Goal: Task Accomplishment & Management: Complete application form

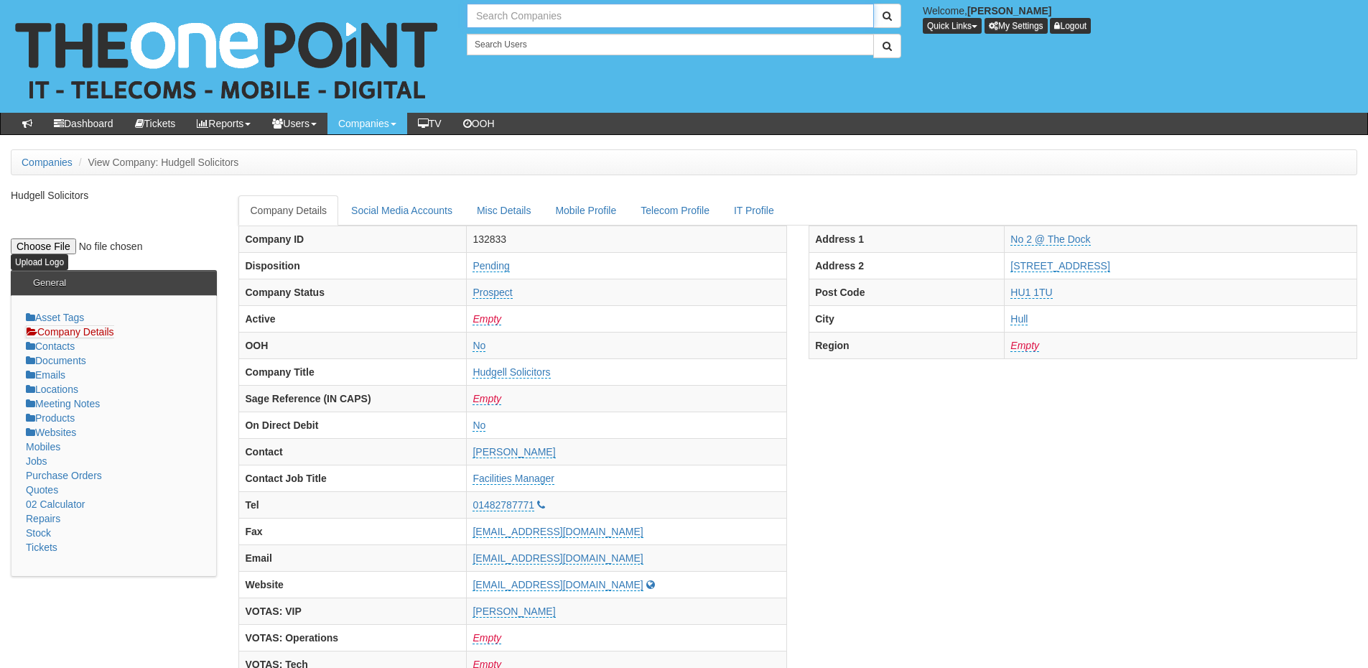
click at [490, 9] on input "text" at bounding box center [670, 16] width 407 height 24
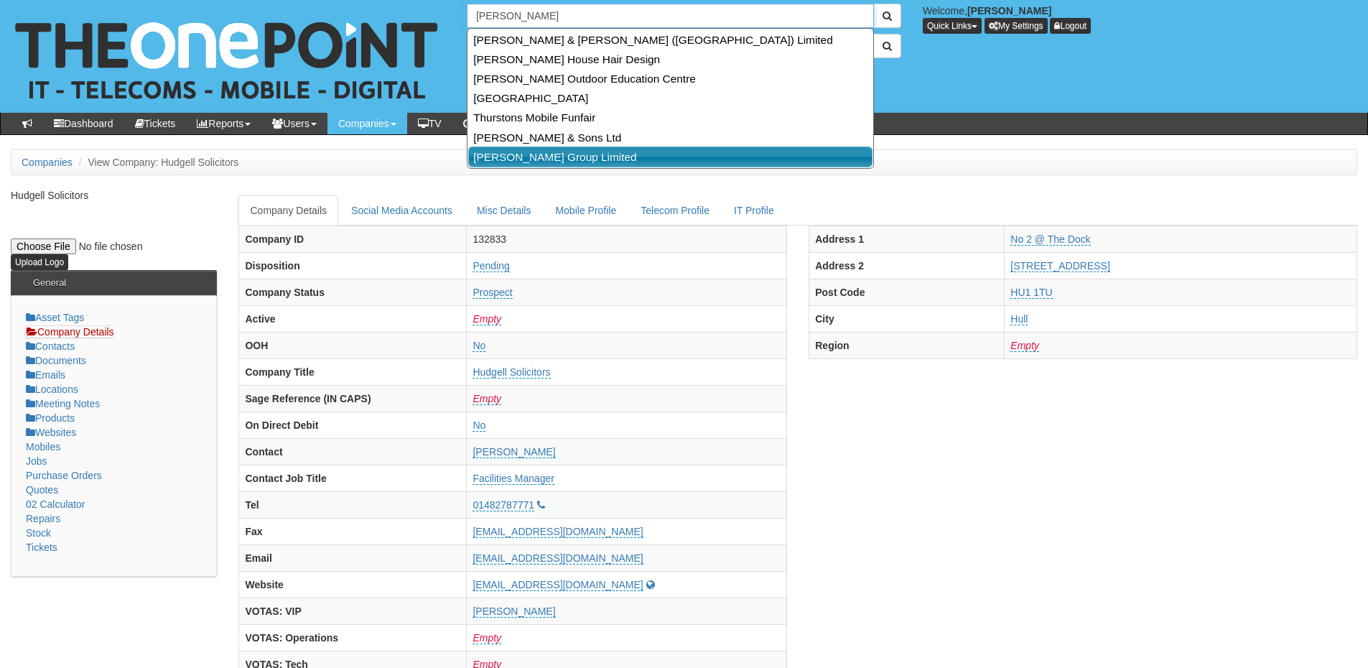
click at [519, 164] on link "Thurston Group Limited" at bounding box center [670, 156] width 404 height 21
type input "Thurston Group Limited"
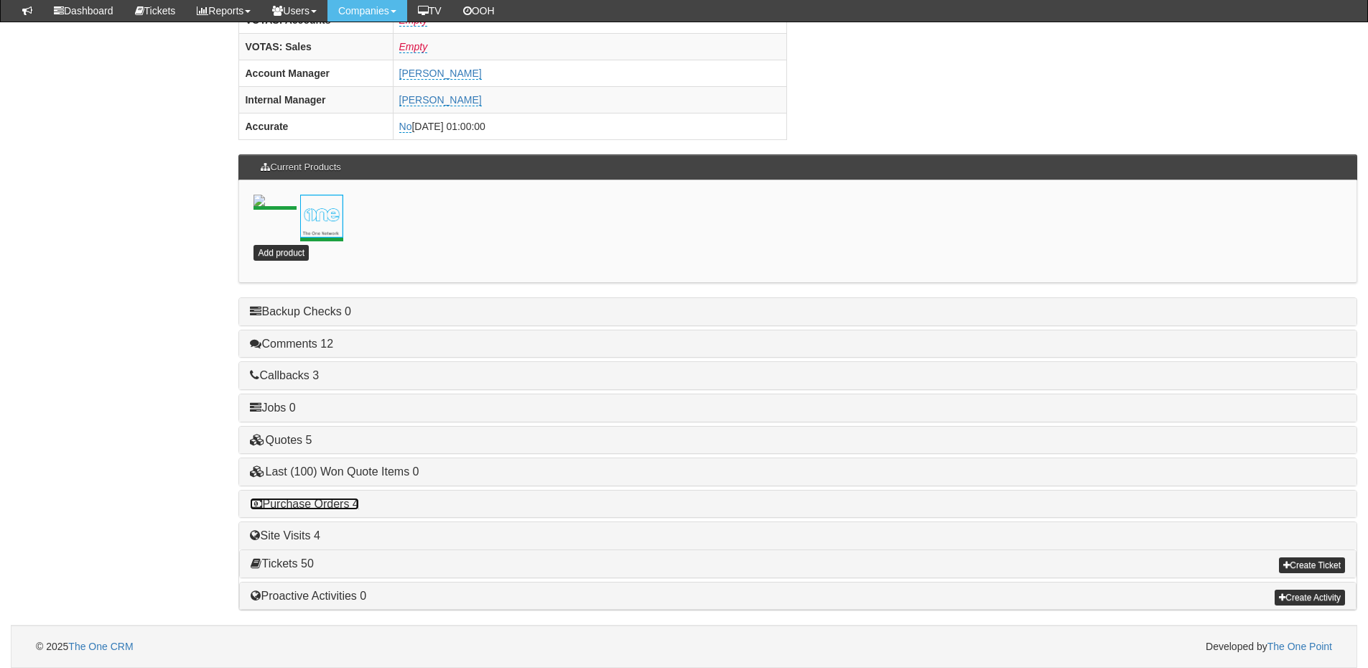
click at [329, 508] on link "Purchase Orders 4" at bounding box center [304, 504] width 108 height 12
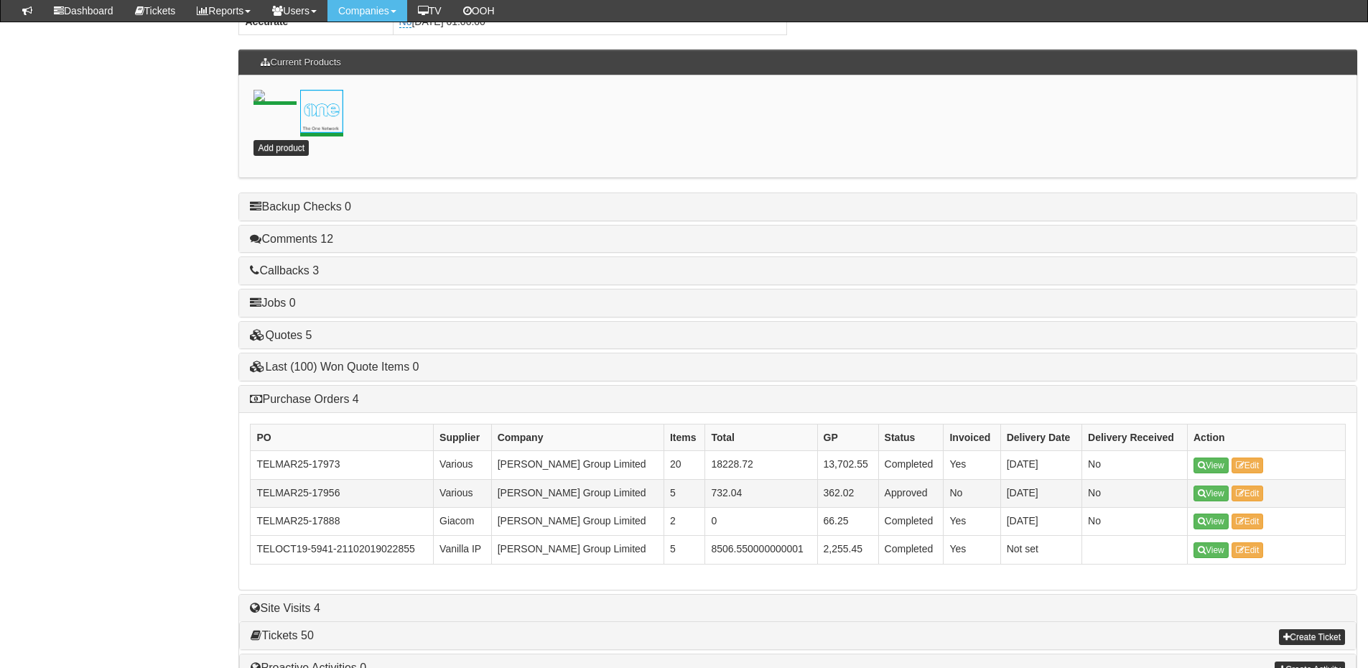
scroll to position [811, 0]
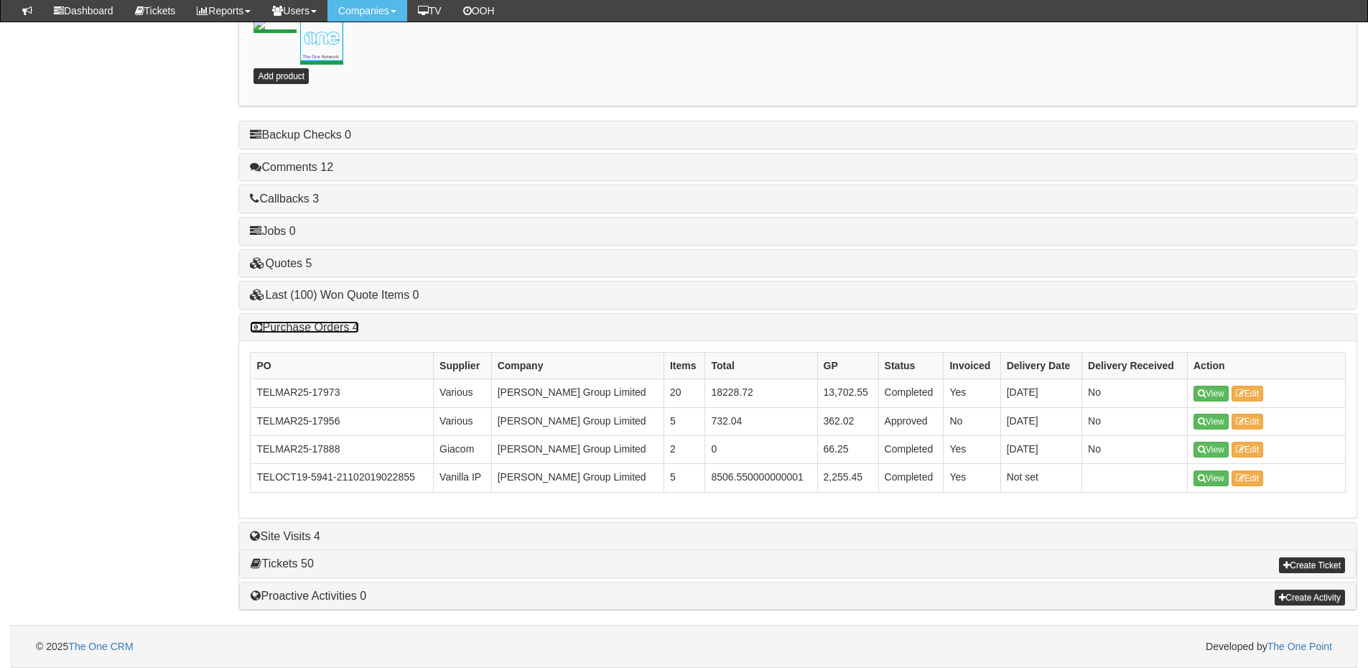
drag, startPoint x: 299, startPoint y: 330, endPoint x: 281, endPoint y: 348, distance: 25.4
click at [299, 330] on link "Purchase Orders 4" at bounding box center [304, 327] width 108 height 12
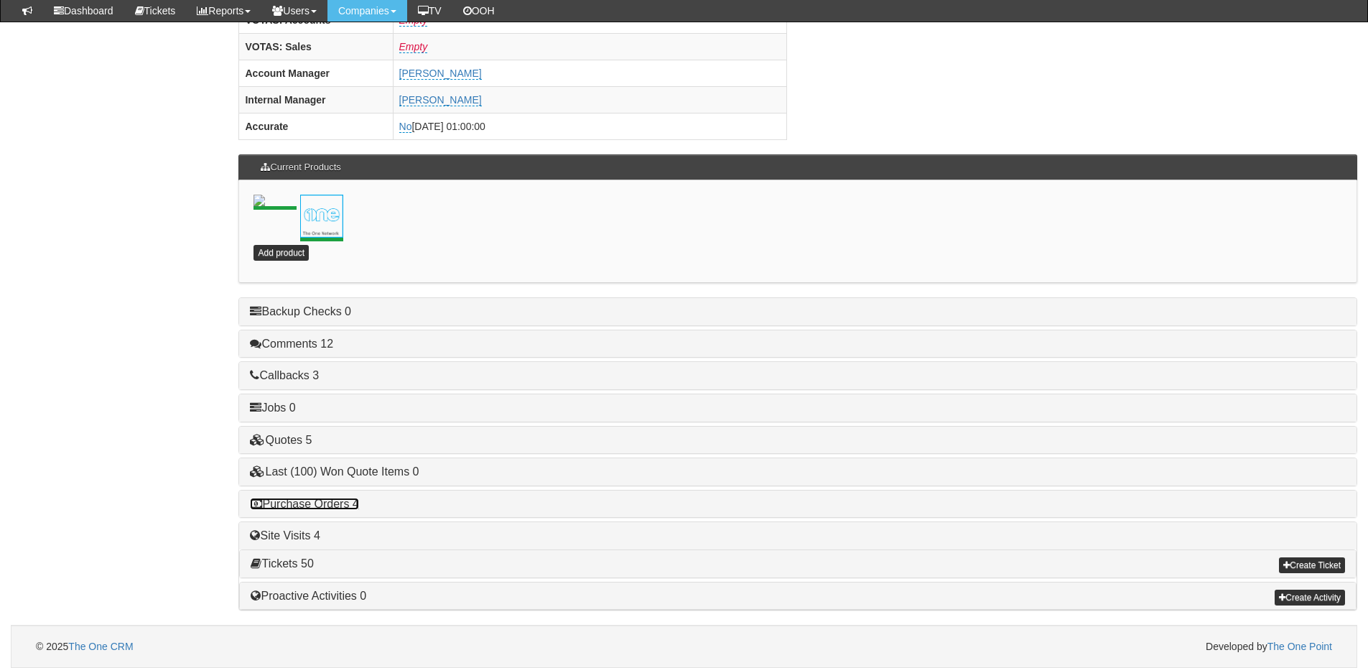
scroll to position [634, 0]
click at [313, 505] on link "Purchase Orders 4" at bounding box center [304, 504] width 108 height 12
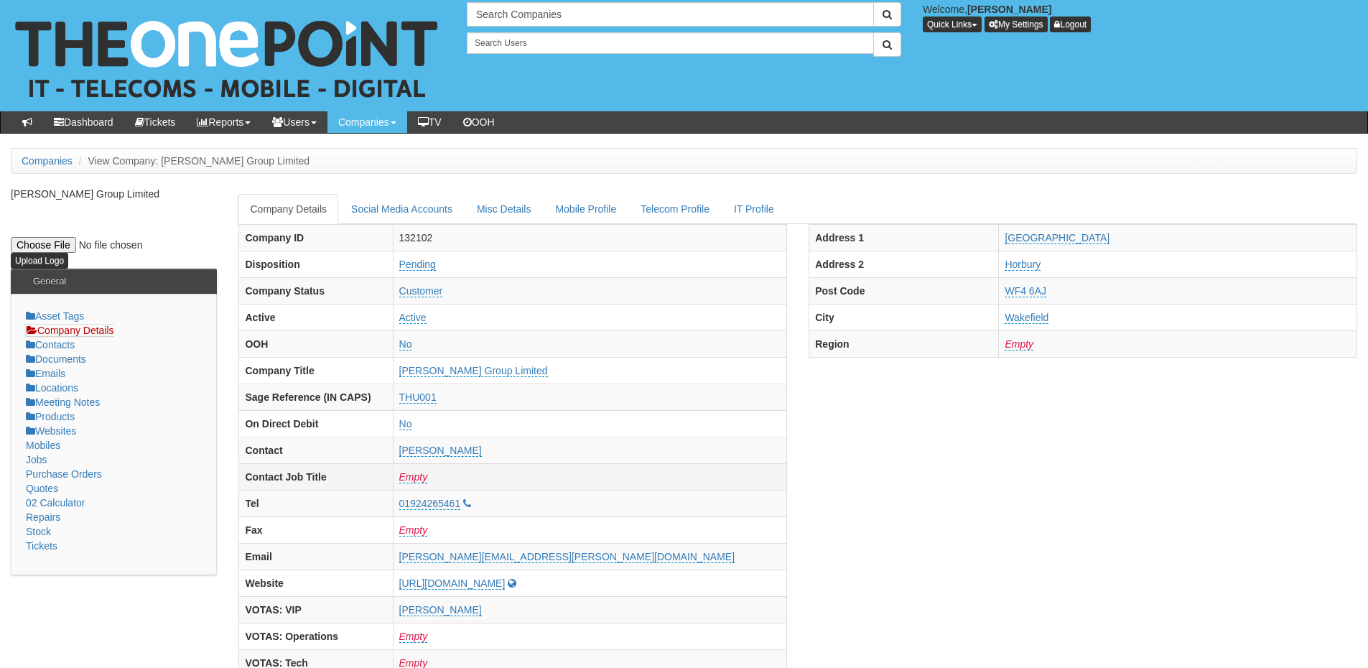
scroll to position [0, 0]
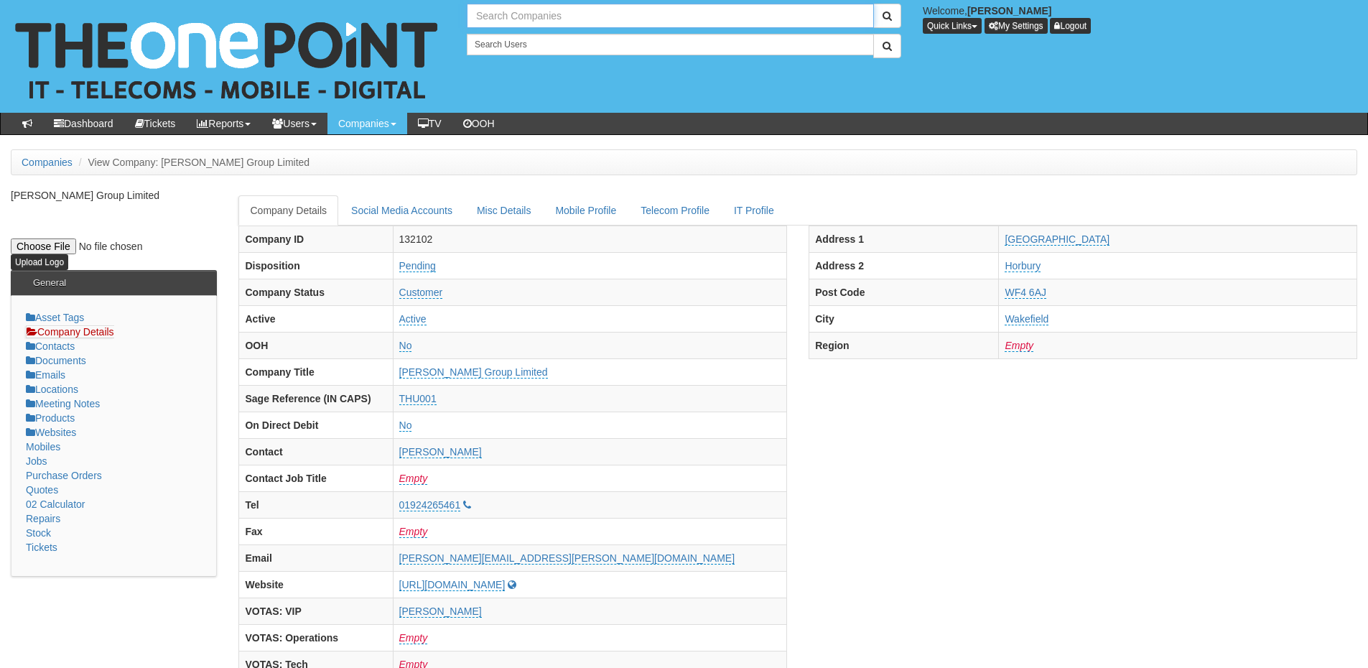
click at [515, 24] on input "text" at bounding box center [670, 16] width 407 height 24
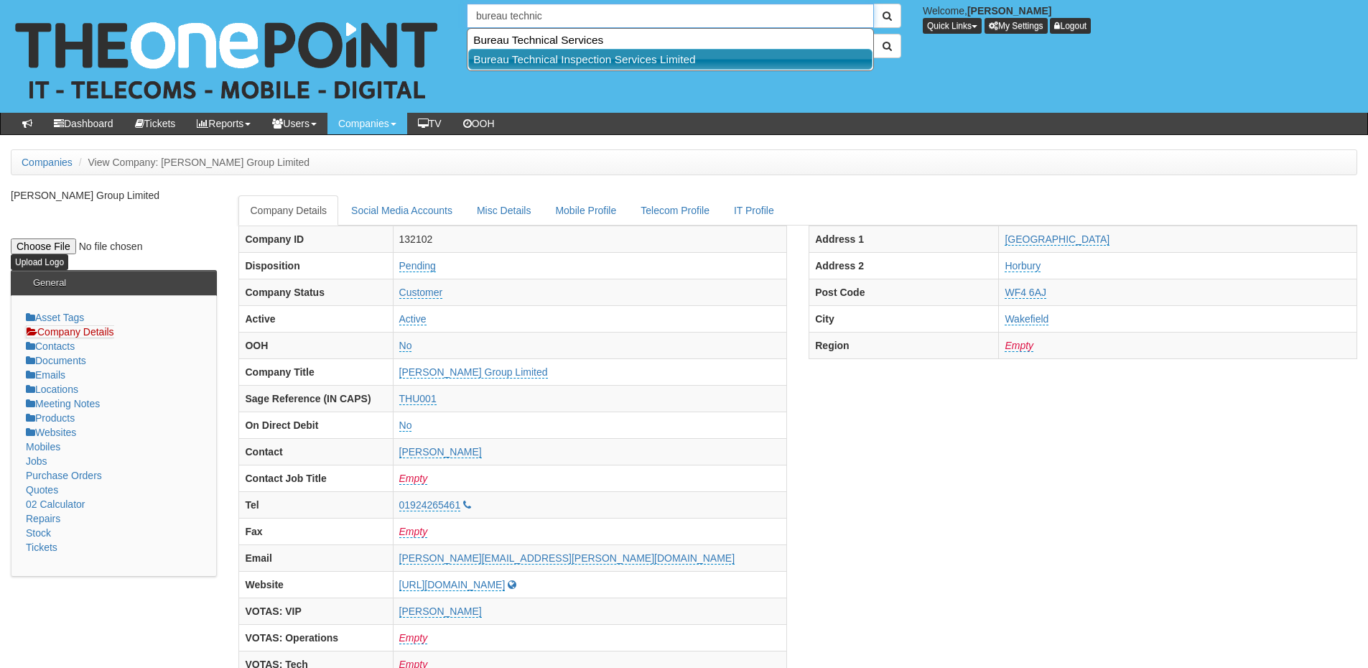
click at [529, 60] on link "Bureau Technical Inspection Services Limited" at bounding box center [670, 59] width 404 height 21
type input "Bureau Technical Inspection Services Limited"
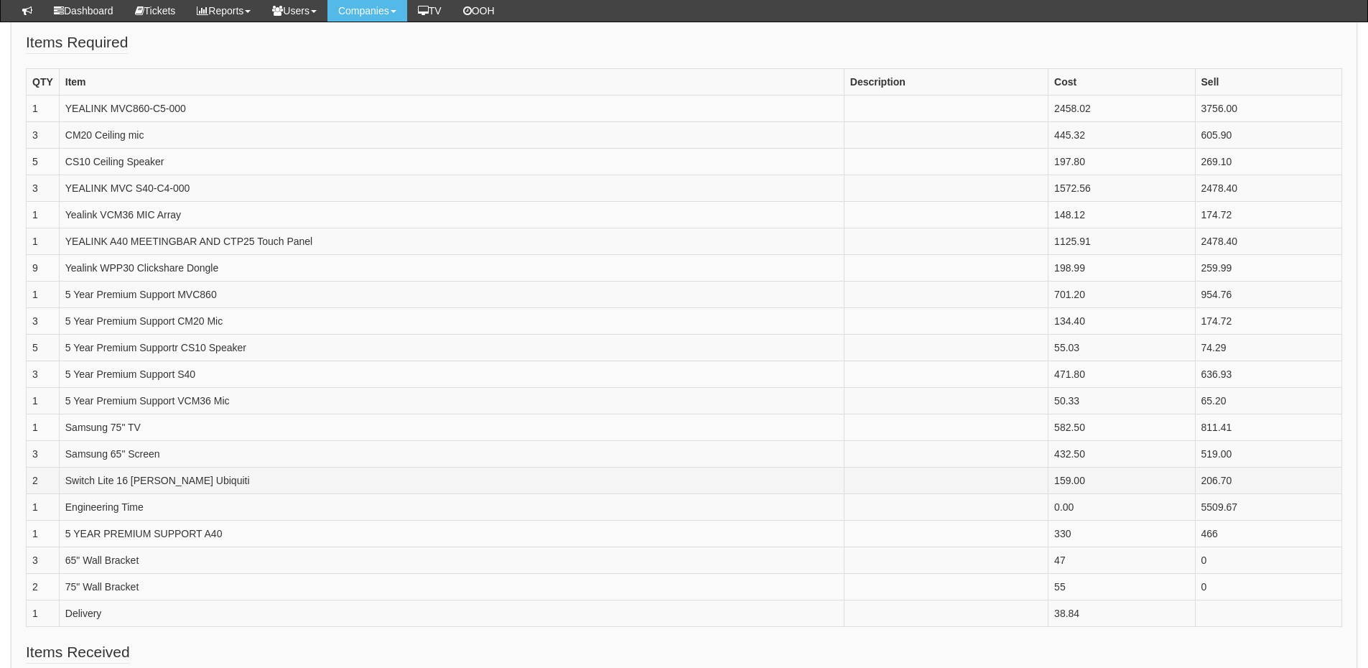
scroll to position [215, 0]
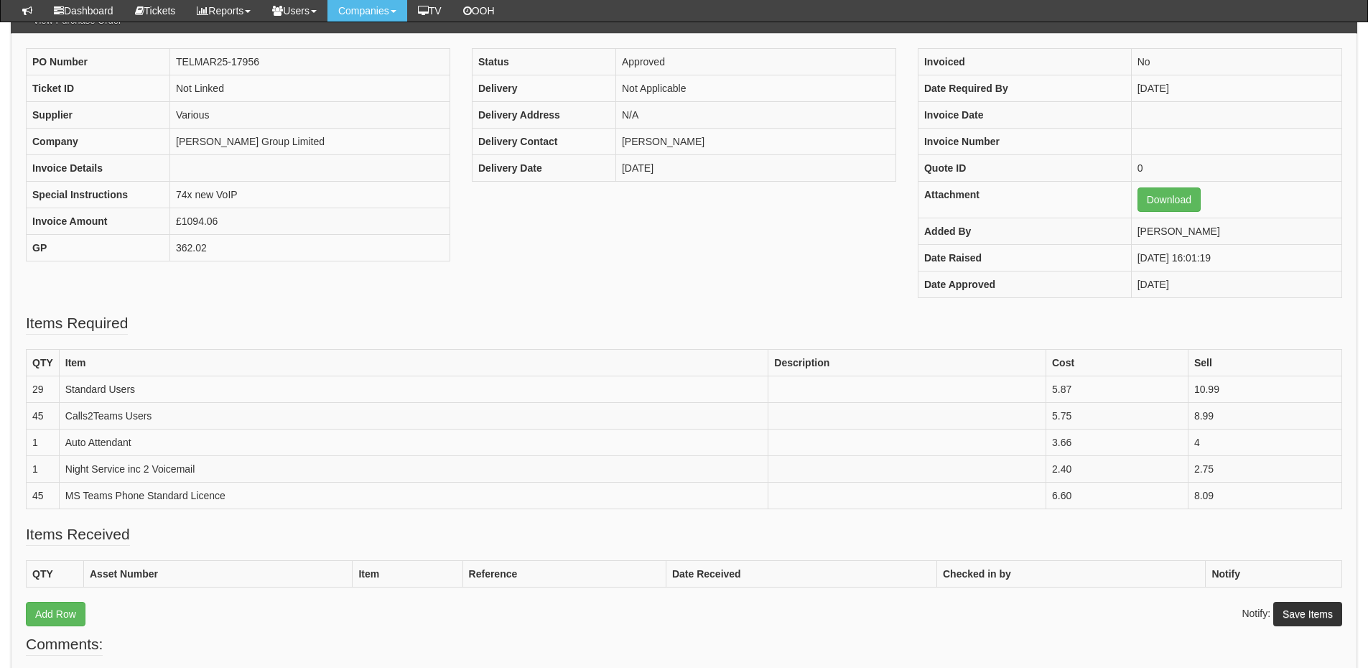
scroll to position [143, 0]
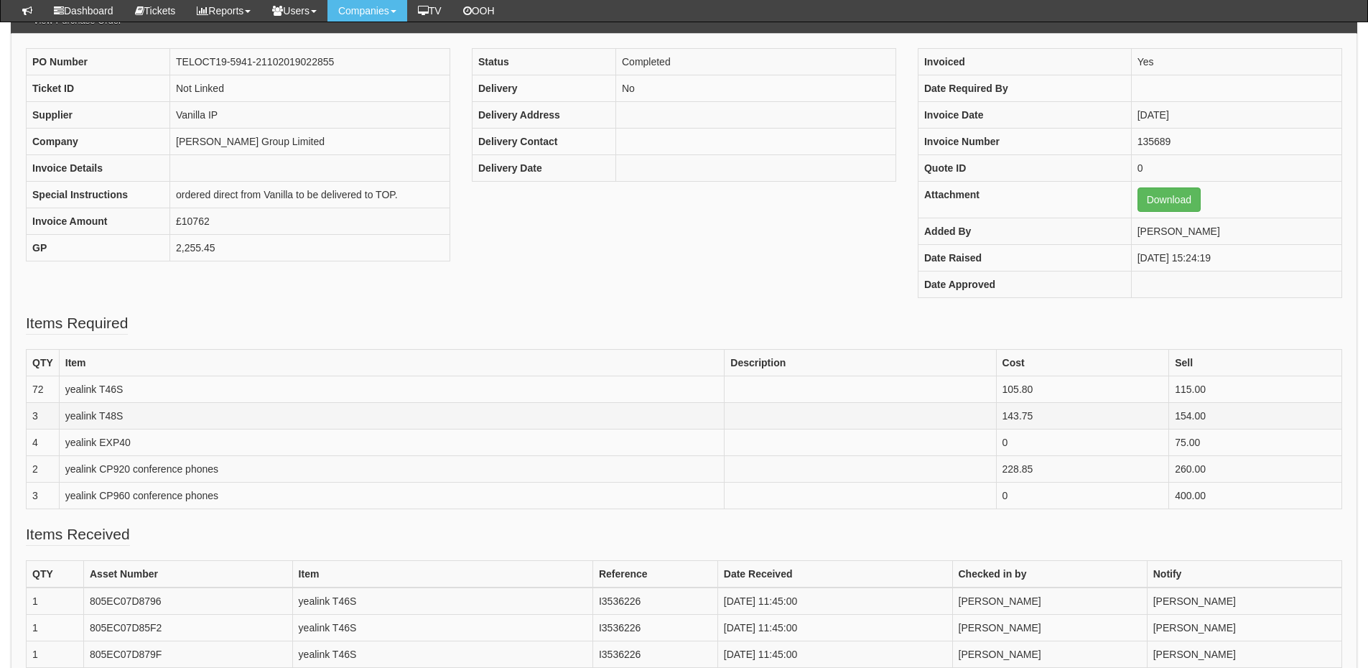
scroll to position [143, 0]
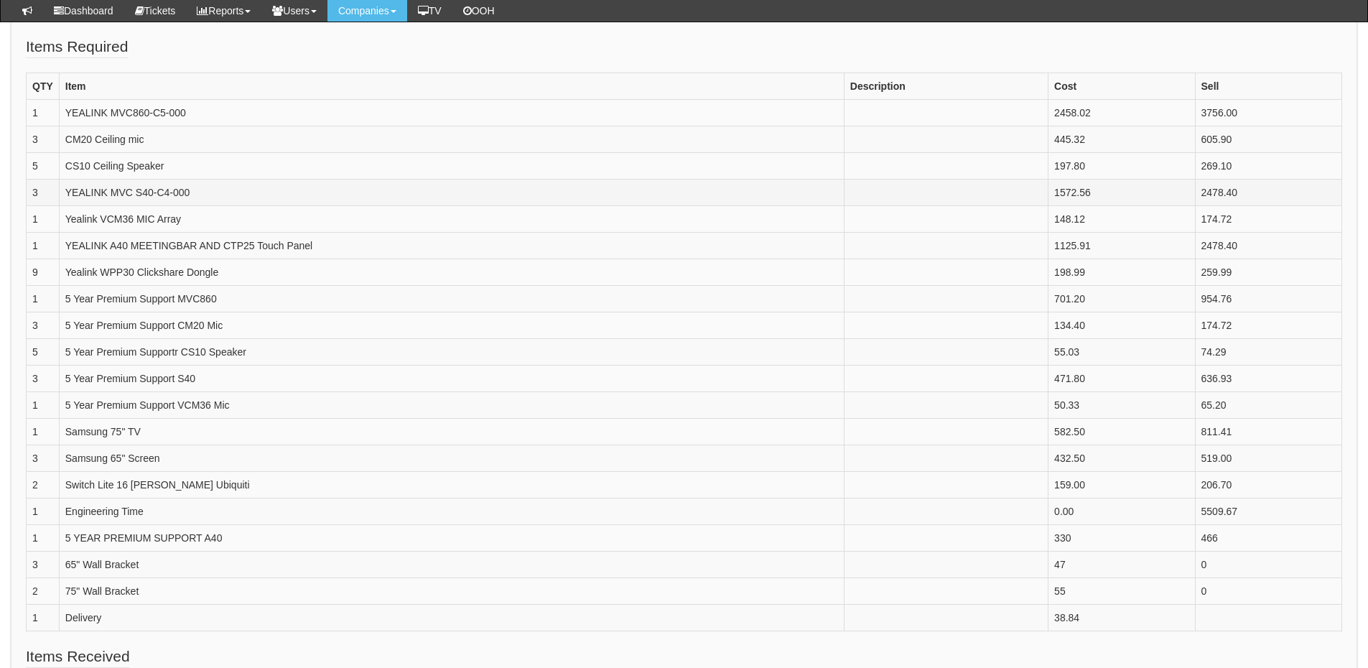
scroll to position [503, 0]
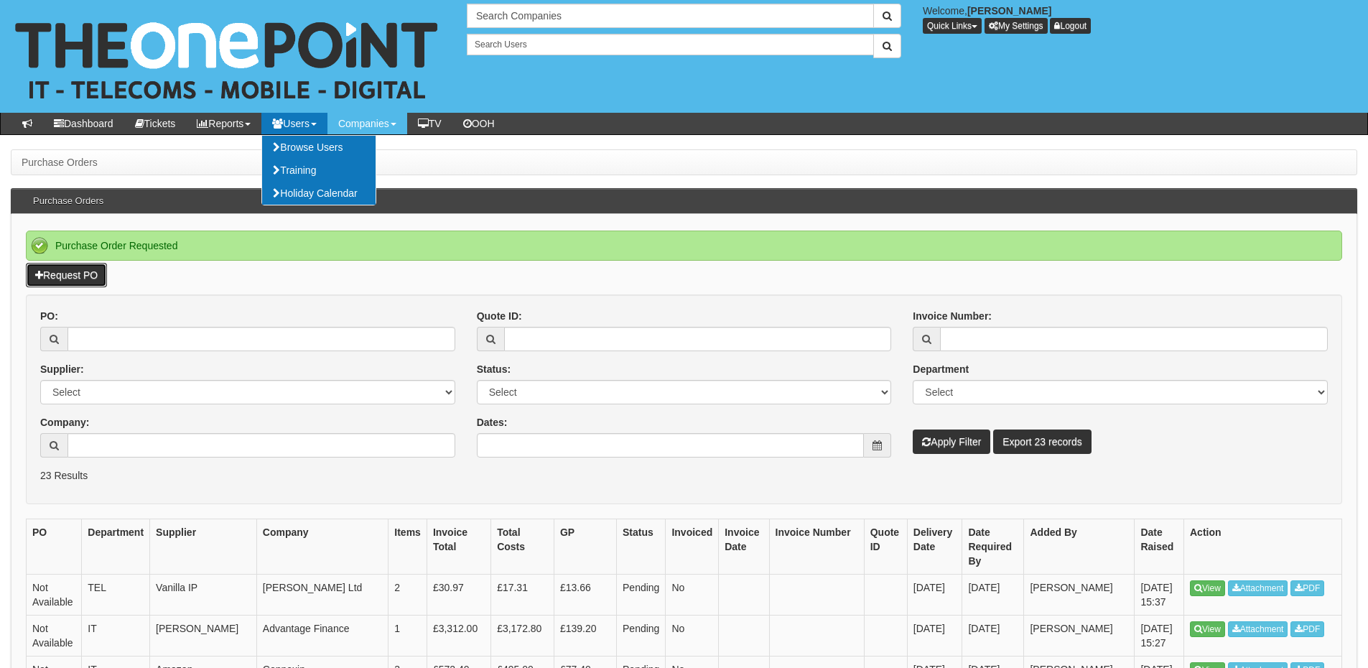
click at [78, 281] on link "Request PO" at bounding box center [66, 275] width 81 height 24
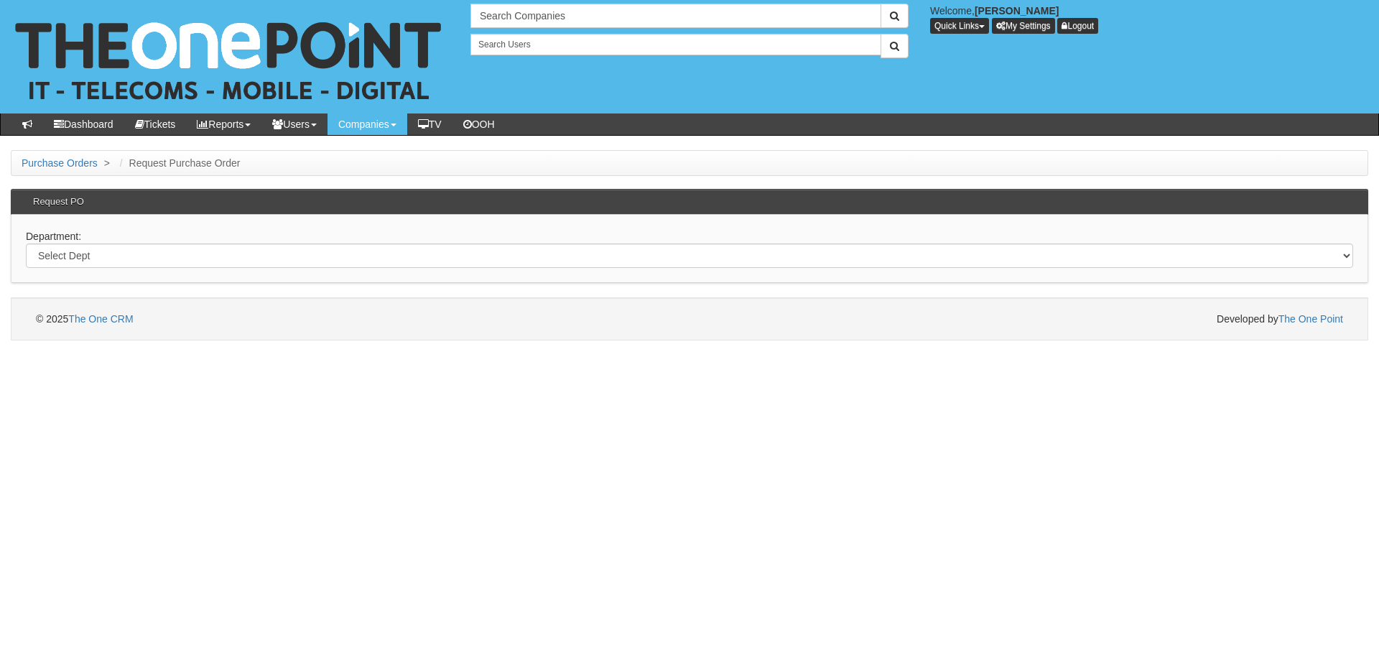
click at [85, 242] on div "Department: Select Dept Digital Internal IT Mobiles Marketing Telecoms" at bounding box center [689, 249] width 1357 height 68
click at [88, 258] on select "Select Dept Digital Internal IT Mobiles Marketing Telecoms" at bounding box center [689, 255] width 1327 height 24
select select "?pipeID=&dept=IT"
click at [26, 243] on select "Select Dept Digital Internal IT Mobiles Marketing Telecoms" at bounding box center [689, 255] width 1327 height 24
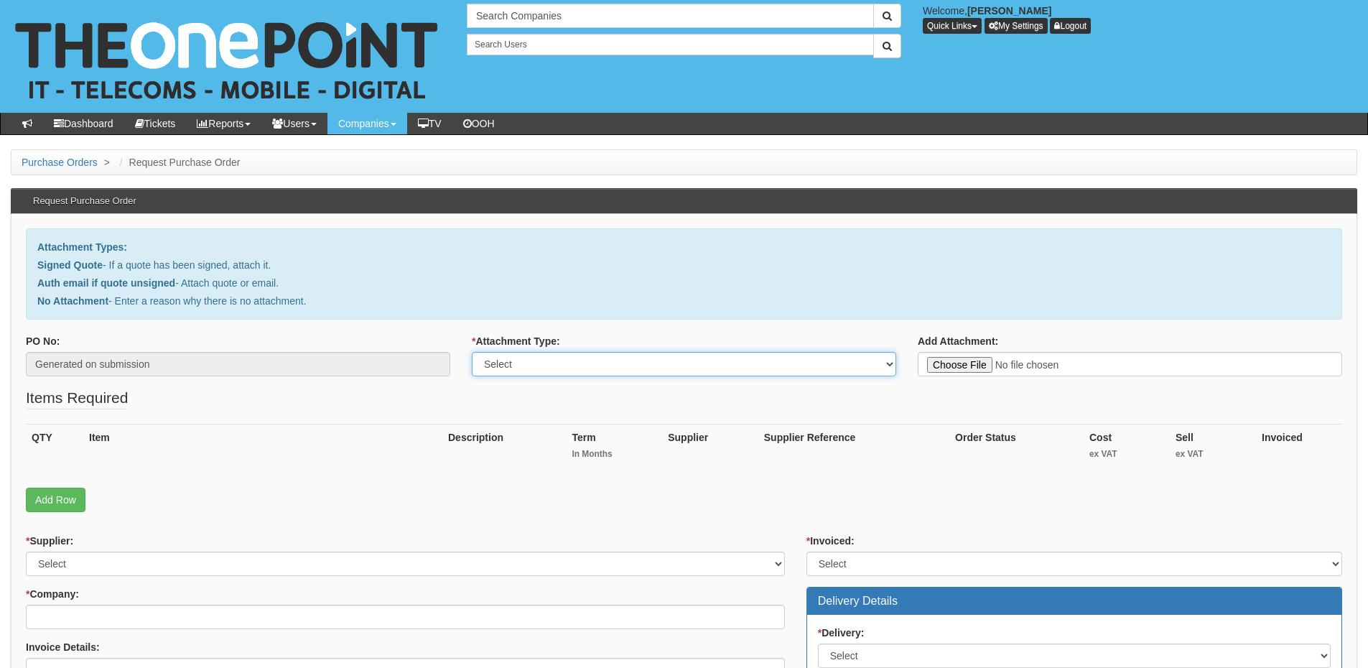
click at [498, 361] on select "Select Signed Quote Auth email with quote if unsigned No Attachment" at bounding box center [684, 364] width 424 height 24
select select "Auth email if quote unsigned"
click at [472, 352] on select "Select Signed Quote Auth email with quote if unsigned No Attachment" at bounding box center [684, 364] width 424 height 24
type input "C:\fakepath\RE_ New Starter - Lee Evans new Laptop and phone and set up require…"
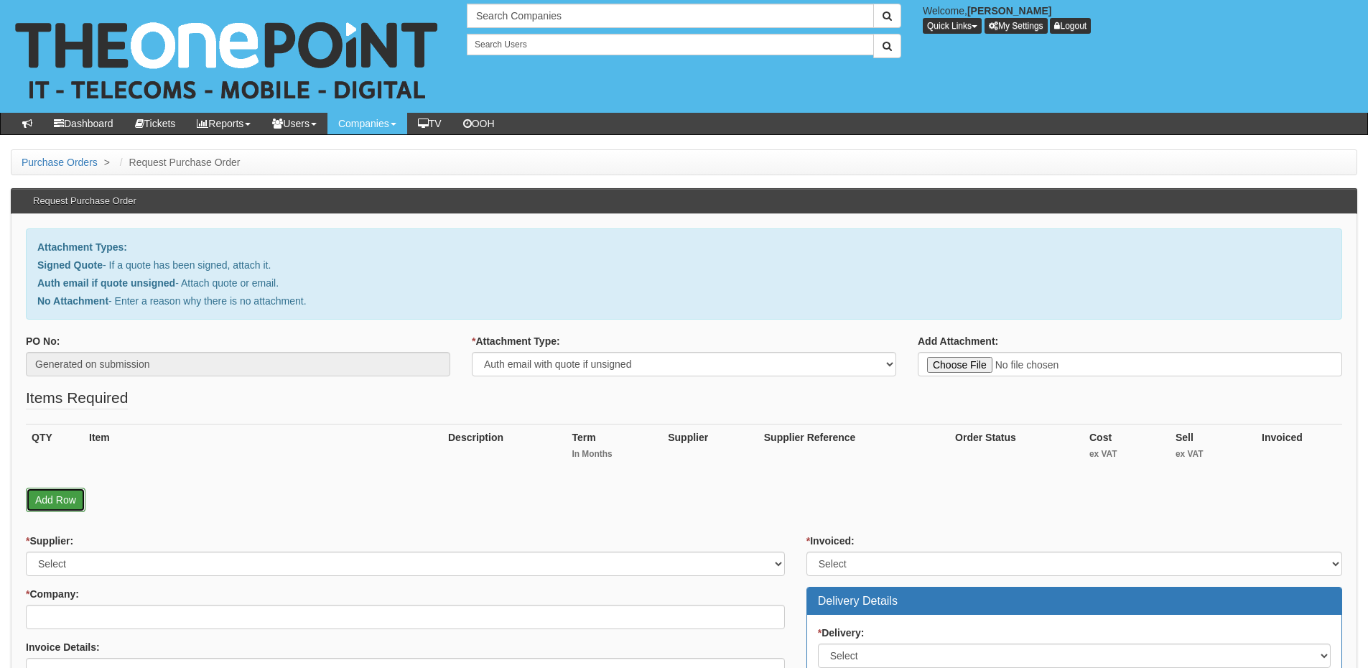
click at [75, 493] on link "Add Row" at bounding box center [56, 500] width 60 height 24
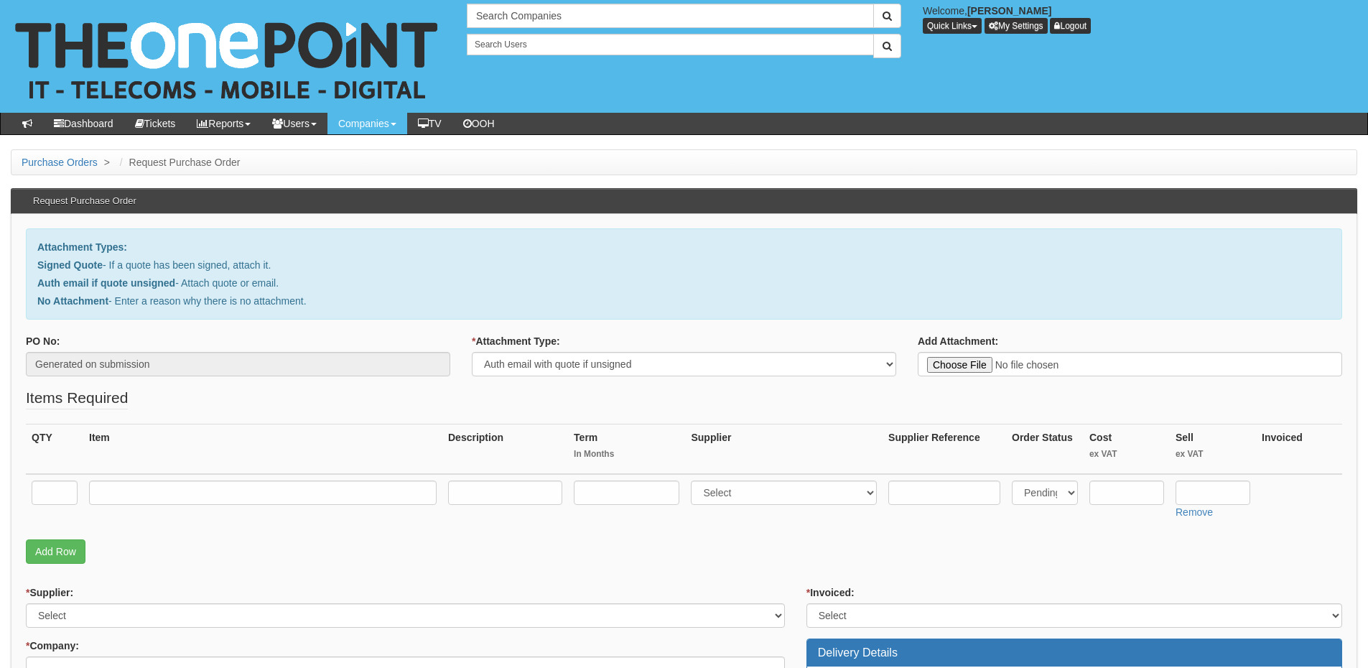
click at [63, 537] on div "QTY Item Description Term In Months Supplier Supplier Reference Order Status Co…" at bounding box center [684, 482] width 1316 height 116
click at [74, 551] on link "Add Row" at bounding box center [56, 551] width 60 height 24
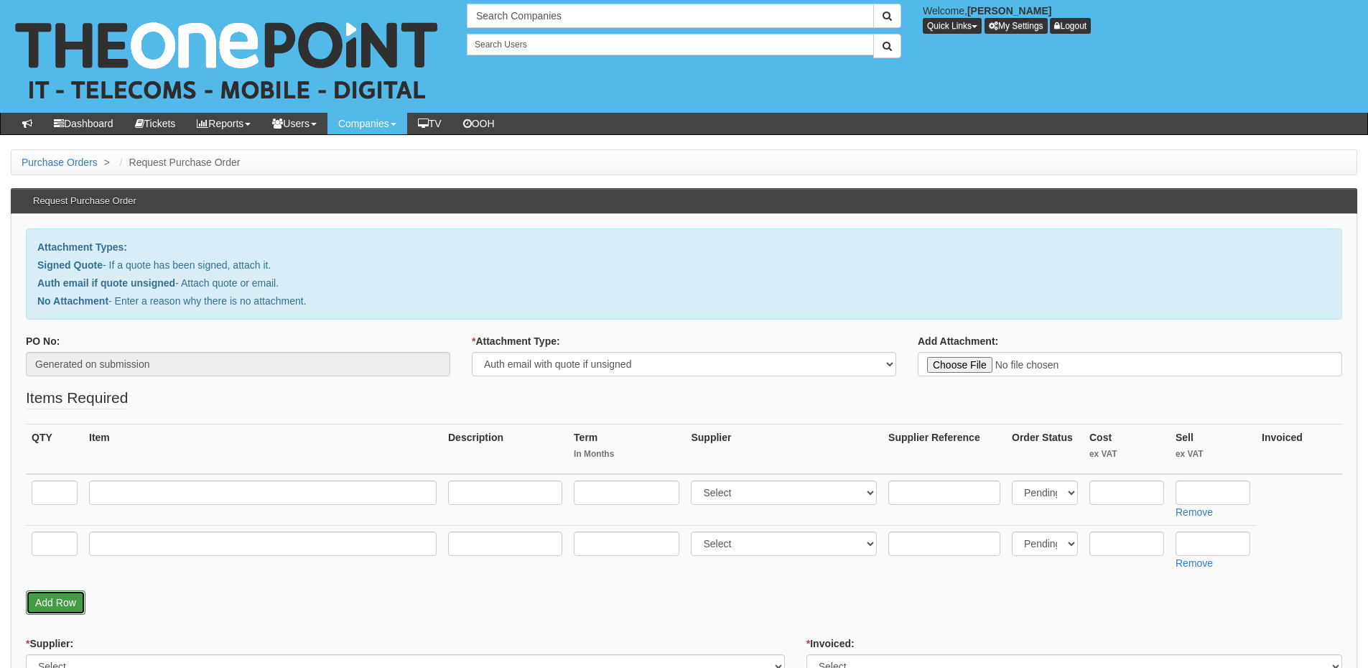
click at [80, 603] on link "Add Row" at bounding box center [56, 602] width 60 height 24
click at [65, 644] on link "Add Row" at bounding box center [56, 653] width 60 height 24
click at [52, 490] on input "text" at bounding box center [55, 492] width 46 height 24
type input "1"
click at [57, 545] on input "text" at bounding box center [55, 543] width 46 height 24
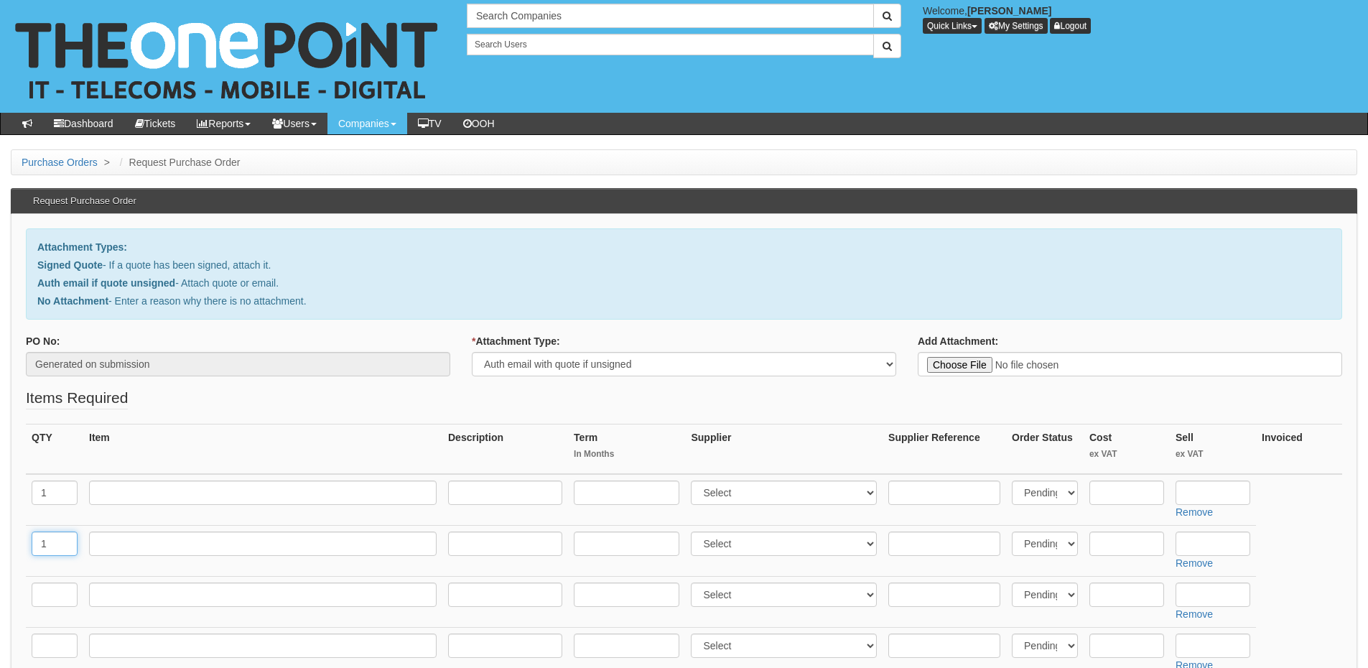
type input "1"
click at [55, 586] on input "text" at bounding box center [55, 594] width 46 height 24
type input "1"
click at [49, 640] on input "text" at bounding box center [55, 645] width 46 height 24
type input "1"
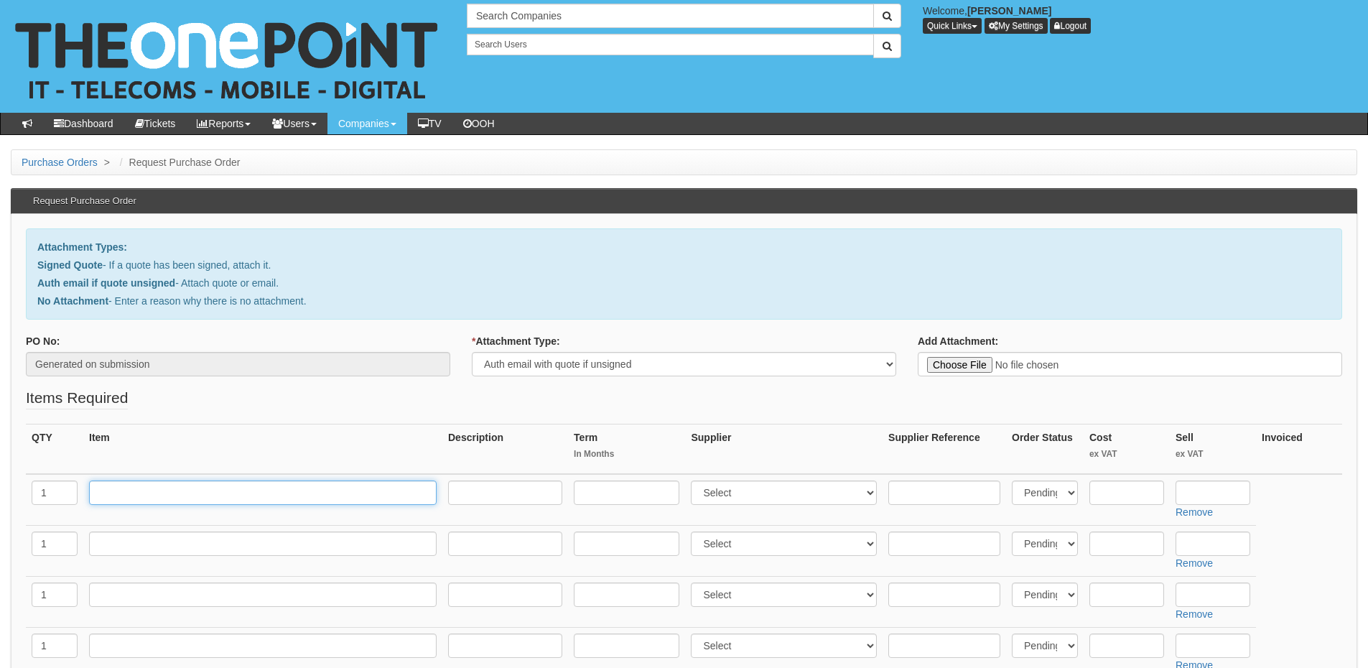
click at [151, 490] on input "text" at bounding box center [263, 492] width 348 height 24
type input "Dell Pro Laptop"
click at [1197, 508] on link "Remove" at bounding box center [1193, 511] width 37 height 11
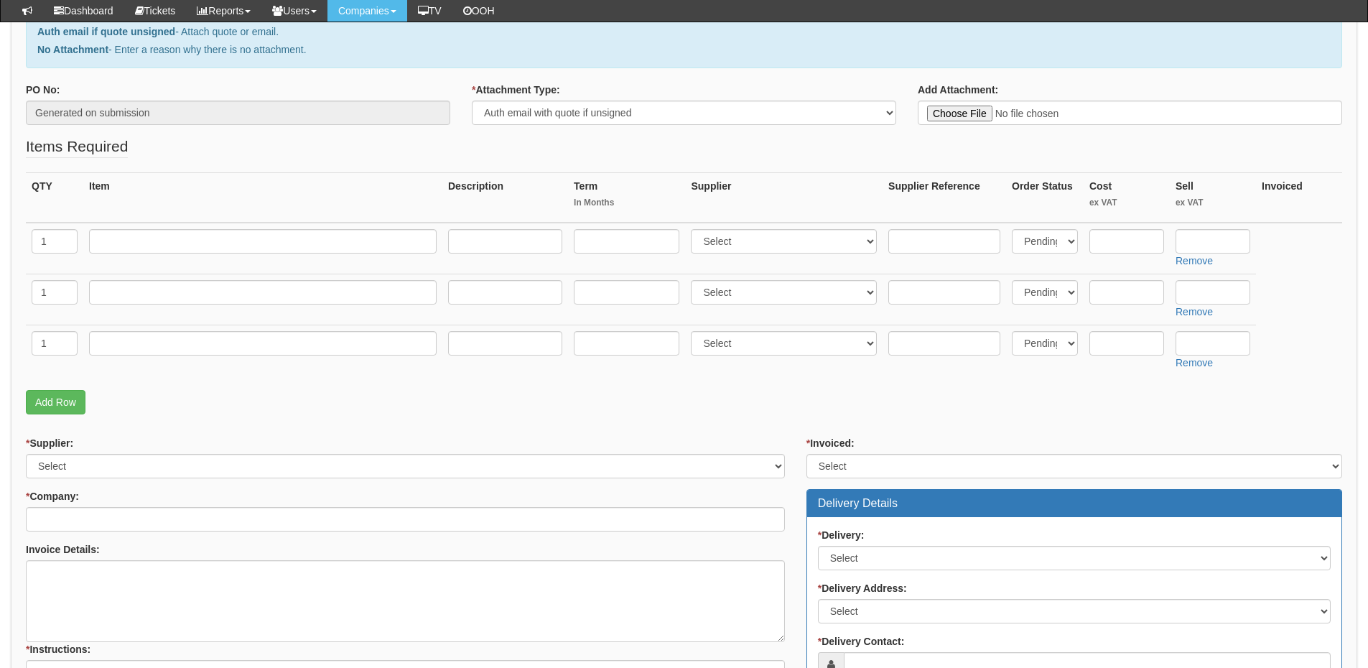
scroll to position [215, 0]
click at [50, 393] on link "Add Row" at bounding box center [56, 401] width 60 height 24
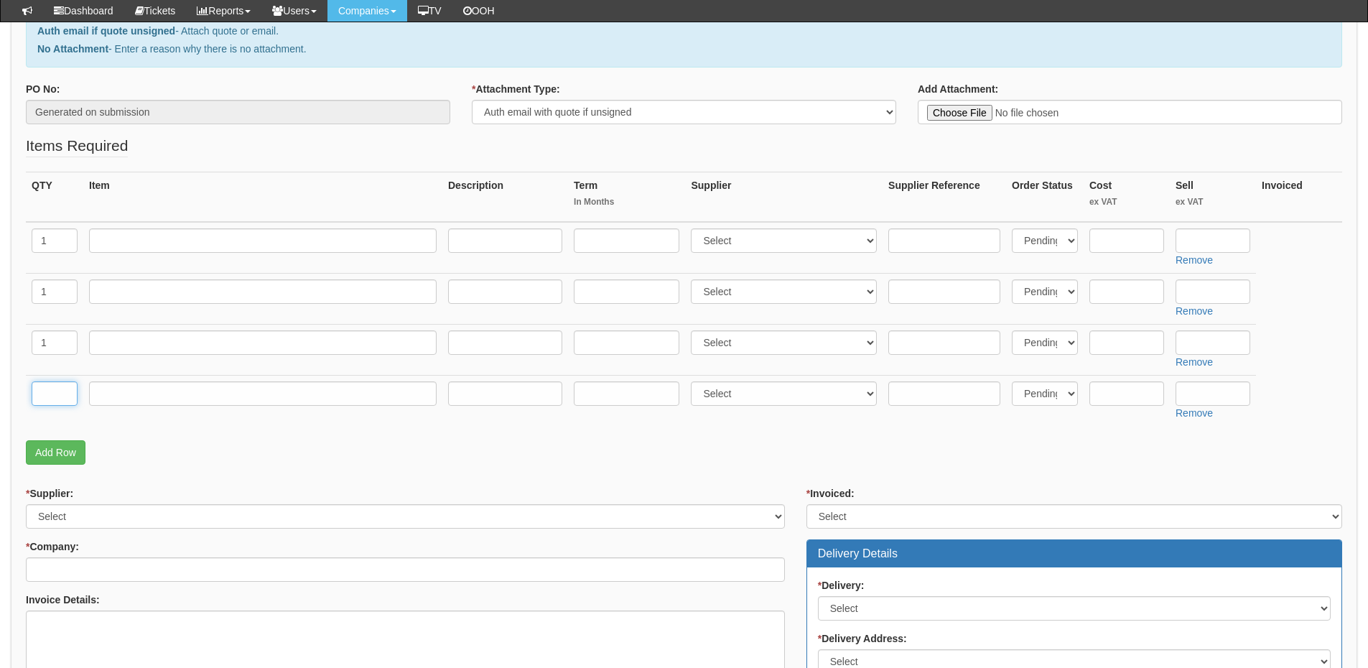
click at [65, 393] on input "text" at bounding box center [55, 393] width 46 height 24
type input "1"
click at [142, 253] on td at bounding box center [262, 248] width 359 height 52
click at [140, 244] on input "text" at bounding box center [263, 240] width 348 height 24
type input "Dell Pro Laptop"
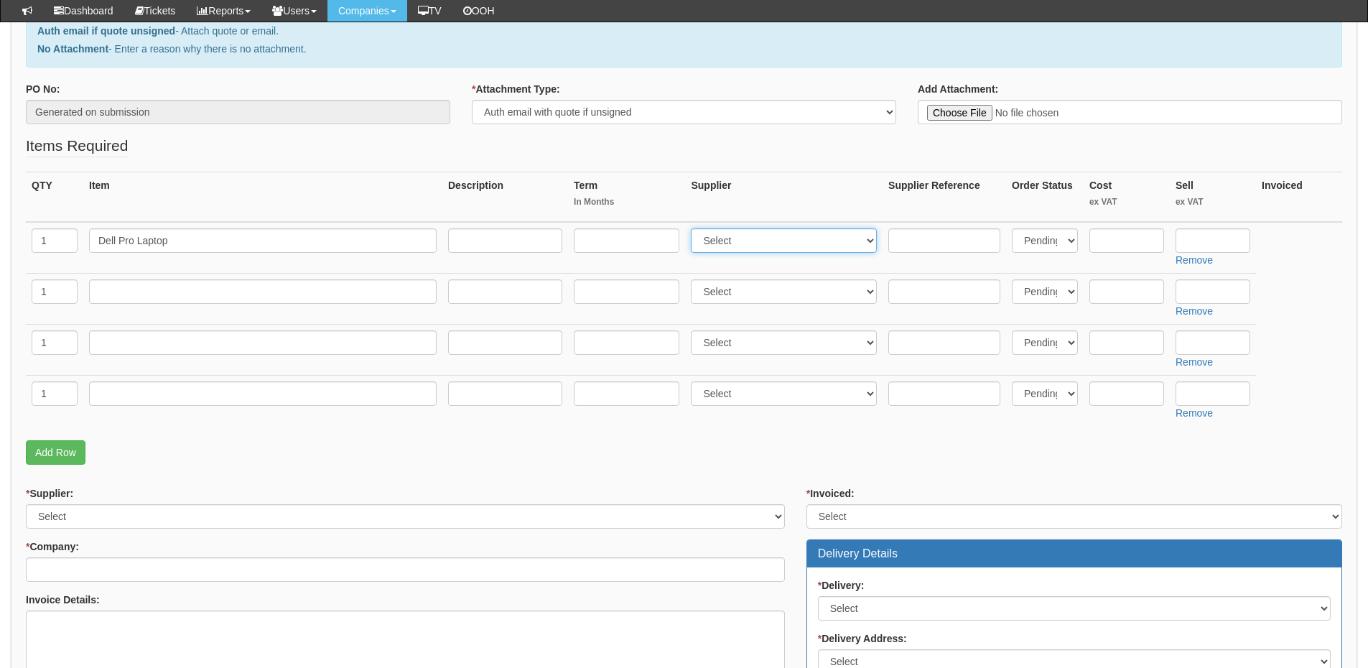
click at [738, 245] on select "Select 123 REG.co.uk 1Password 3 4Gon AA Jones Electric Ltd Abzorb Access Group…" at bounding box center [784, 240] width 186 height 24
select select "19"
click at [694, 228] on select "Select 123 REG.co.uk 1Password 3 4Gon AA Jones Electric Ltd Abzorb Access Group…" at bounding box center [784, 240] width 186 height 24
click at [1189, 231] on input "text" at bounding box center [1212, 240] width 75 height 24
click at [1226, 236] on input "797" at bounding box center [1212, 240] width 75 height 24
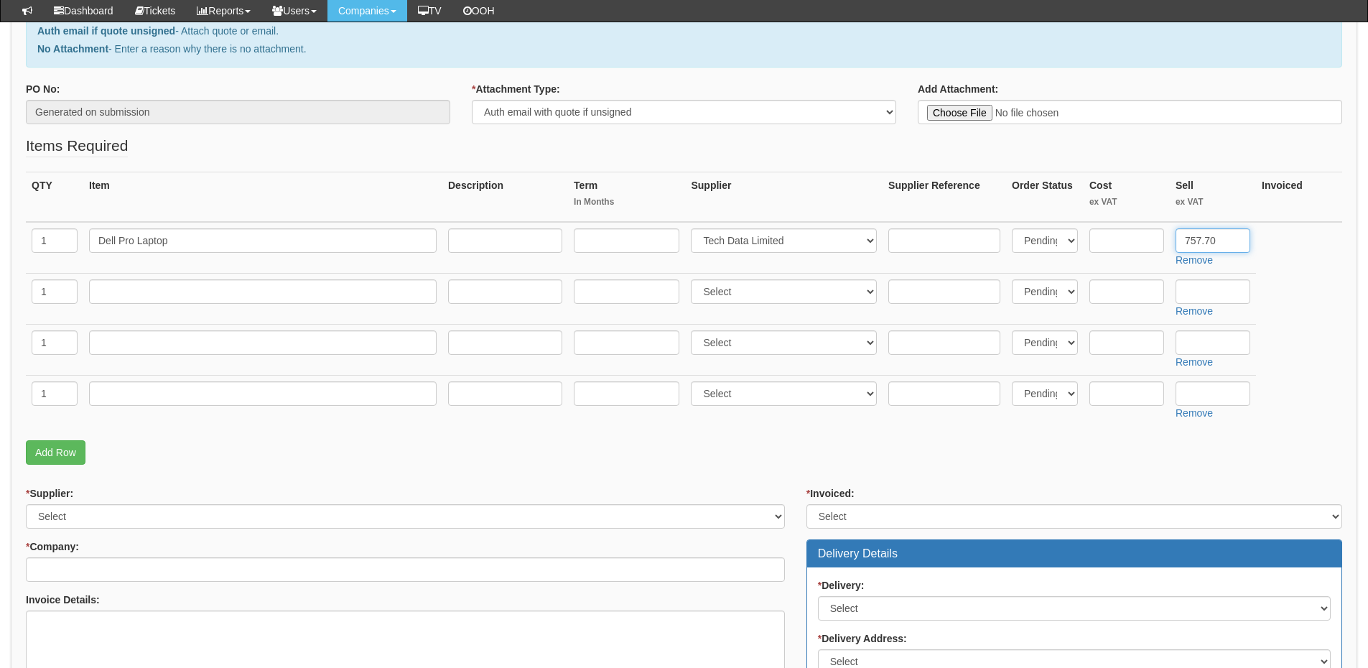
type input "757.70"
click at [1119, 239] on input "text" at bounding box center [1126, 240] width 75 height 24
type input "607.18"
click at [985, 249] on input "text" at bounding box center [944, 240] width 112 height 24
paste input "11844046"
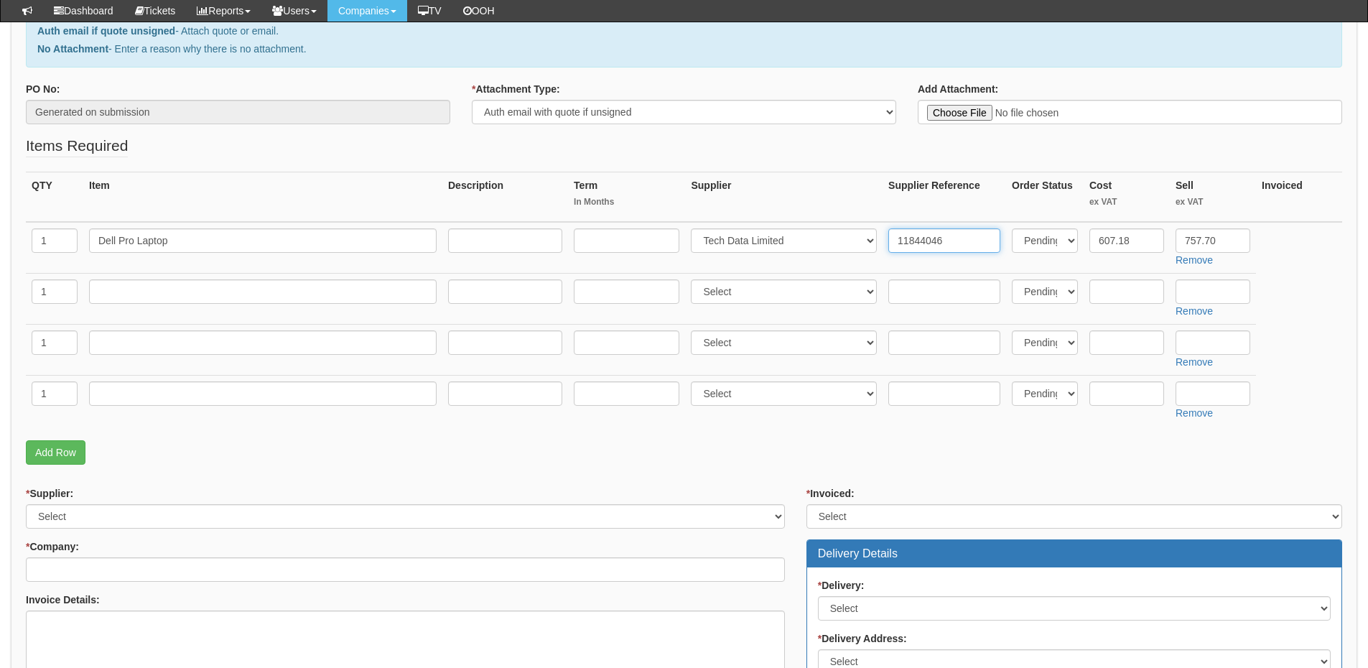
type input "11844046"
click at [160, 289] on input "text" at bounding box center [263, 291] width 348 height 24
type input "Samsung X Cover 7"
click at [748, 288] on select "Select 123 REG.co.uk 1Password 3 4Gon AA Jones Electric Ltd Abzorb Access Group…" at bounding box center [784, 291] width 186 height 24
select select "260"
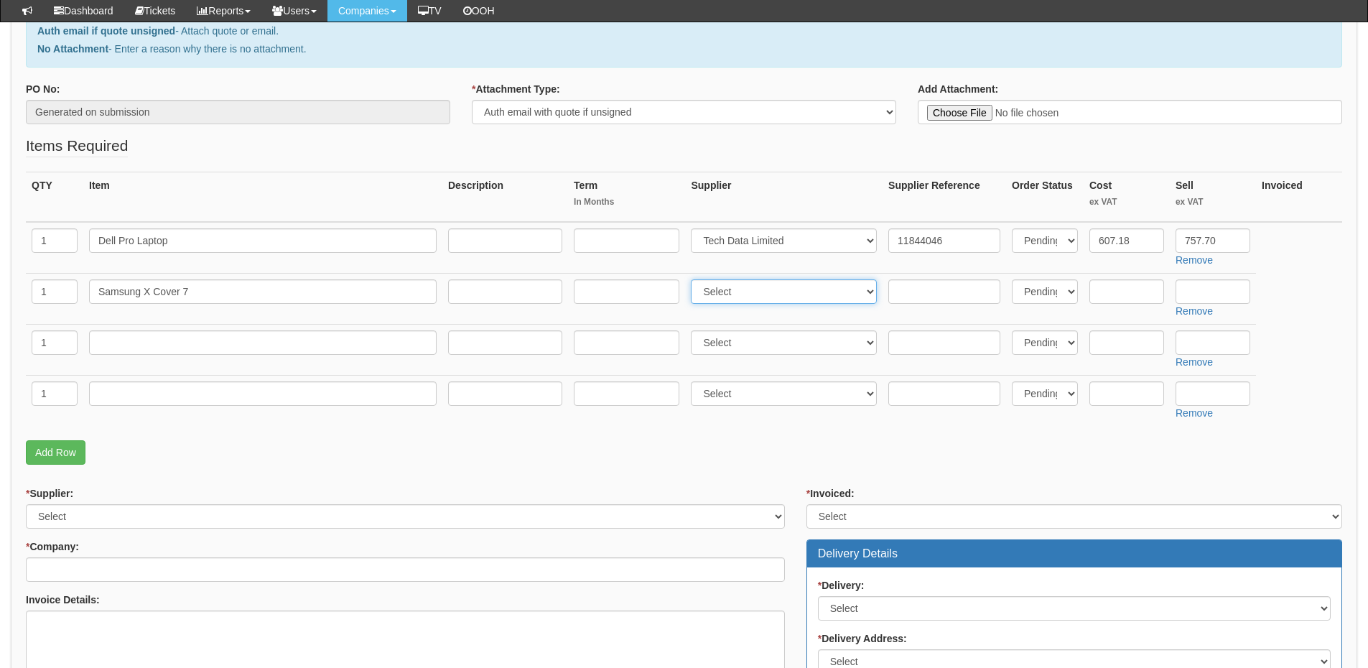
click at [694, 279] on select "Select 123 REG.co.uk 1Password 3 4Gon AA Jones Electric Ltd Abzorb Access Group…" at bounding box center [784, 291] width 186 height 24
click at [218, 345] on input "text" at bounding box center [263, 342] width 348 height 24
click at [152, 342] on input "text" at bounding box center [263, 342] width 348 height 24
type input "Business Premium"
drag, startPoint x: 741, startPoint y: 353, endPoint x: 732, endPoint y: 353, distance: 8.6
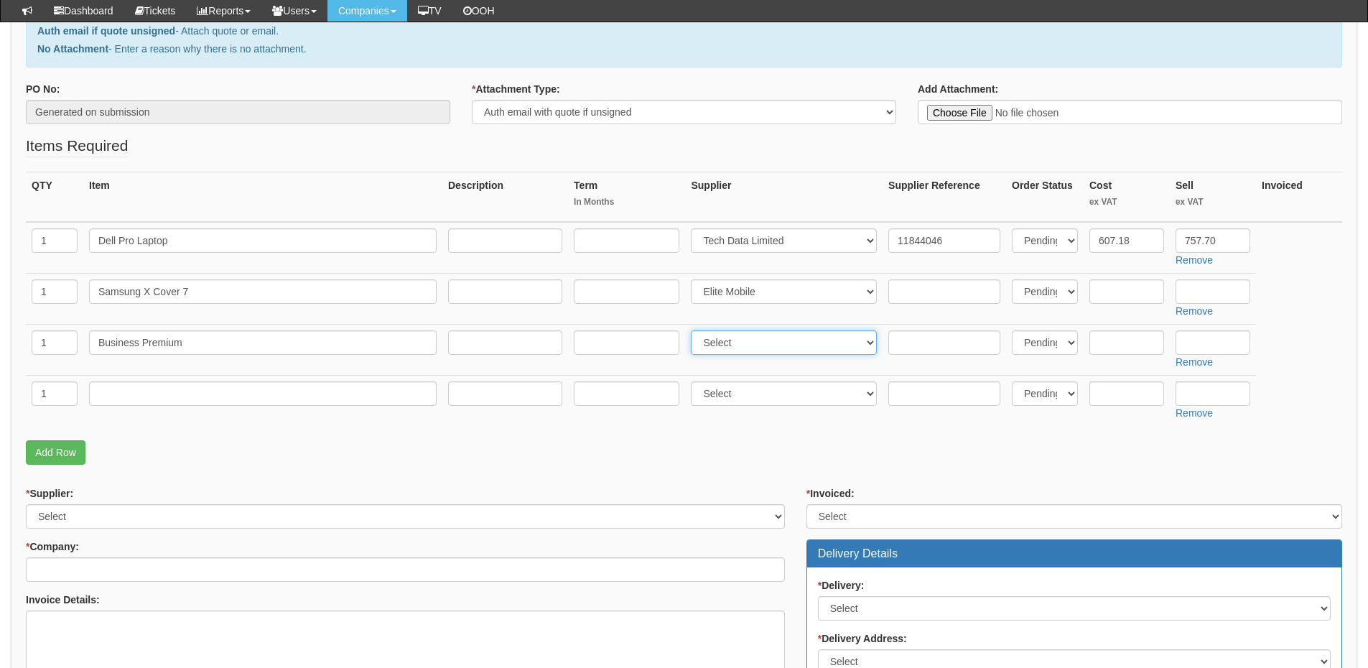
click at [741, 353] on select "Select 123 REG.co.uk 1Password 3 4Gon AA Jones Electric Ltd Abzorb Access Group…" at bounding box center [784, 342] width 186 height 24
select select "291"
click at [694, 330] on select "Select 123 REG.co.uk 1Password 3 4Gon AA Jones Electric Ltd Abzorb Access Group…" at bounding box center [784, 342] width 186 height 24
click at [68, 454] on link "Add Row" at bounding box center [56, 452] width 60 height 24
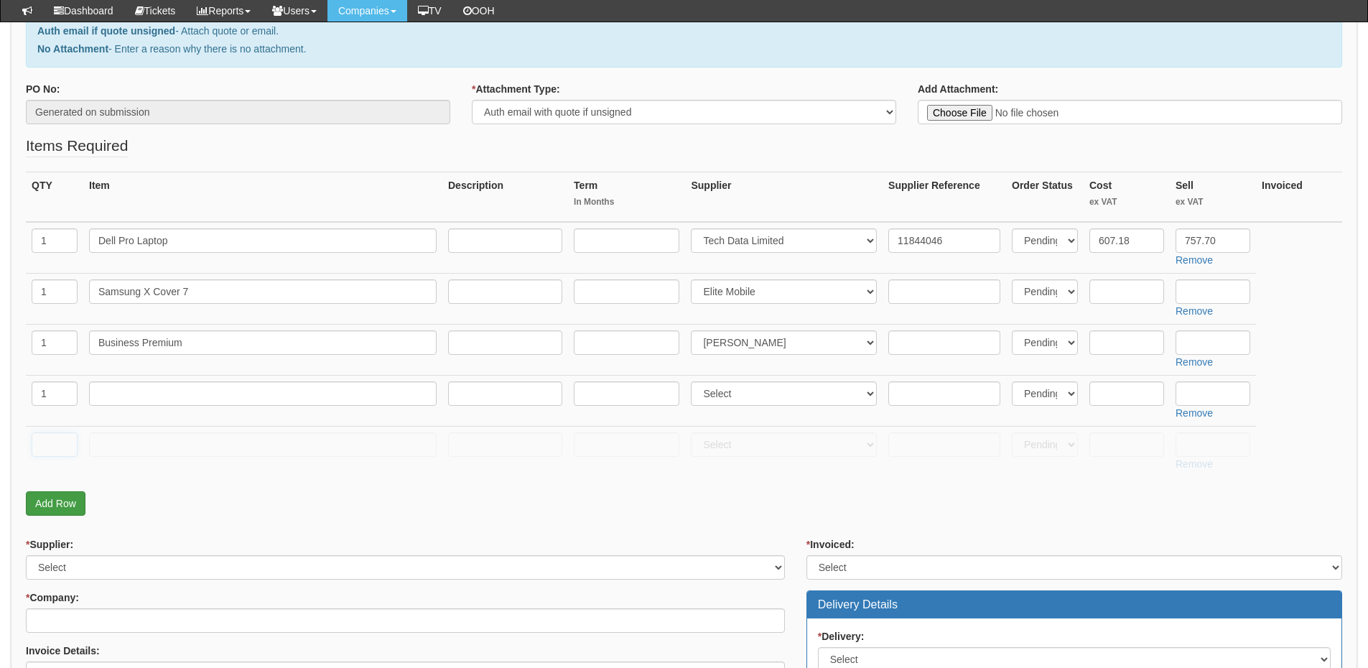
click at [57, 447] on input "text" at bounding box center [55, 444] width 46 height 24
type input "1"
click at [101, 447] on input "text" at bounding box center [263, 444] width 348 height 24
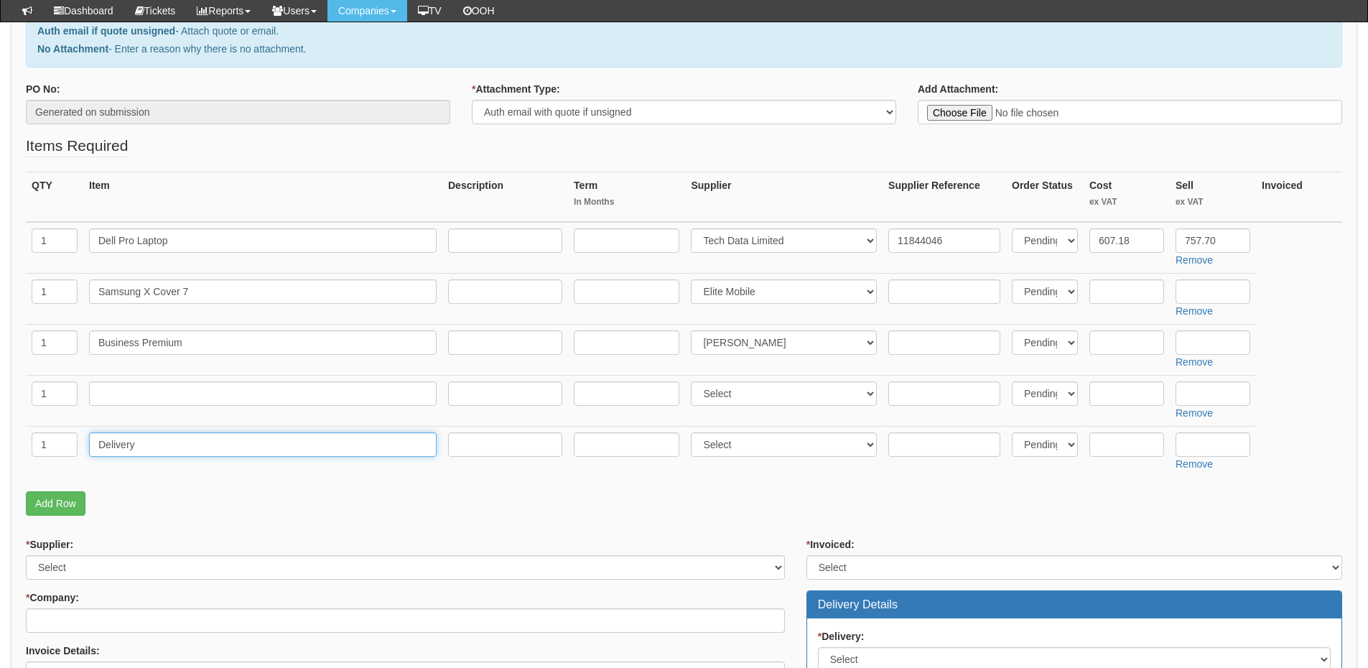
type input "Delivery"
click at [1202, 446] on input "text" at bounding box center [1212, 444] width 75 height 24
type input "12.50"
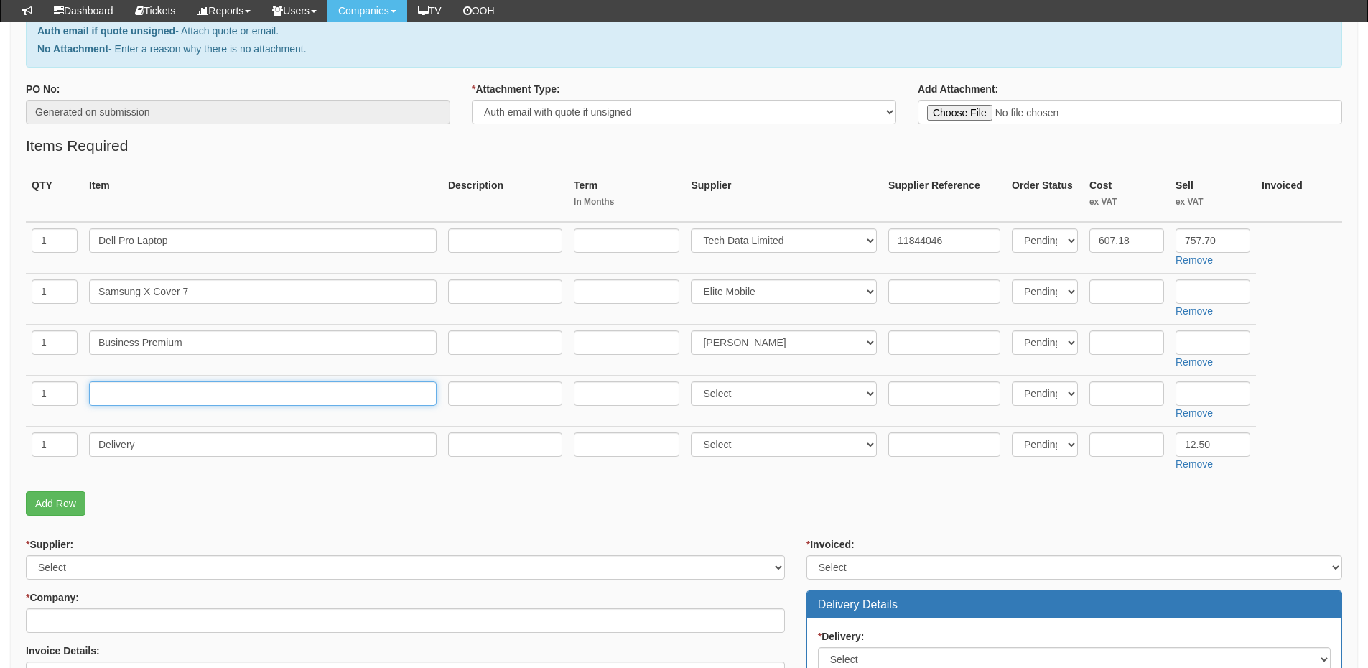
click at [162, 395] on input "text" at bounding box center [263, 393] width 348 height 24
type input "Exclaimer Licence"
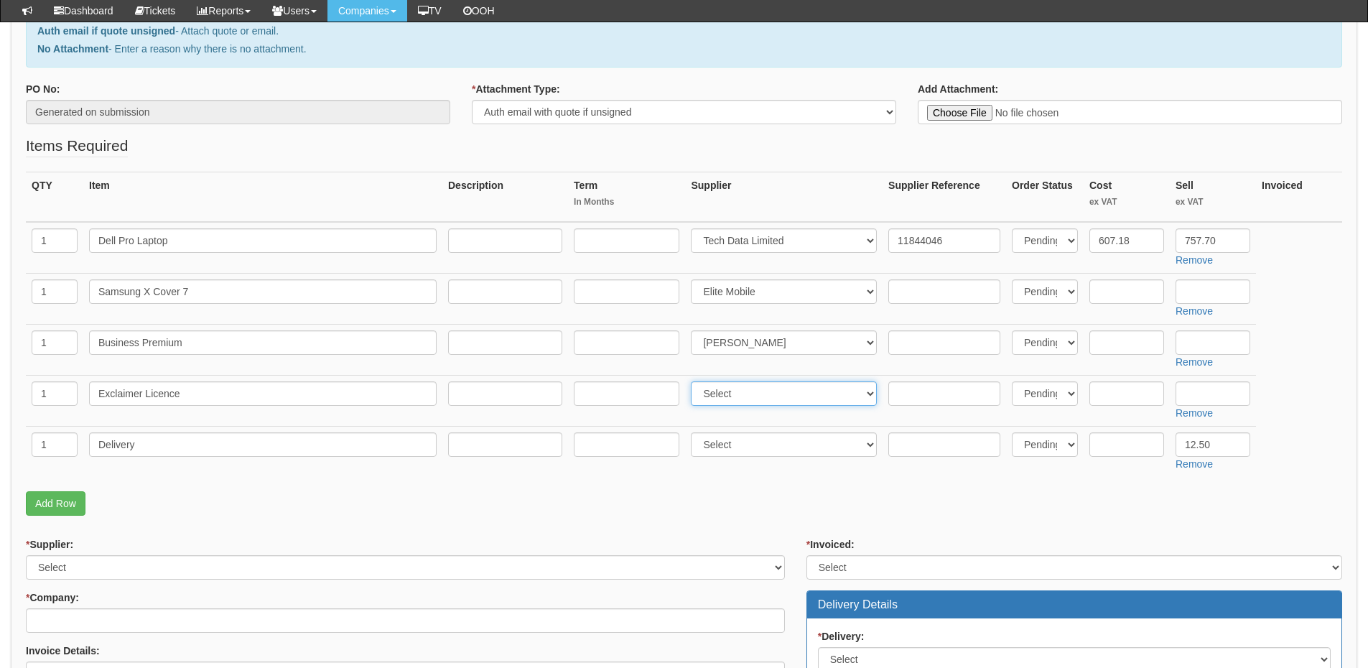
click at [720, 391] on select "Select 123 REG.co.uk 1Password 3 4Gon AA Jones Electric Ltd Abzorb Access Group…" at bounding box center [784, 393] width 186 height 24
select select "291"
click at [694, 381] on select "Select 123 REG.co.uk 1Password 3 4Gon AA Jones Electric Ltd Abzorb Access Group…" at bounding box center [784, 393] width 186 height 24
click at [1211, 340] on input "text" at bounding box center [1212, 342] width 75 height 24
type input "17.75"
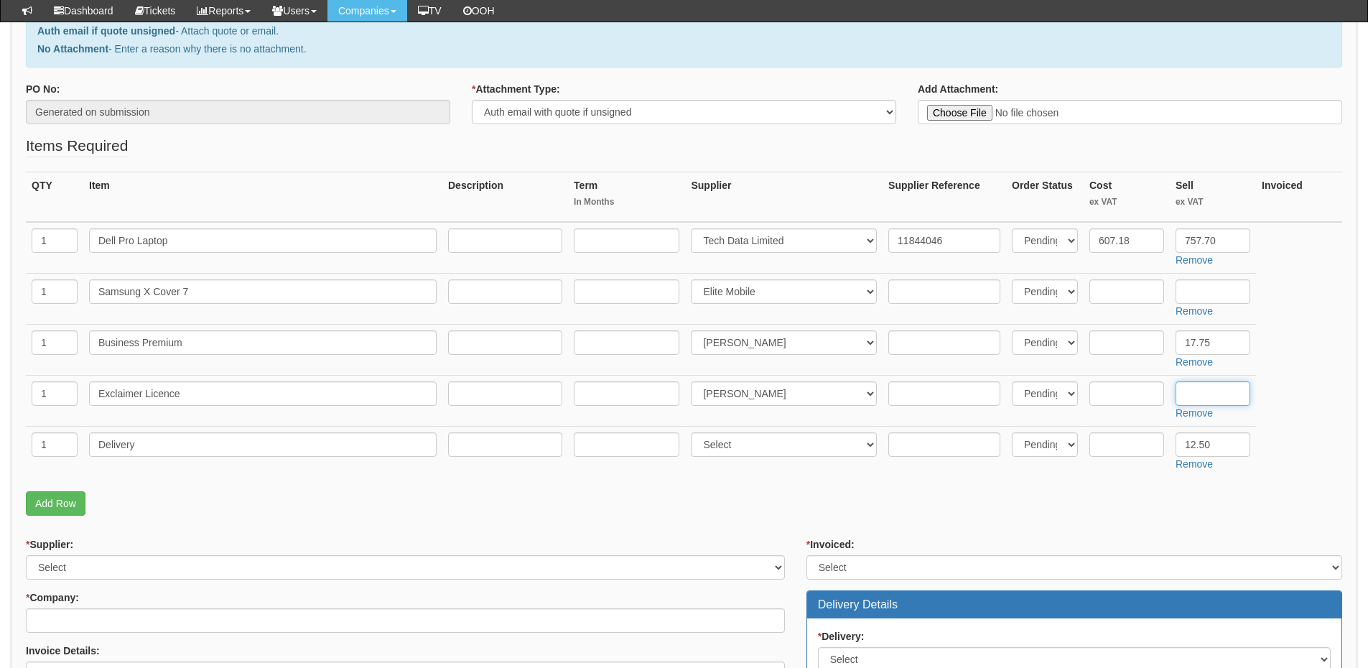
click at [1208, 391] on input "text" at bounding box center [1212, 393] width 75 height 24
type input "1,73"
click at [1208, 288] on input "text" at bounding box center [1212, 291] width 75 height 24
type input "195"
click at [1137, 284] on input "text" at bounding box center [1126, 291] width 75 height 24
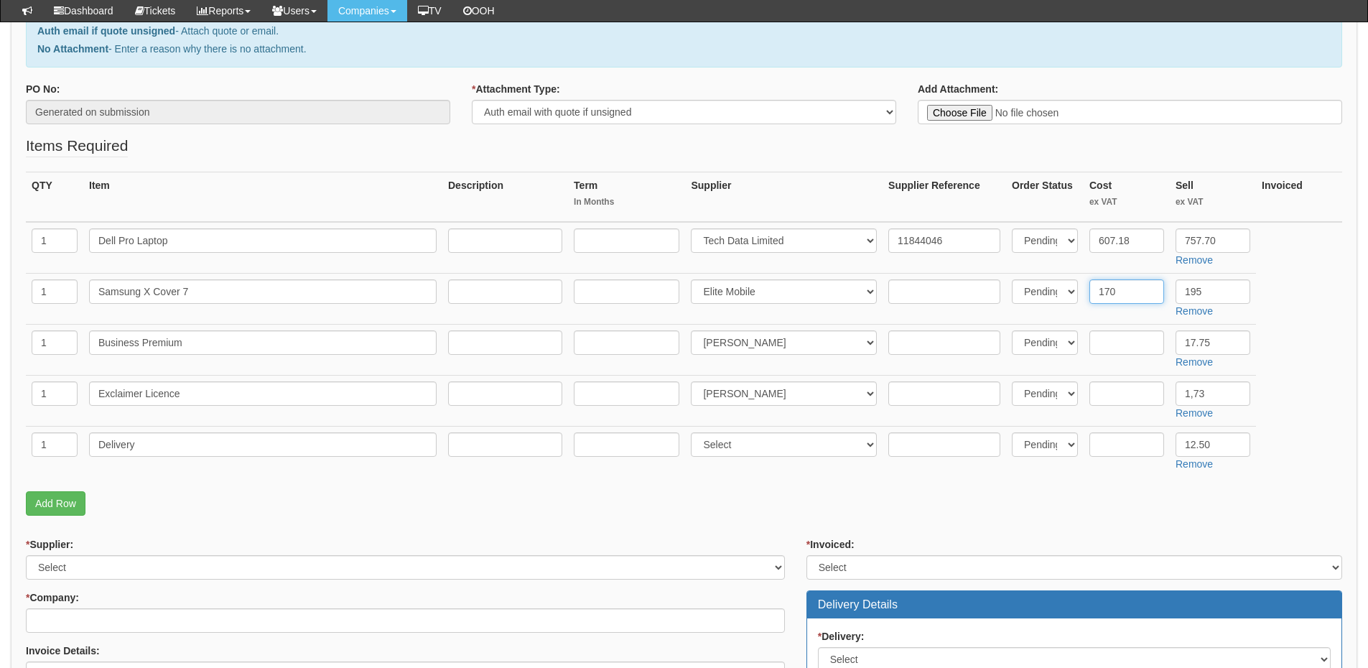
type input "170"
click at [1126, 339] on input "text" at bounding box center [1126, 342] width 75 height 24
paste input "14.49"
type input "14.49"
click at [1128, 395] on input "text" at bounding box center [1126, 393] width 75 height 24
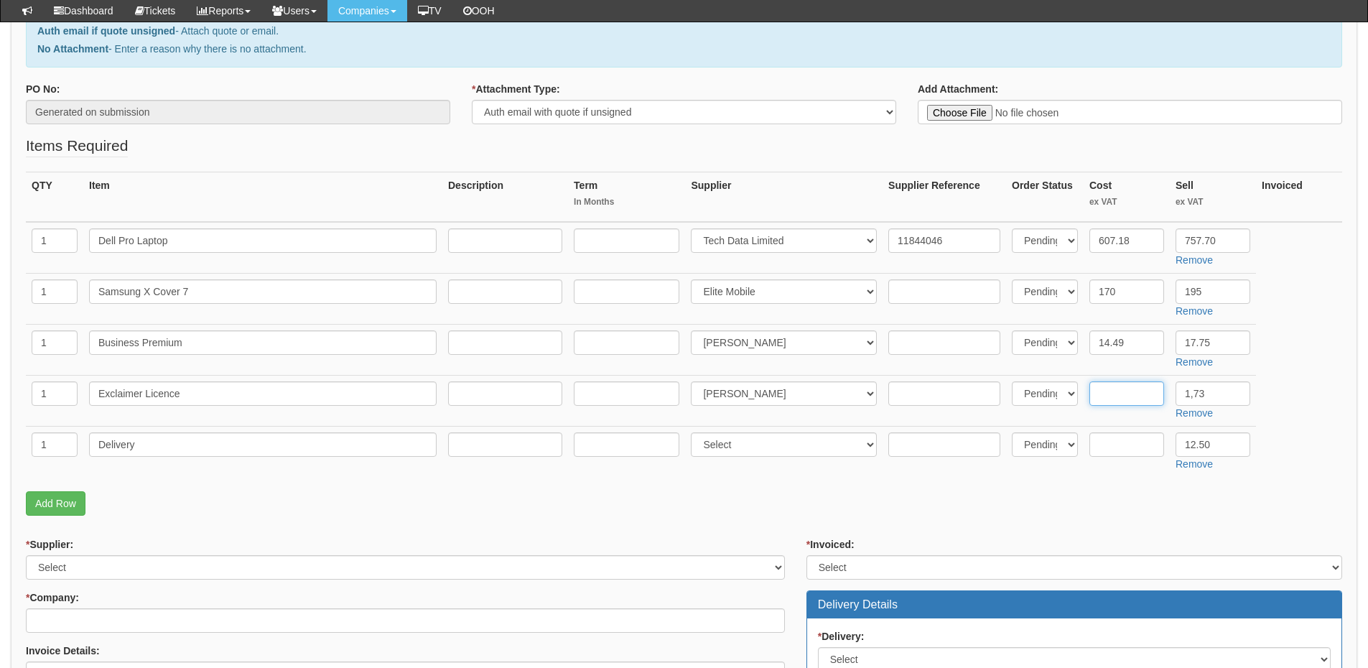
paste input ".73"
click at [1108, 393] on input ".73" at bounding box center [1126, 393] width 75 height 24
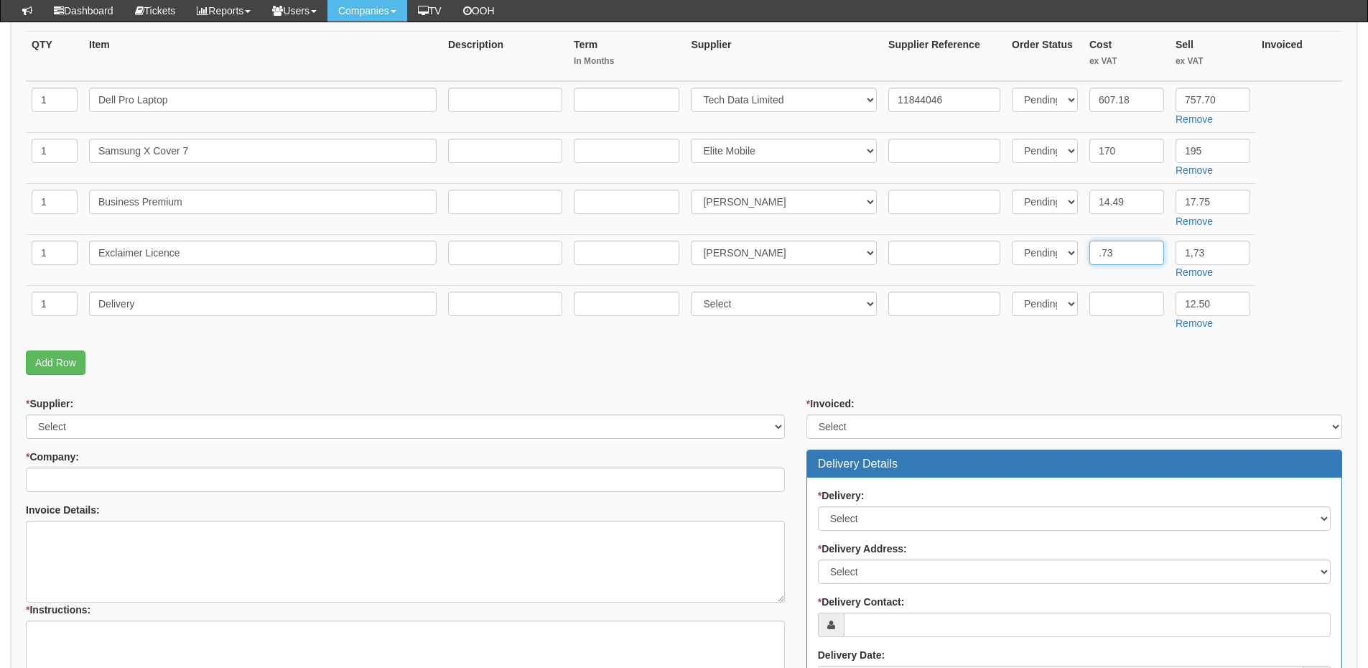
scroll to position [359, 0]
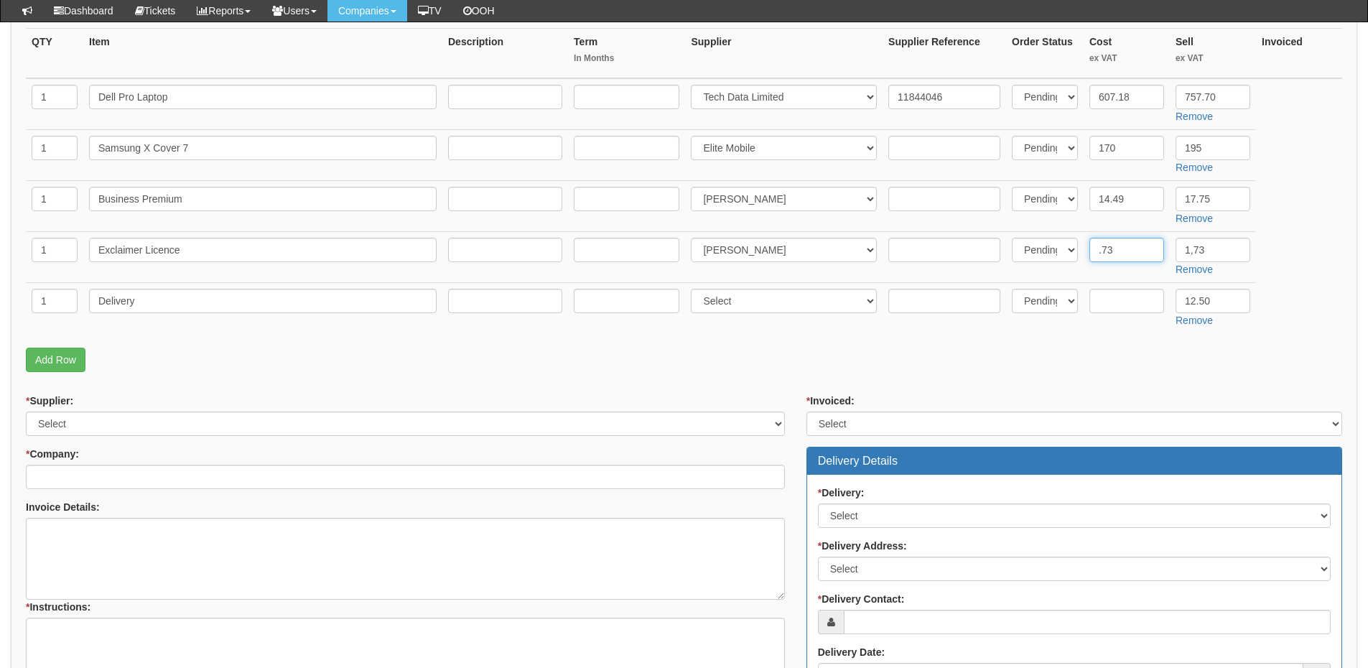
type input ".73"
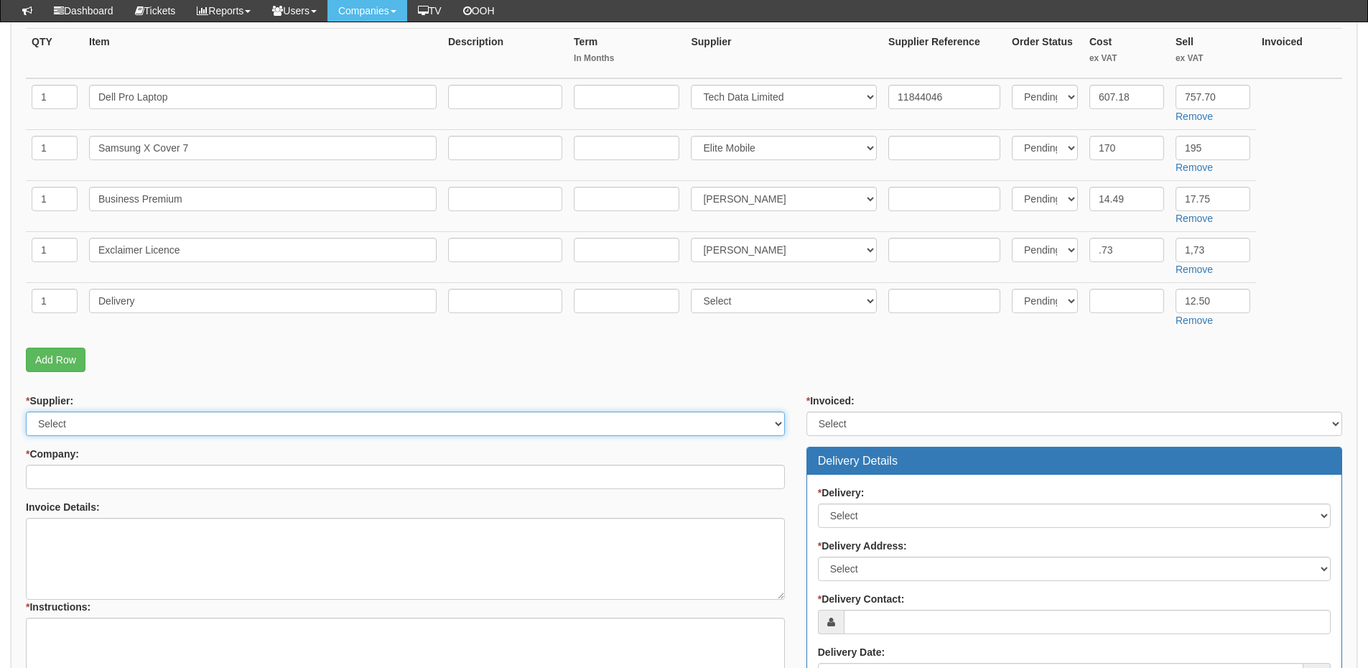
click at [123, 426] on select "Select 123 REG.co.uk 1Password 3 4Gon AA Jones Electric Ltd Abzorb Access Group…" at bounding box center [405, 423] width 759 height 24
select select "124"
click at [26, 411] on select "Select 123 REG.co.uk 1Password 3 4Gon AA Jones Electric Ltd Abzorb Access Group…" at bounding box center [405, 423] width 759 height 24
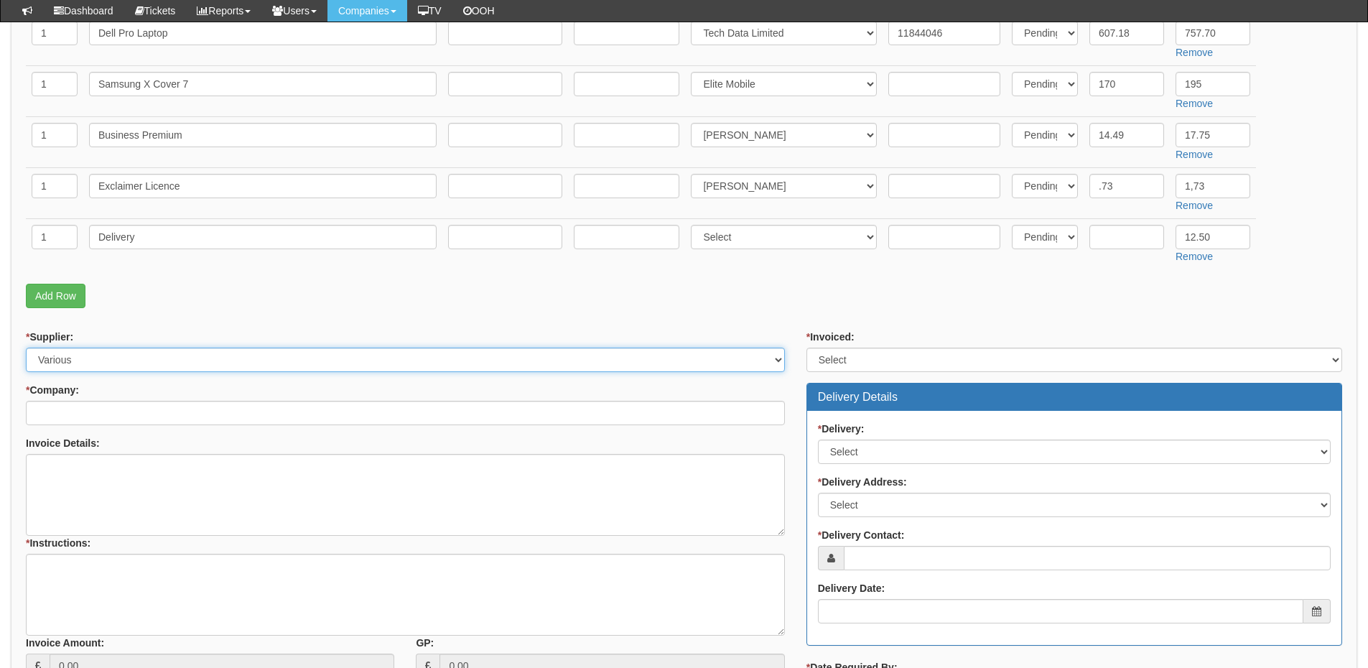
scroll to position [503, 0]
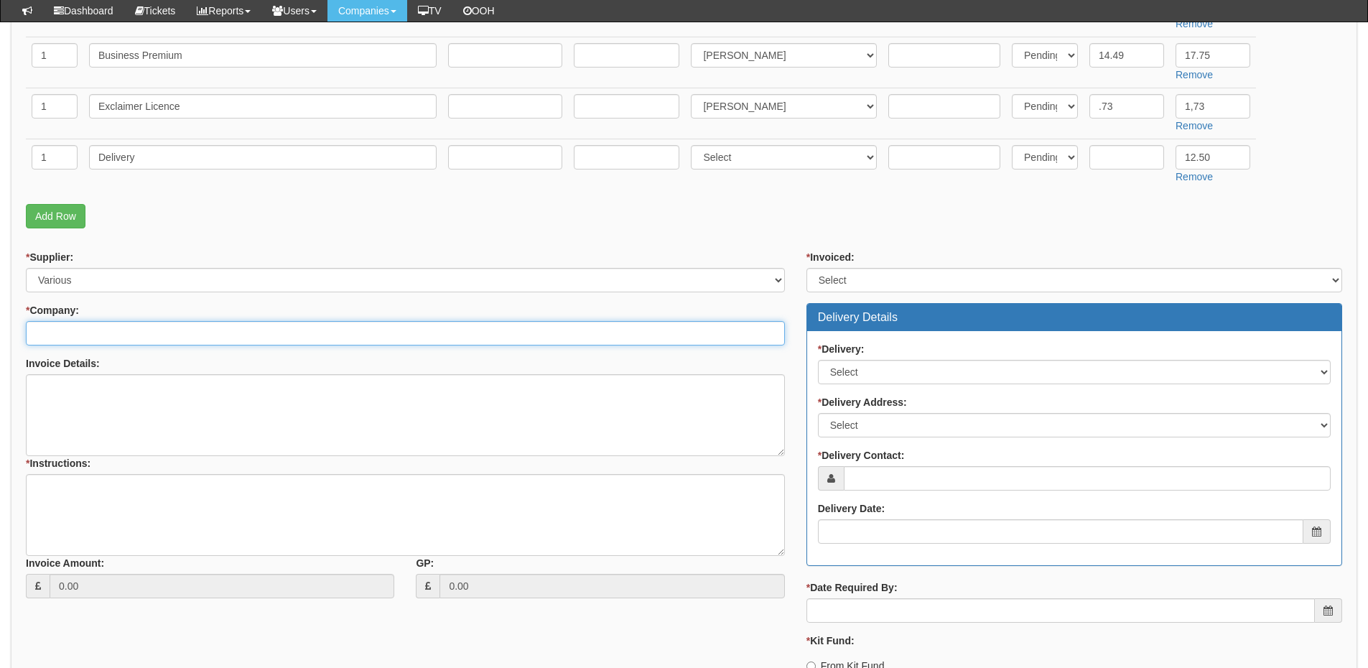
click at [129, 332] on input "* Company:" at bounding box center [405, 333] width 759 height 24
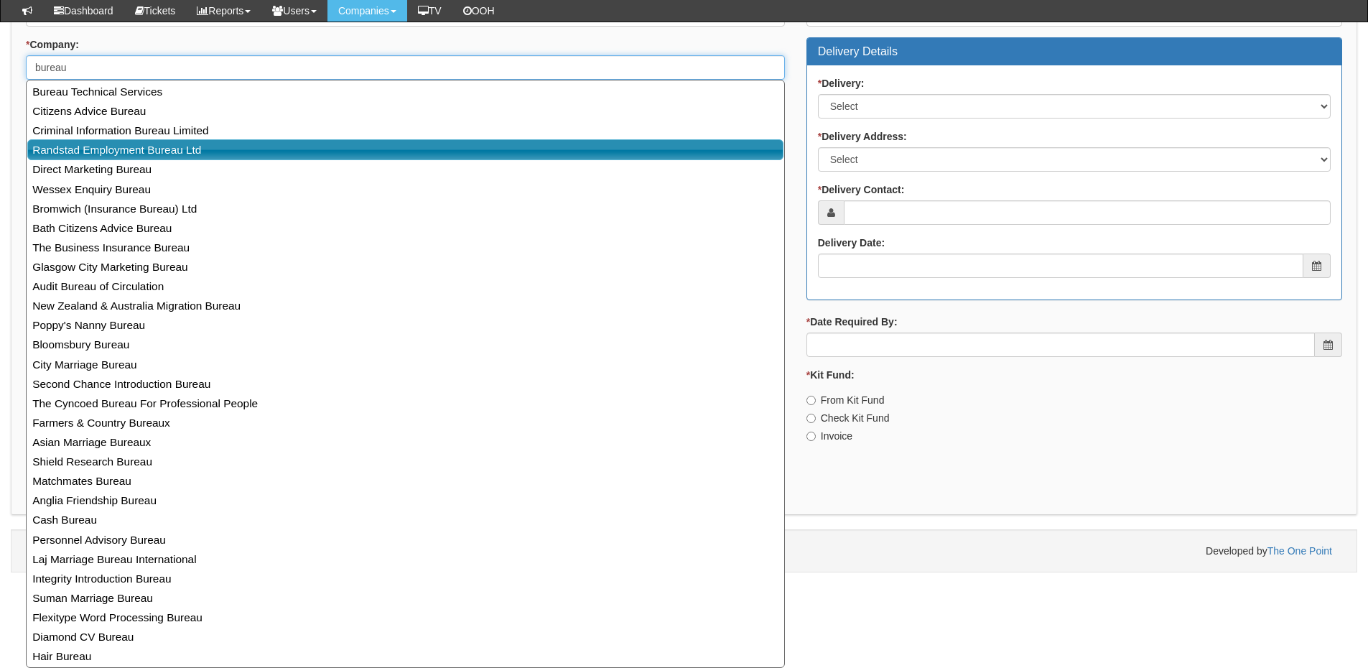
scroll to position [673, 0]
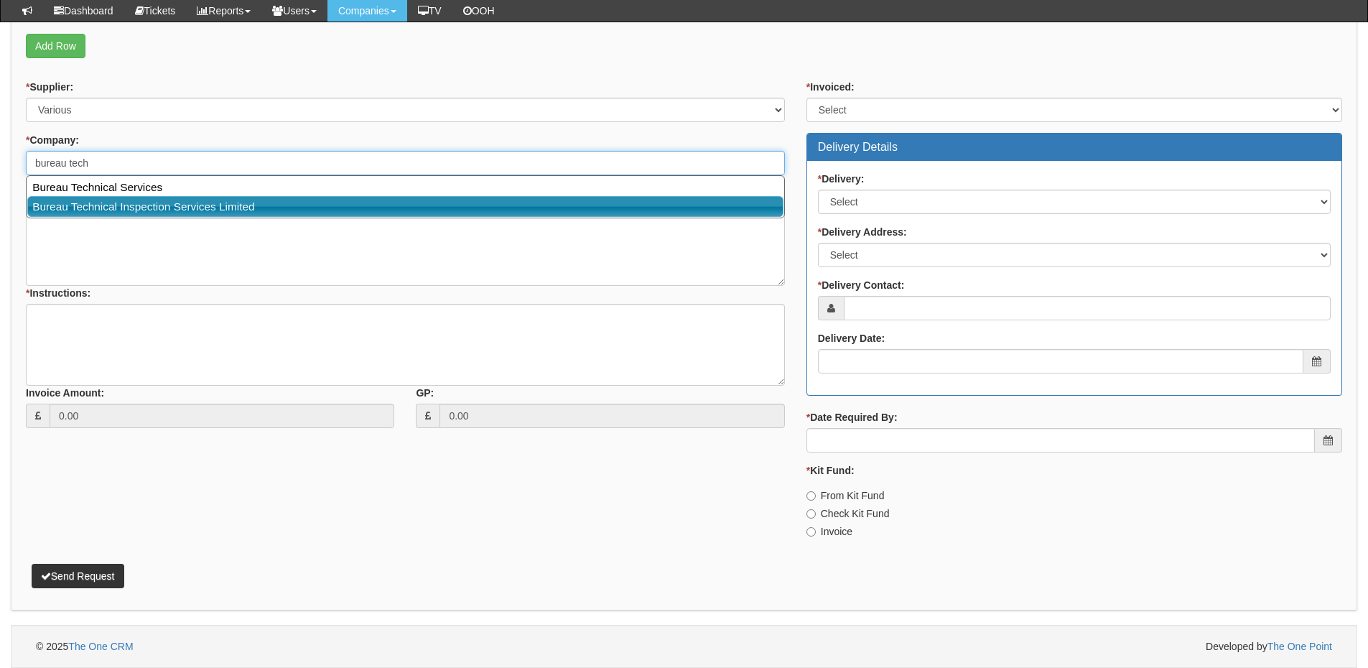
click at [99, 202] on link "Bureau Technical Inspection Services Limited" at bounding box center [405, 206] width 756 height 21
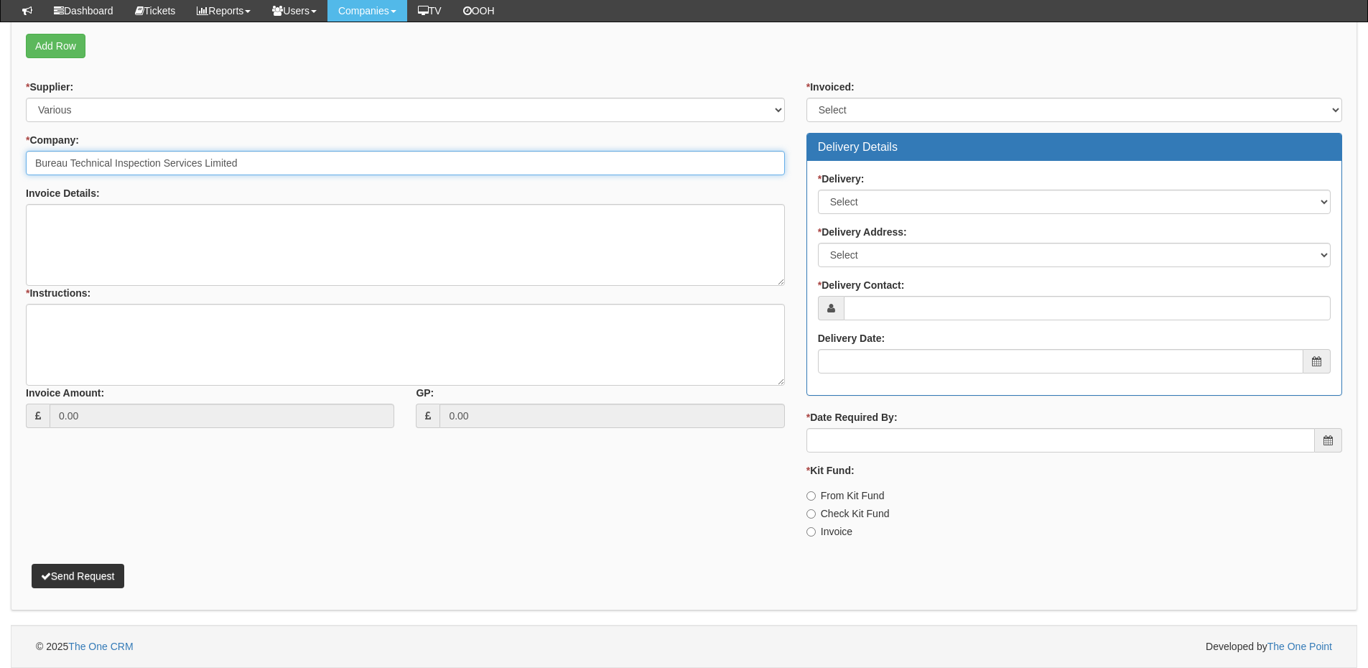
type input "Bureau Technical Inspection Services Limited"
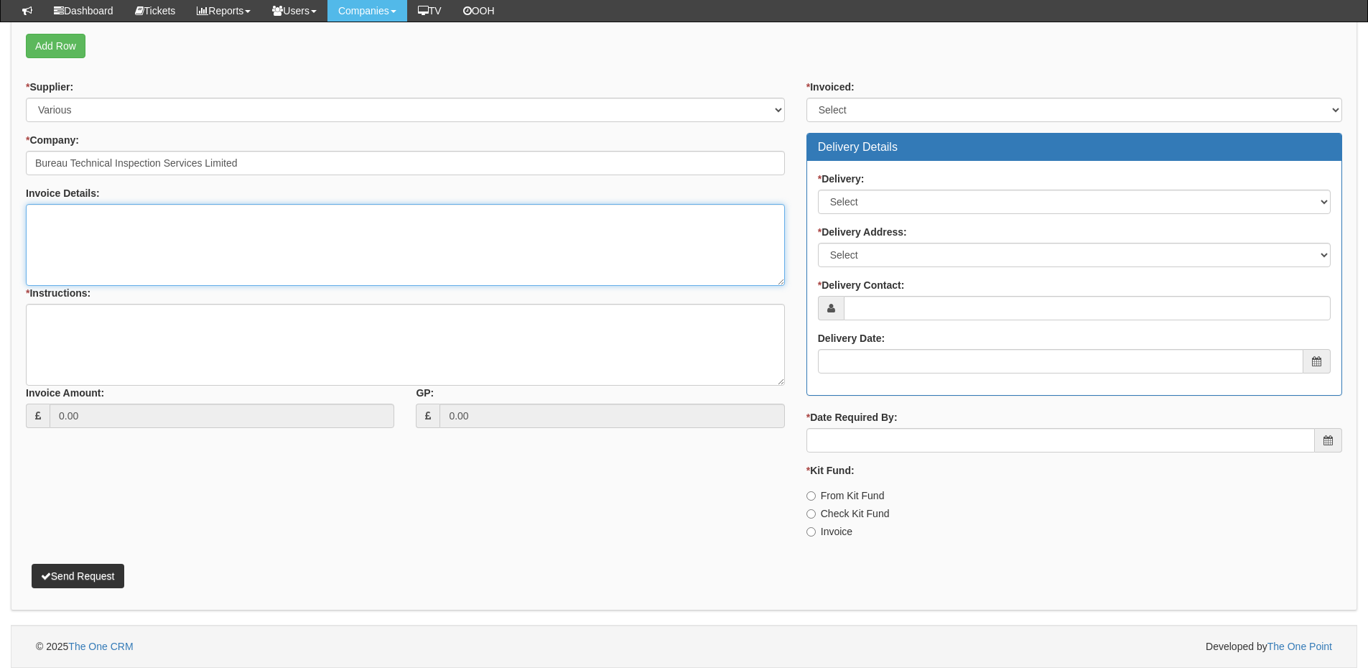
click at [176, 228] on textarea "Invoice Details:" at bounding box center [405, 245] width 759 height 82
paste textarea "PR 0045"
type textarea "Please use PO PR 0045"
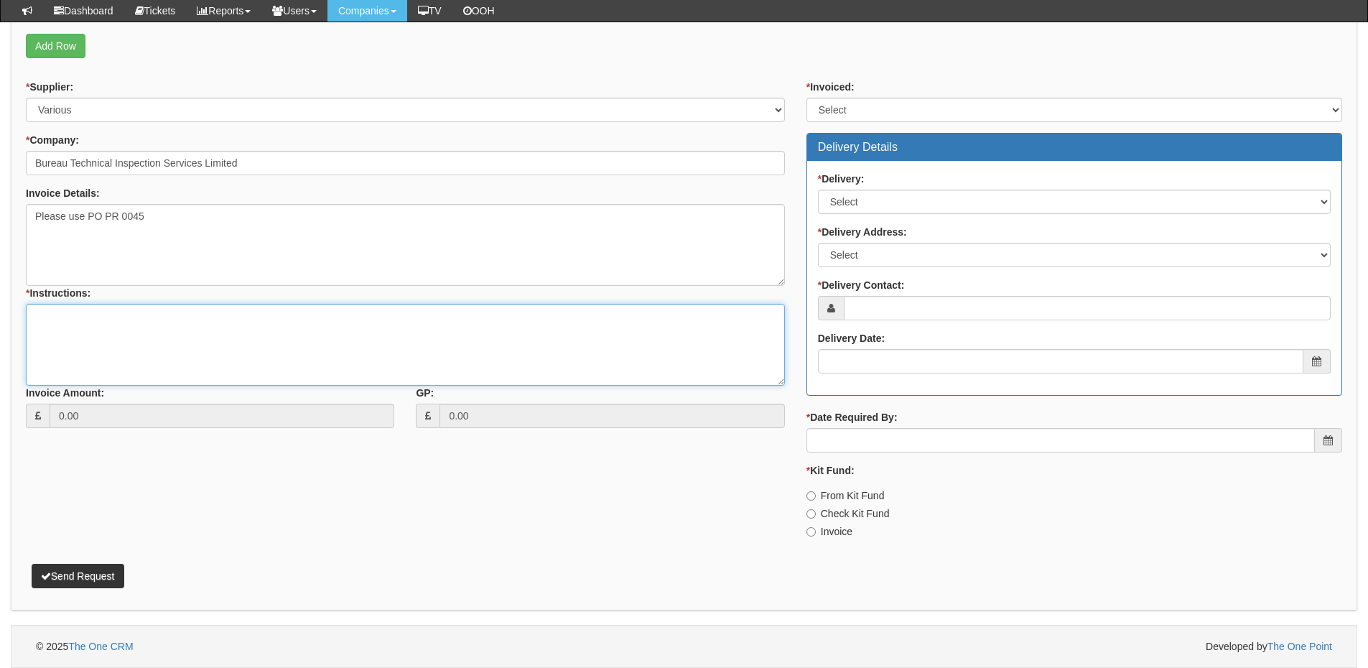
click at [119, 321] on textarea "* Instructions:" at bounding box center [405, 345] width 759 height 82
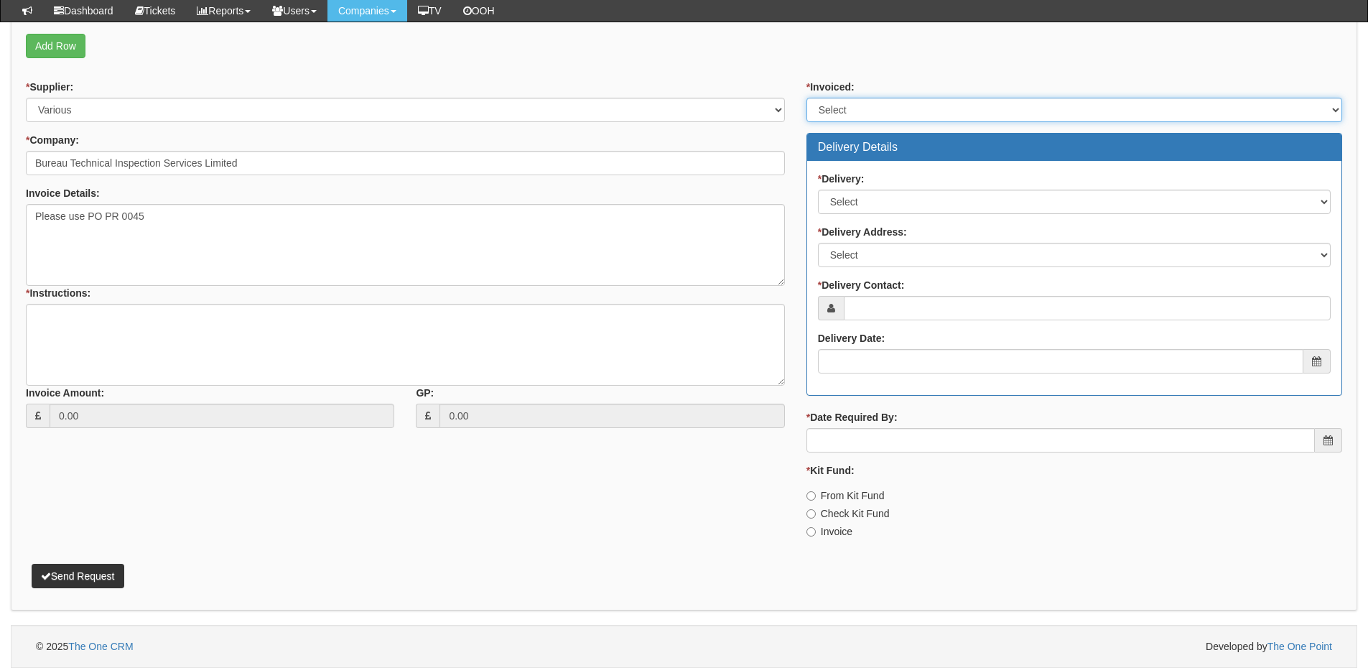
click at [882, 109] on select "Select Yes No N/A STB (part of order)" at bounding box center [1074, 110] width 536 height 24
select select "2"
click at [806, 98] on select "Select Yes No N/A STB (part of order)" at bounding box center [1074, 110] width 536 height 24
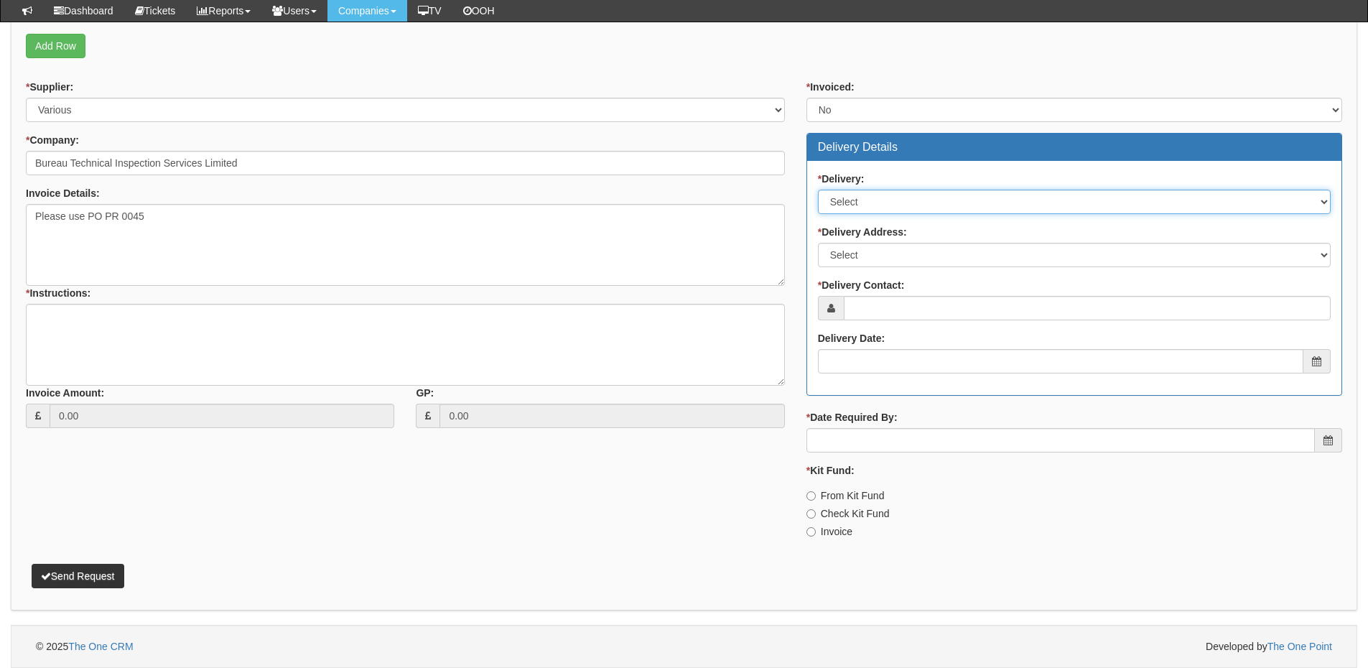
click at [873, 193] on select "Select No Not Applicable Yes" at bounding box center [1074, 202] width 513 height 24
select select "1"
click at [818, 190] on select "Select No Not Applicable Yes" at bounding box center [1074, 202] width 513 height 24
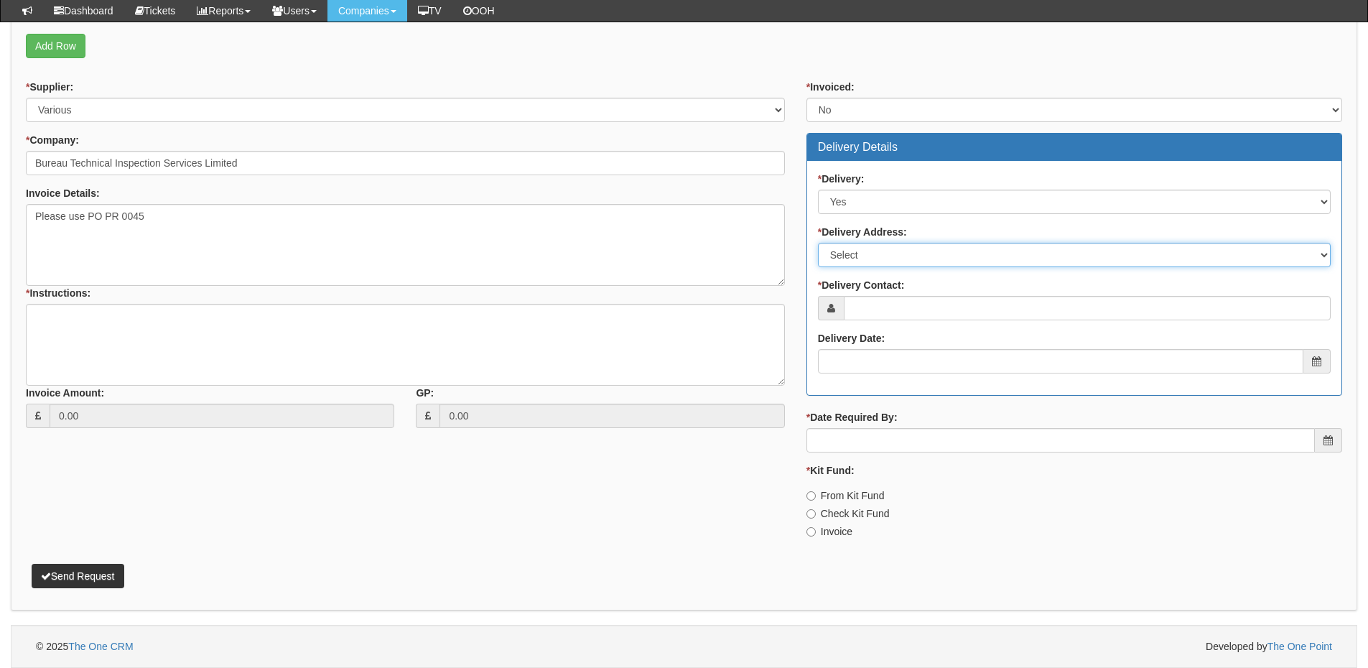
drag, startPoint x: 860, startPoint y: 257, endPoint x: 857, endPoint y: 266, distance: 9.1
click at [860, 257] on select "Select Not Applicable Main Address - HU13 9PB Other" at bounding box center [1074, 255] width 513 height 24
select select "other"
click at [818, 243] on select "Select Not Applicable Main Address - HU13 9PB Other" at bounding box center [1074, 255] width 513 height 24
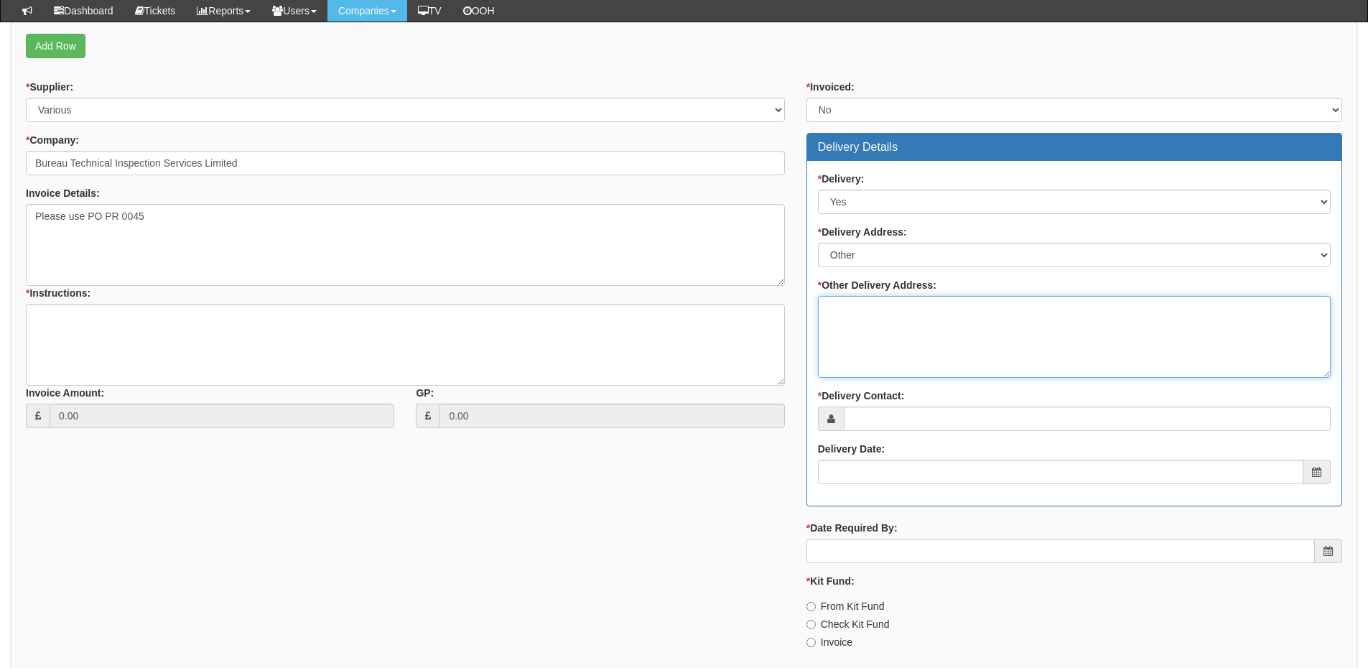
click at [847, 324] on textarea "* Other Delivery Address:" at bounding box center [1074, 337] width 513 height 82
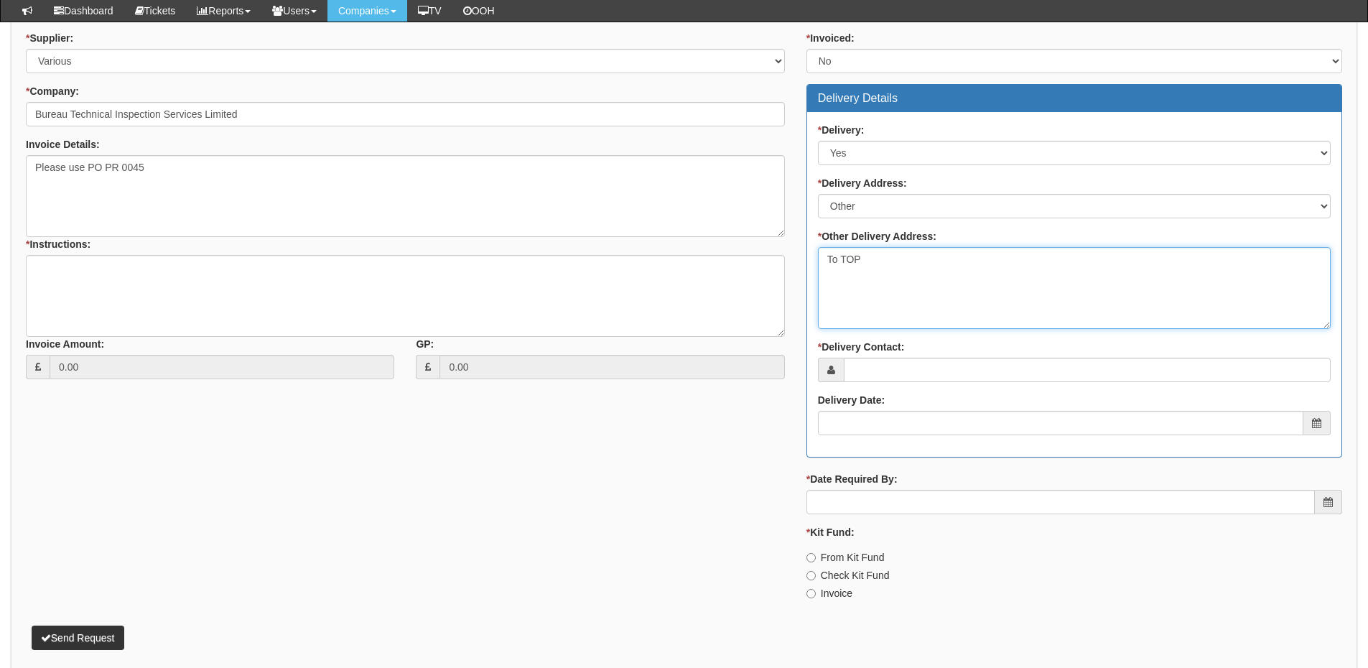
scroll to position [745, 0]
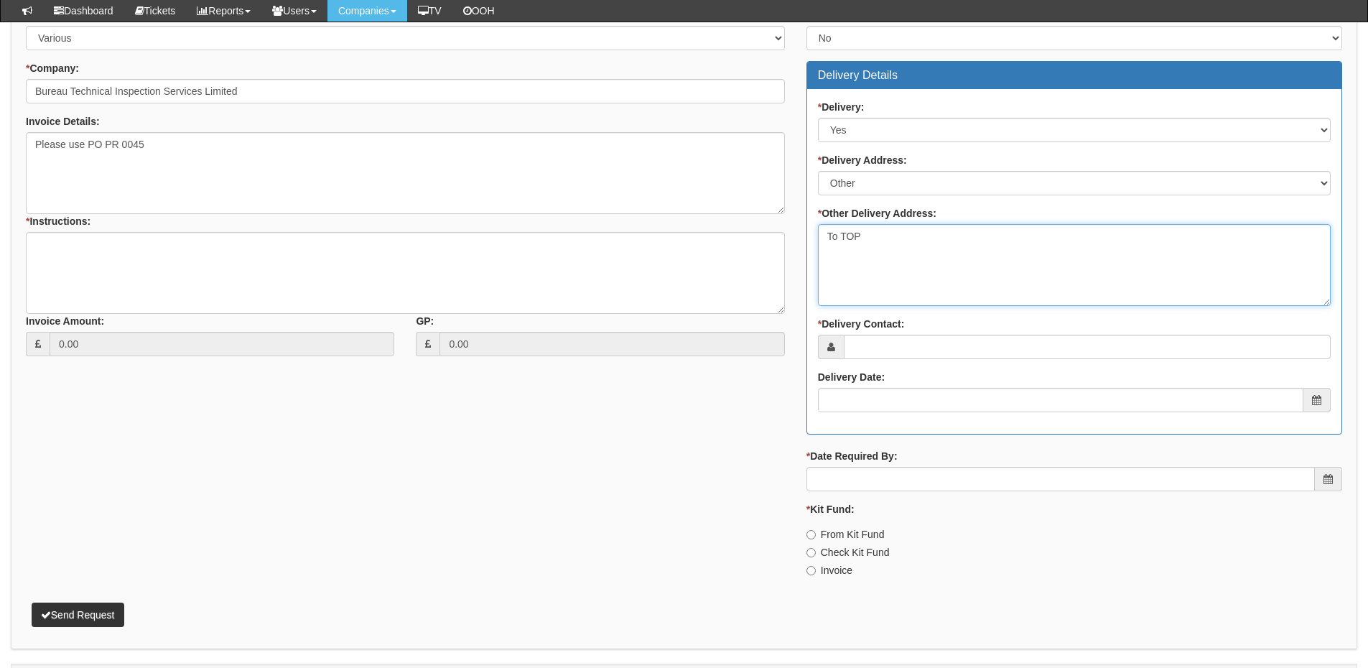
type textarea "To TOP"
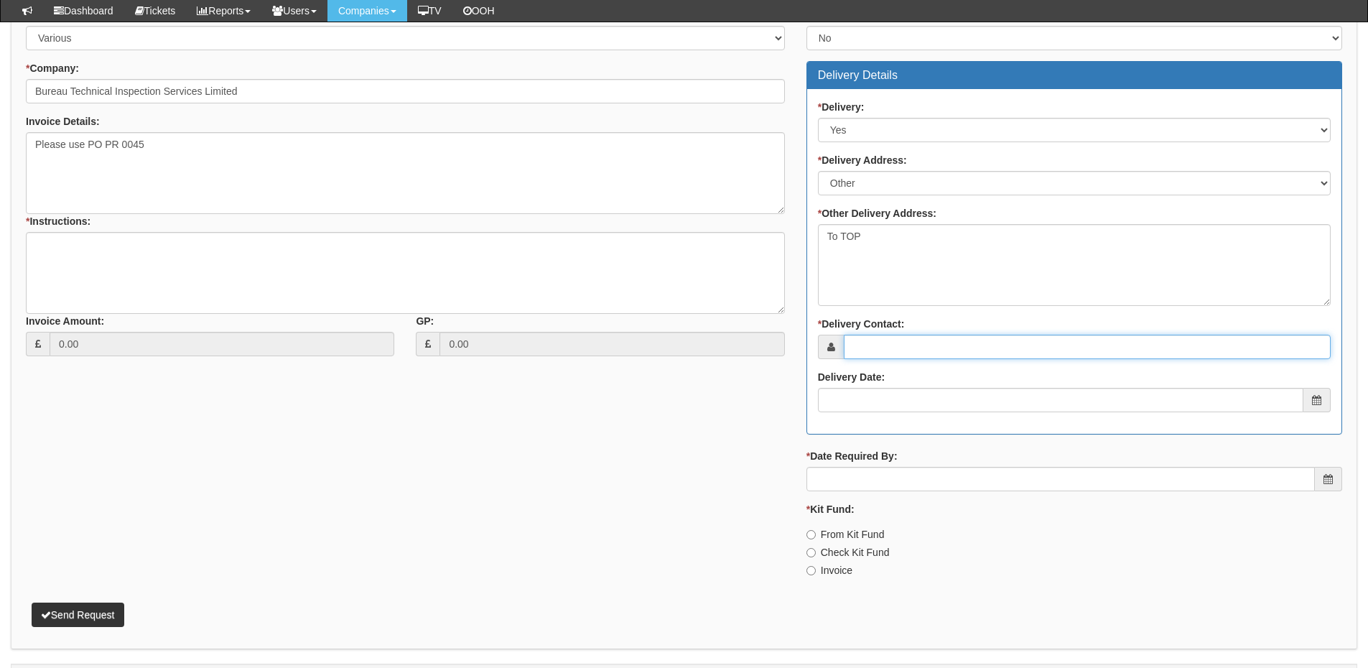
click at [877, 348] on input "* Delivery Contact:" at bounding box center [1087, 347] width 487 height 24
click at [877, 351] on input "* Delivery Contact:" at bounding box center [1087, 347] width 487 height 24
paste input "[PERSON_NAME]"
type input "[PERSON_NAME]"
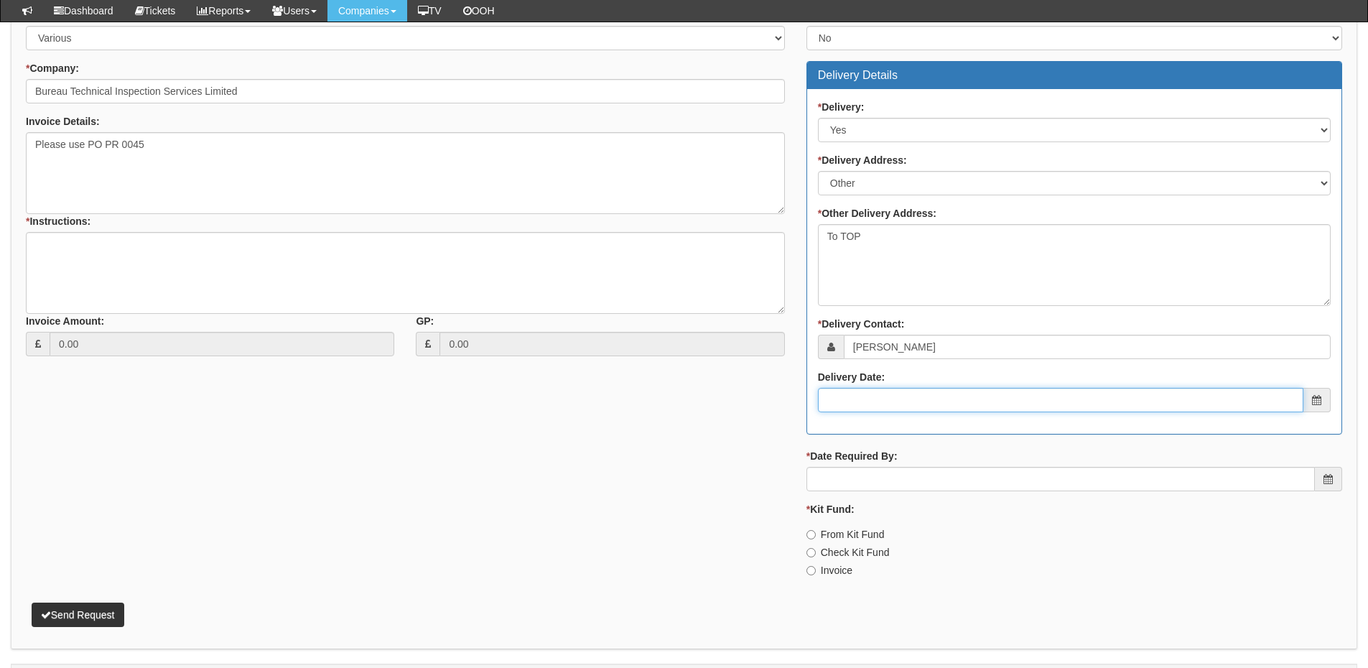
click at [882, 401] on input "Delivery Date:" at bounding box center [1060, 400] width 485 height 24
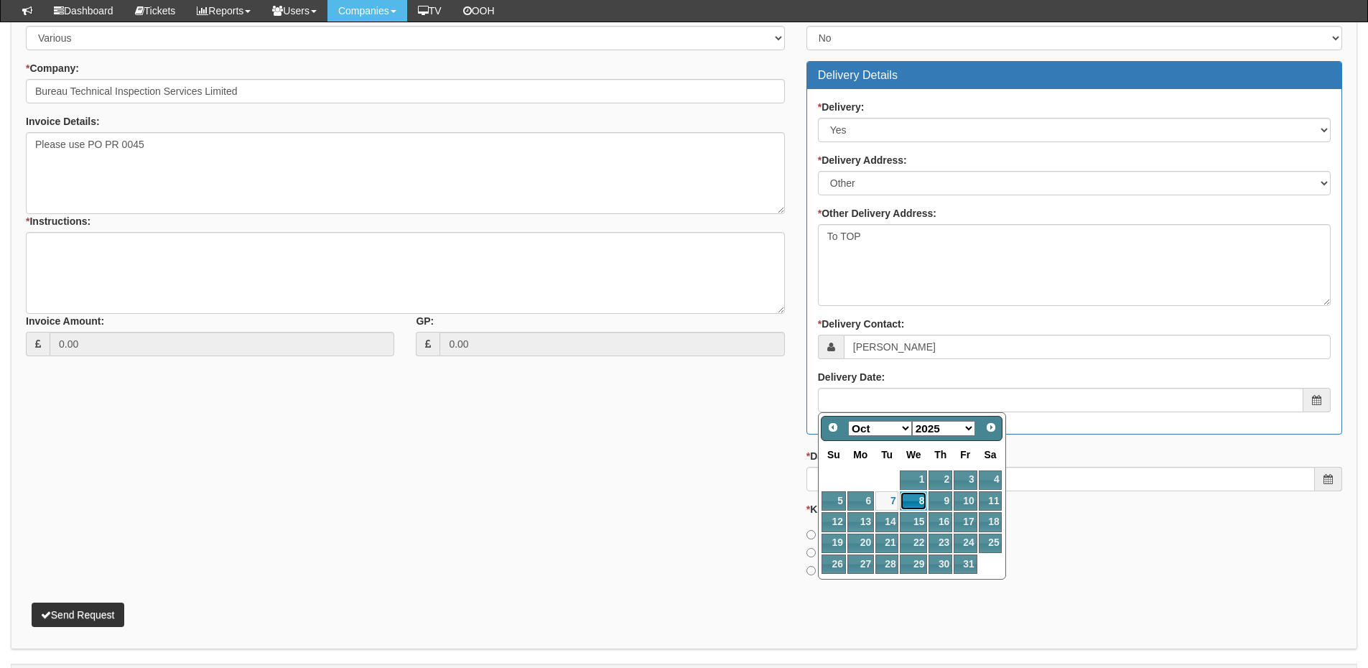
click at [914, 508] on link "8" at bounding box center [913, 500] width 27 height 19
type input "2025-10-08"
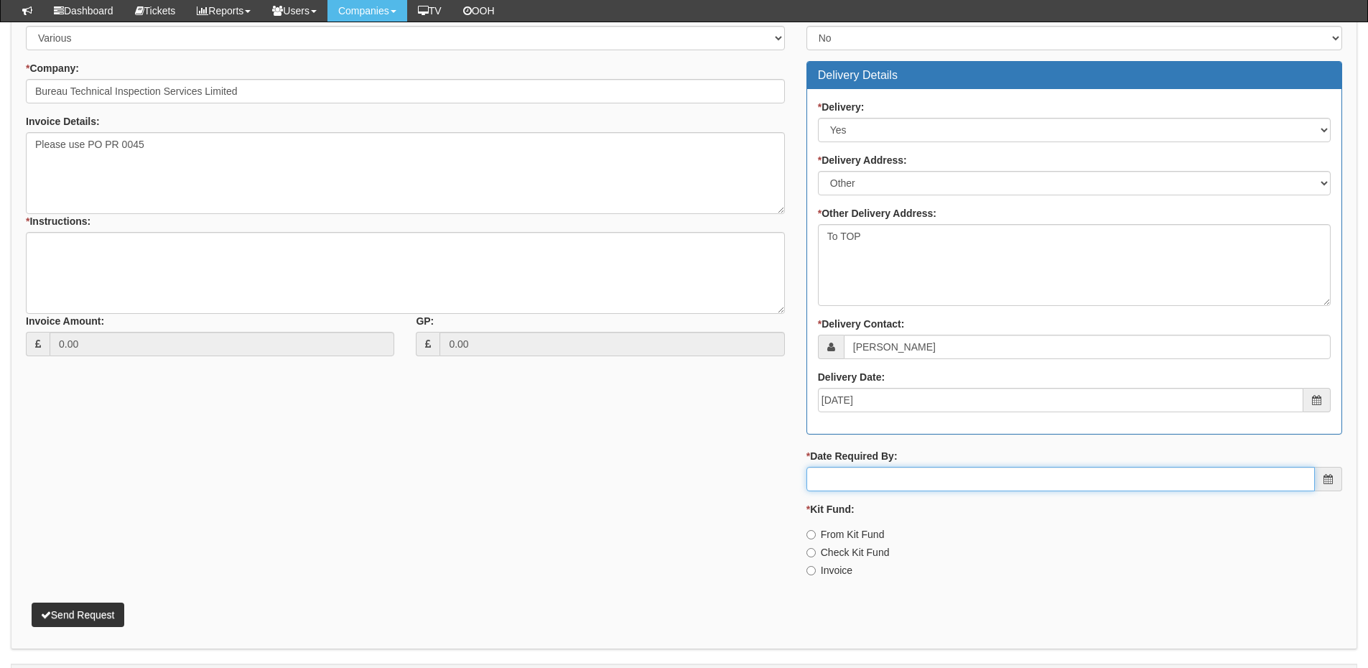
click at [892, 476] on input "* Date Required By:" at bounding box center [1060, 479] width 508 height 24
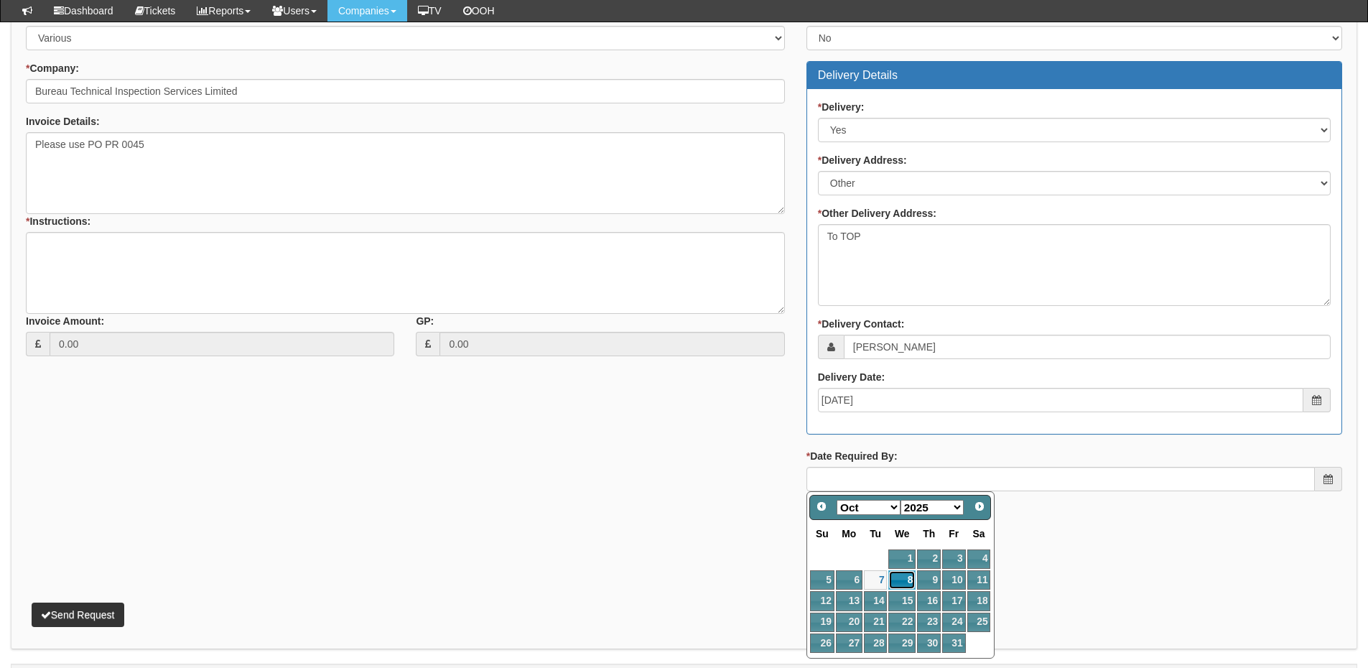
click at [893, 577] on link "8" at bounding box center [901, 579] width 27 height 19
type input "2025-10-08"
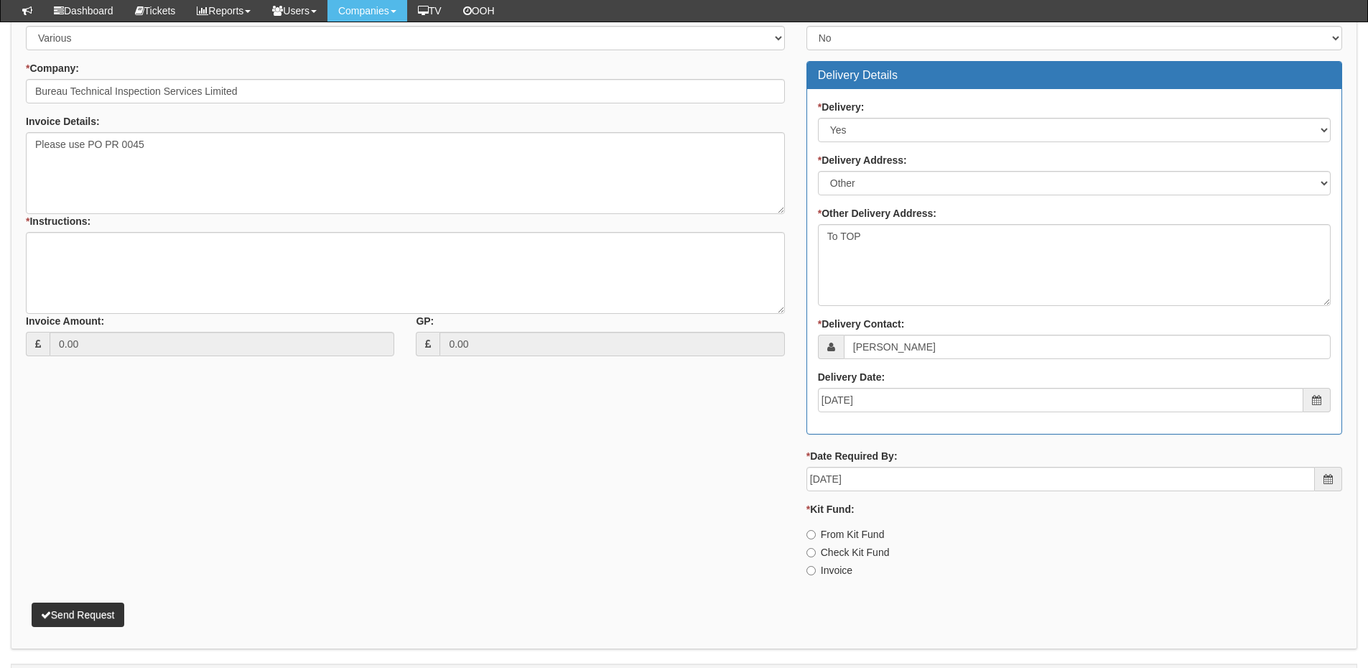
click at [821, 566] on label "Invoice" at bounding box center [829, 570] width 46 height 14
click at [816, 566] on input "Invoice" at bounding box center [810, 570] width 9 height 9
radio input "true"
click at [202, 256] on textarea "* Instructions:" at bounding box center [405, 273] width 759 height 82
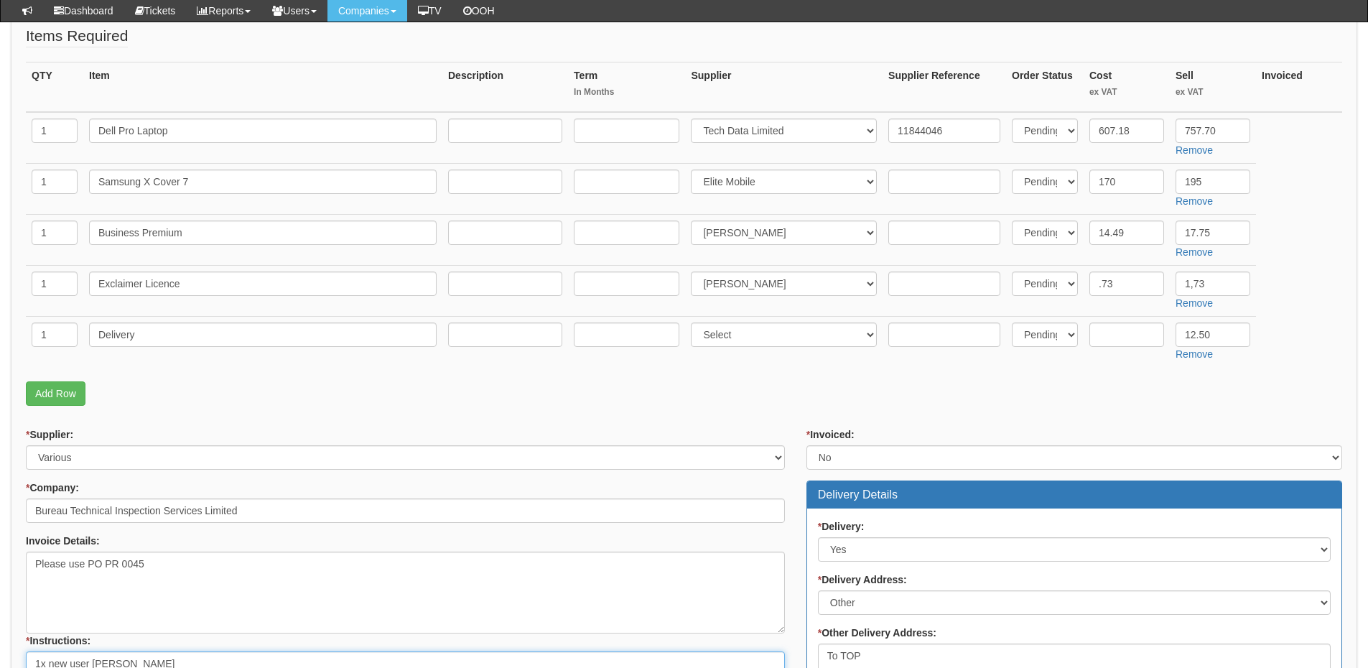
scroll to position [242, 0]
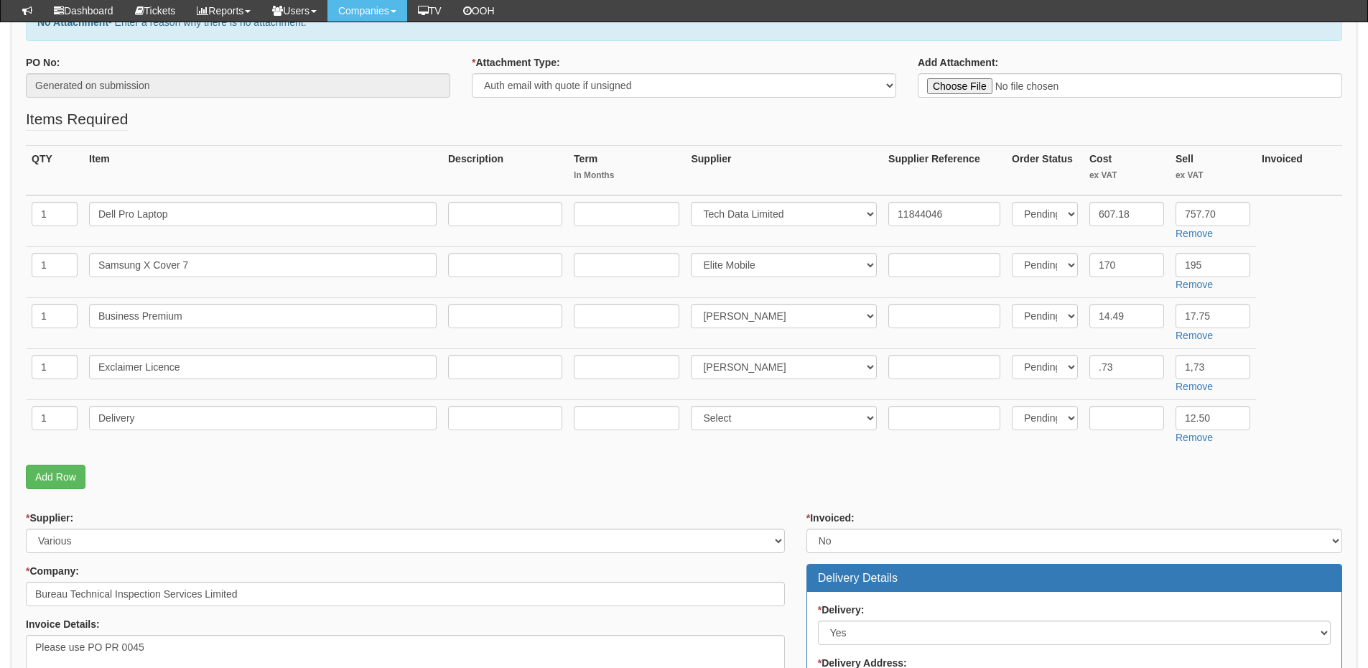
type textarea "1x new user Lee Evans"
click at [627, 320] on input "text" at bounding box center [627, 316] width 106 height 24
type input "24"
click at [609, 378] on input "text" at bounding box center [627, 367] width 106 height 24
type input "24"
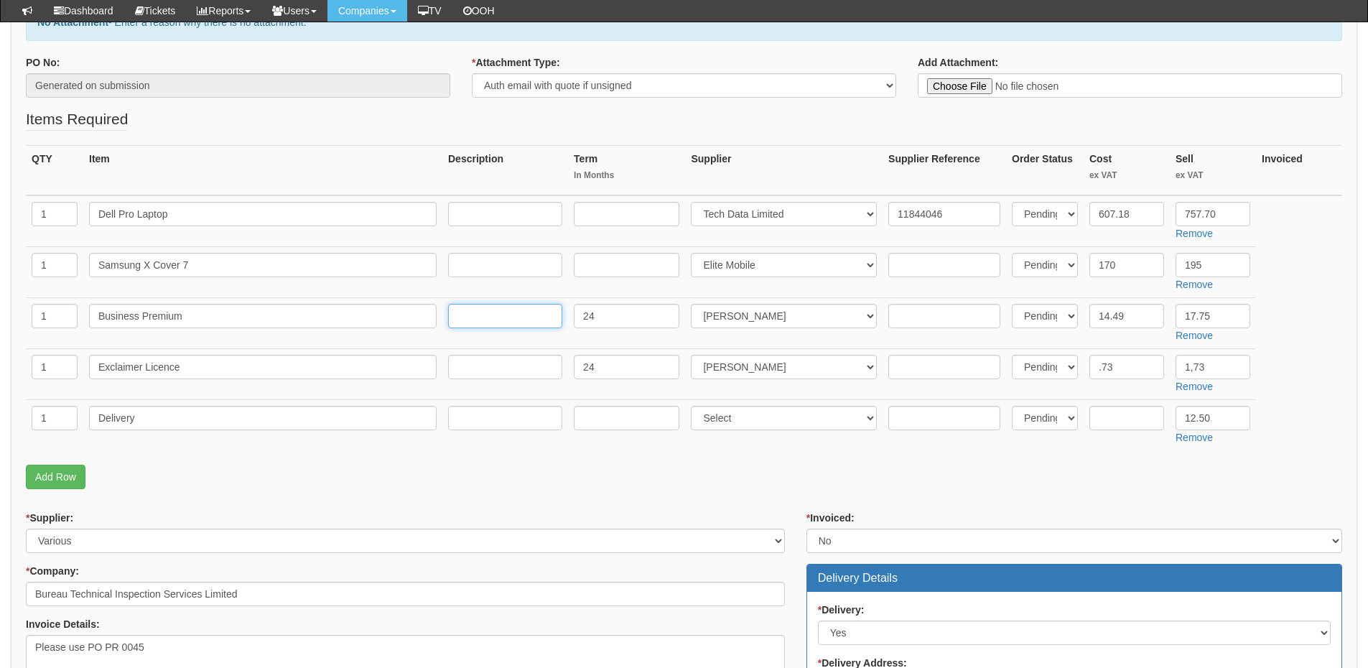
click at [505, 305] on input "text" at bounding box center [505, 316] width 114 height 24
type input "24-months"
click at [480, 361] on input "text" at bounding box center [505, 367] width 114 height 24
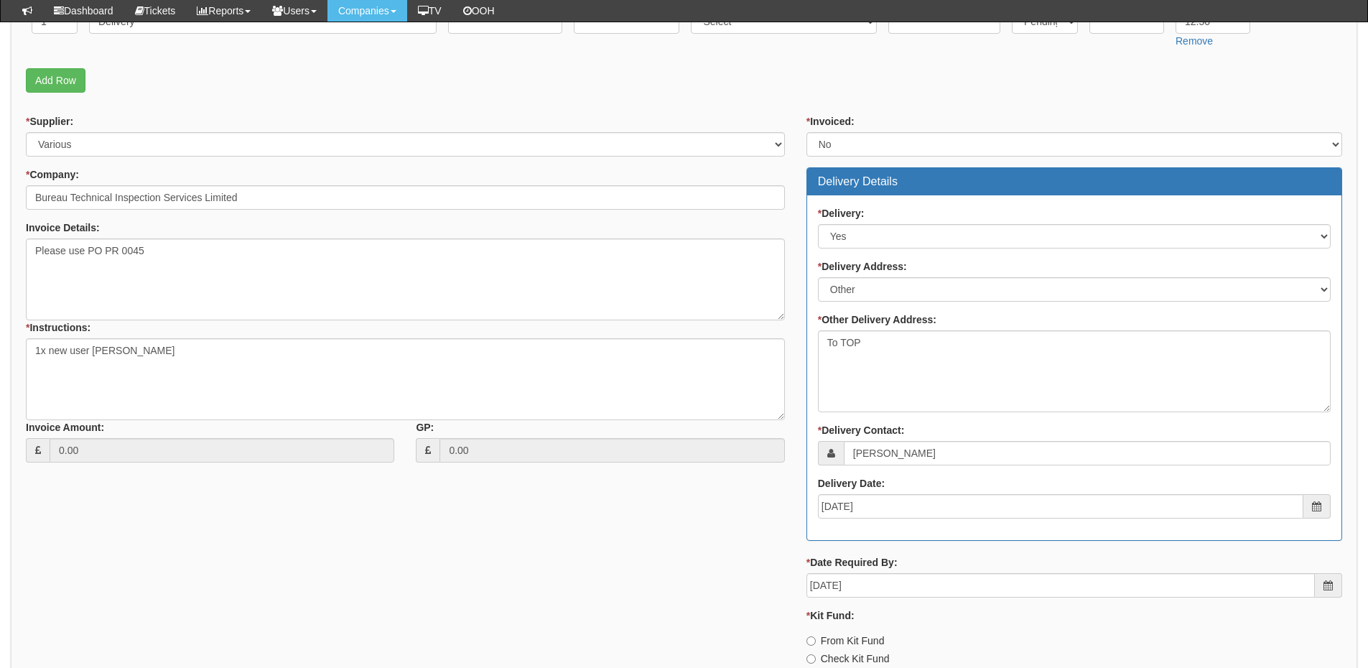
scroll to position [745, 0]
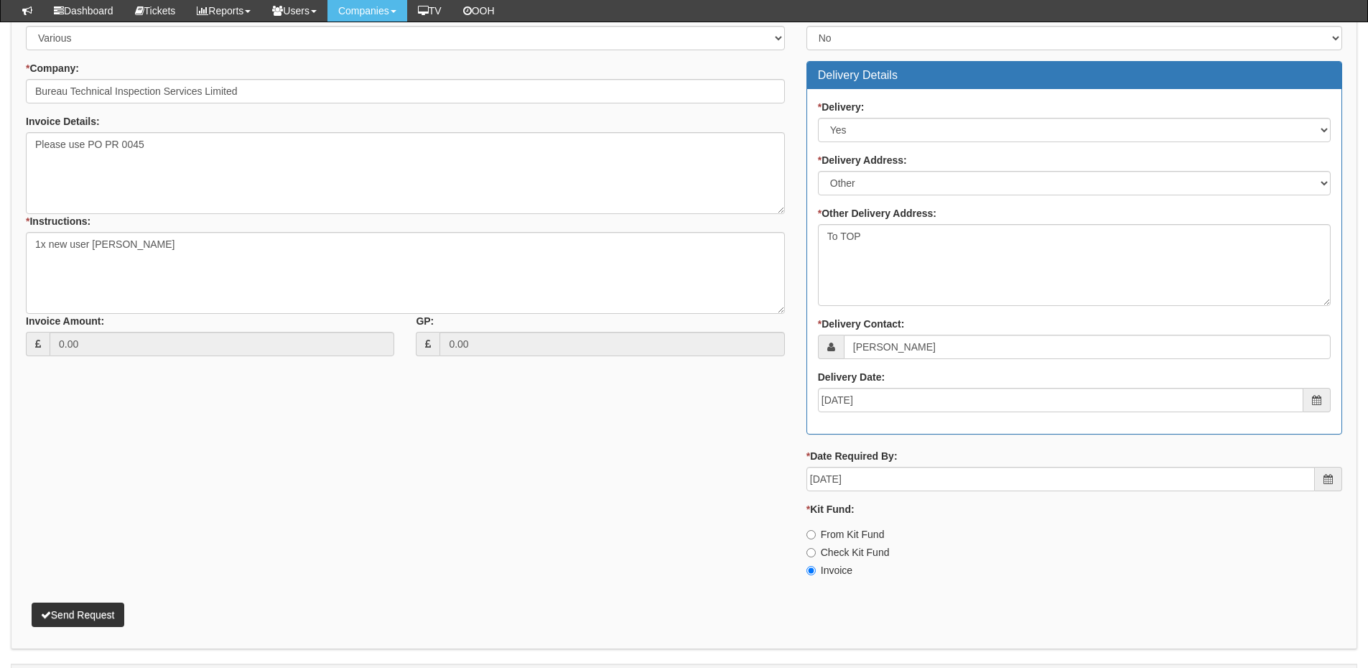
type input "24-months"
click at [107, 615] on button "Send Request" at bounding box center [78, 614] width 93 height 24
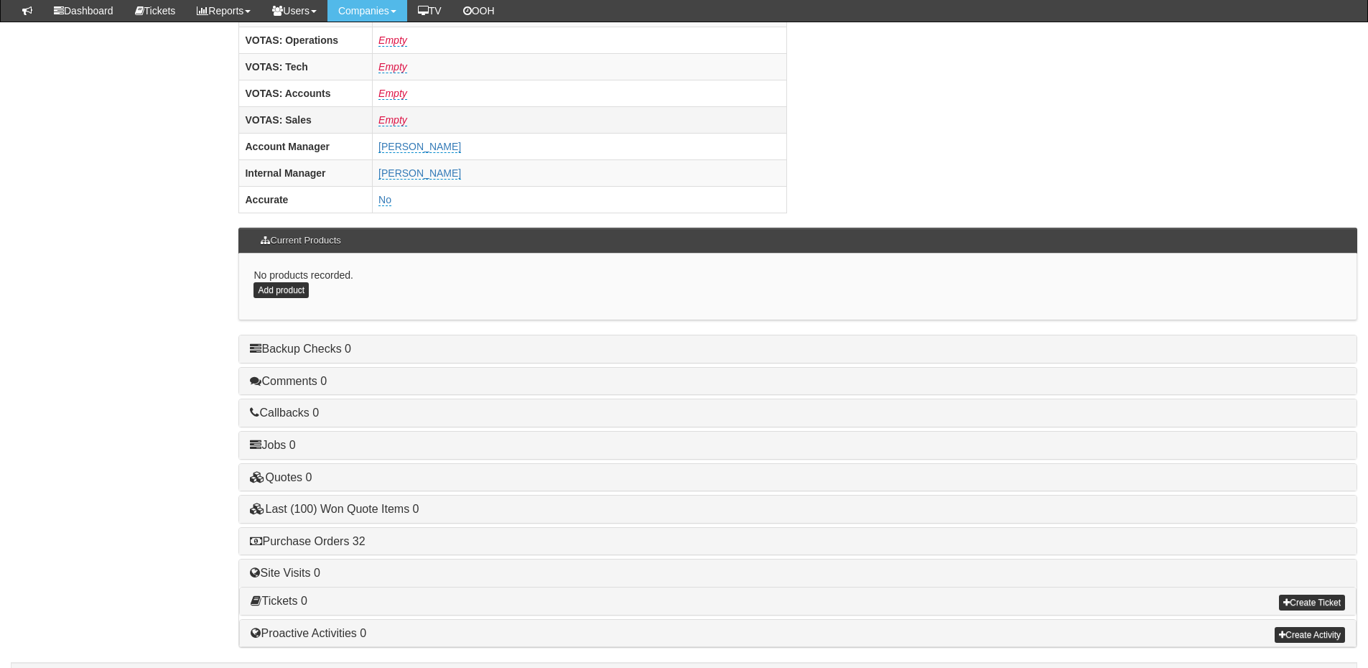
scroll to position [598, 0]
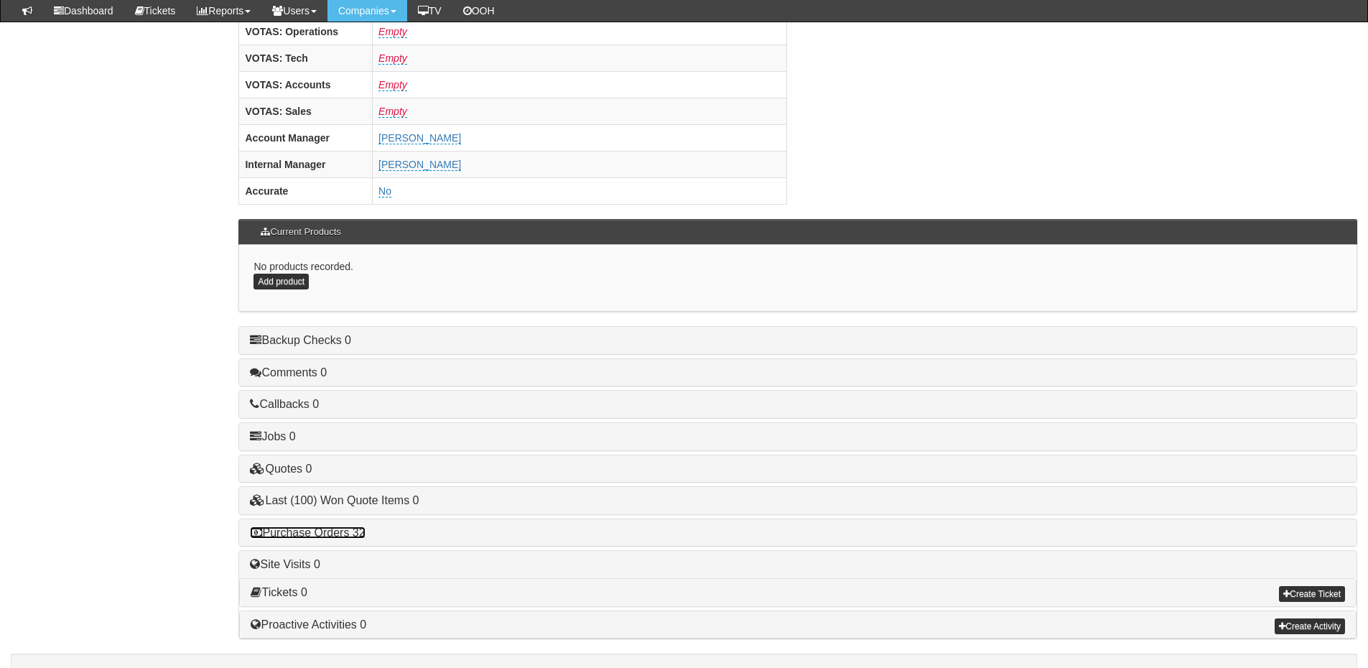
click at [335, 526] on link "Purchase Orders 32" at bounding box center [307, 532] width 115 height 12
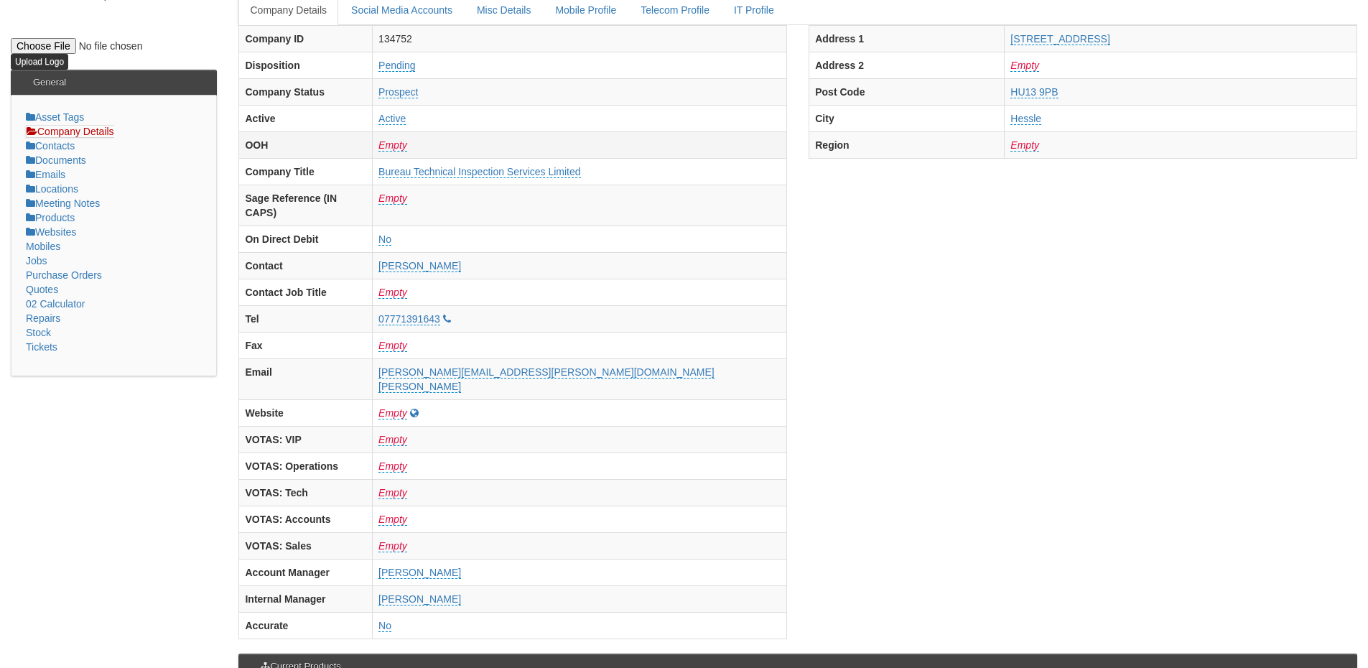
scroll to position [95, 0]
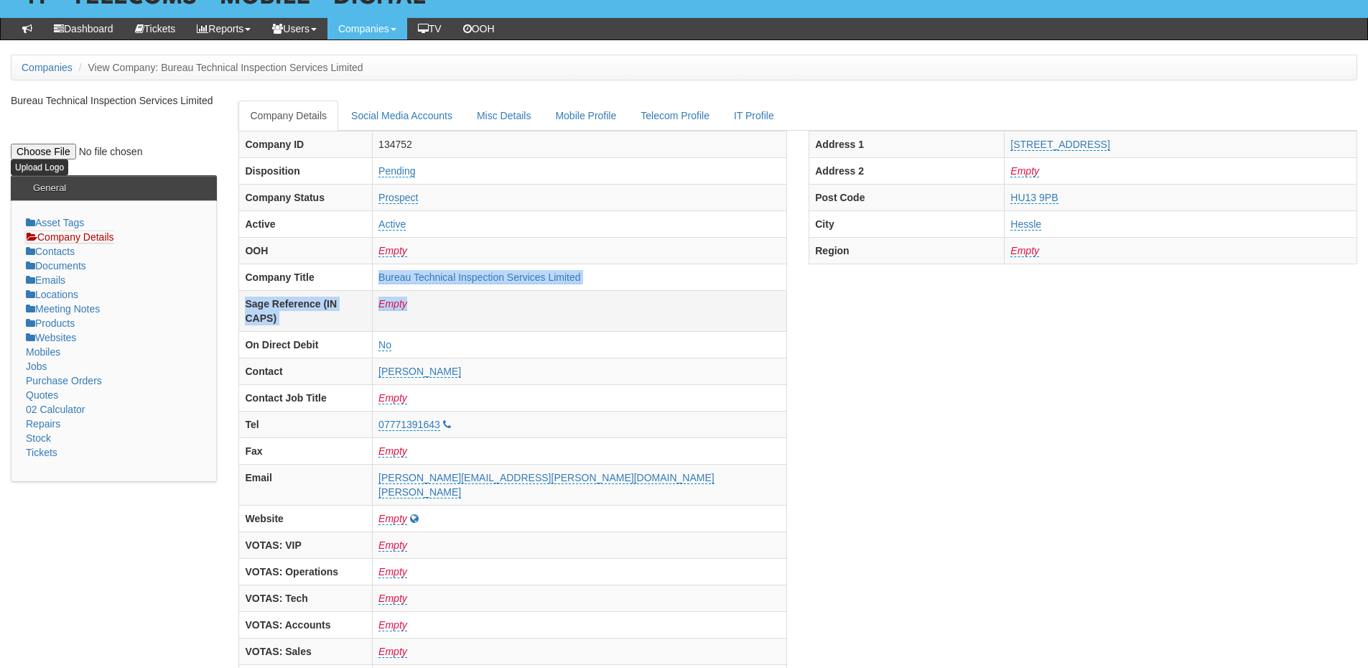
drag, startPoint x: 433, startPoint y: 283, endPoint x: 667, endPoint y: 301, distance: 234.8
click at [667, 301] on tbody "Company ID 134752 Disposition Pending Company Status Prospect Active Active OOH…" at bounding box center [513, 437] width 548 height 613
click at [662, 263] on td "Empty" at bounding box center [580, 250] width 414 height 27
drag, startPoint x: 672, startPoint y: 279, endPoint x: 439, endPoint y: 276, distance: 232.6
click at [439, 276] on tr "Company Title Bureau Technical Inspection Services Limited" at bounding box center [513, 277] width 548 height 27
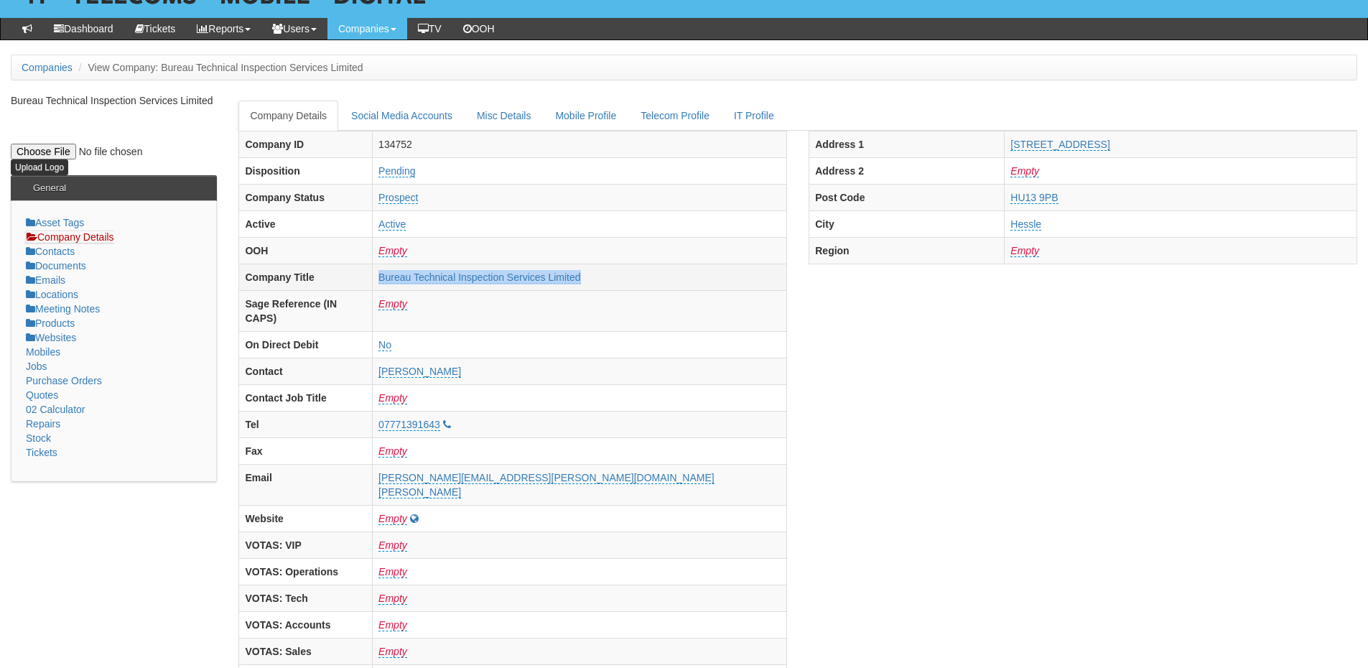
copy tr "Bureau Technical Inspection Services Limited"
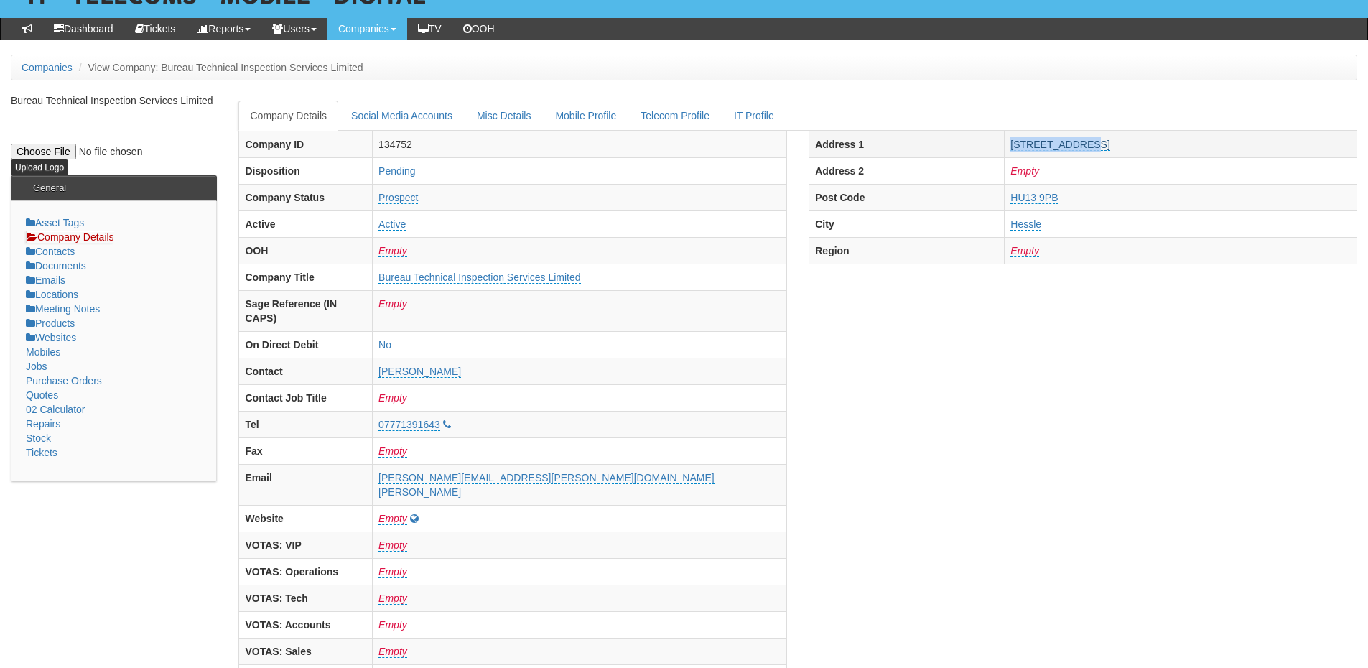
drag, startPoint x: 953, startPoint y: 144, endPoint x: 1054, endPoint y: 149, distance: 101.4
click at [1054, 149] on tr "Address 1 1 Priory Court, Saxon Way" at bounding box center [1083, 144] width 548 height 27
copy tr "1 Priory Court"
drag, startPoint x: 1130, startPoint y: 142, endPoint x: 1060, endPoint y: 147, distance: 69.8
click at [1060, 147] on td "1 Priory Court, Saxon Way" at bounding box center [1180, 144] width 353 height 27
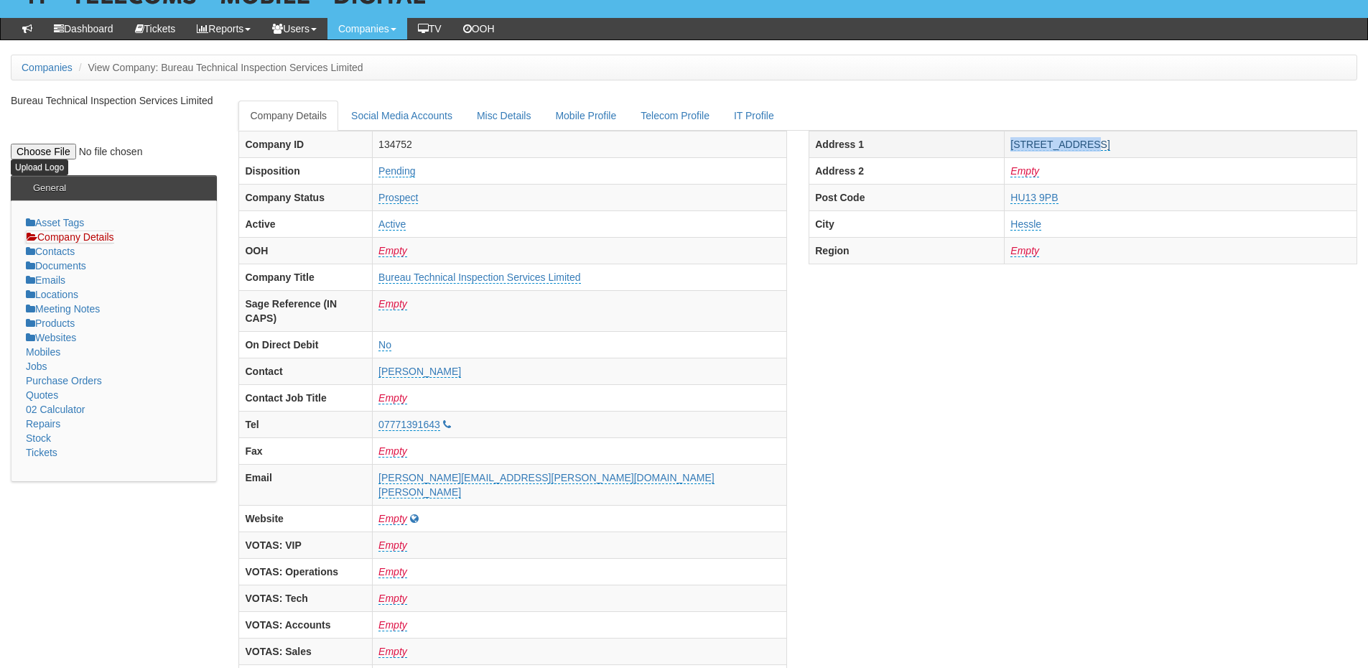
copy link "Saxon Way"
drag, startPoint x: 1066, startPoint y: 215, endPoint x: 969, endPoint y: 226, distance: 98.3
click at [969, 226] on tr "City Hessle" at bounding box center [1083, 223] width 548 height 27
copy tr "Hessle"
drag, startPoint x: 1057, startPoint y: 199, endPoint x: 971, endPoint y: 200, distance: 85.4
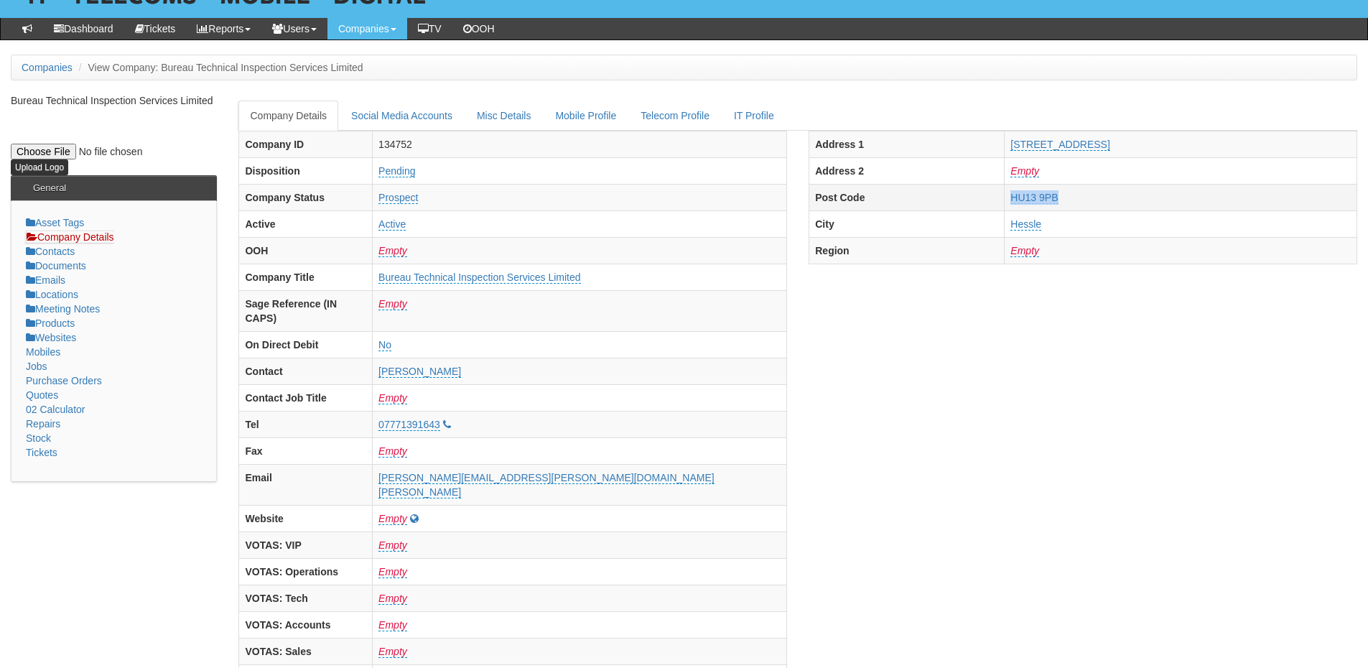
click at [971, 200] on tr "Post Code HU13 9PB" at bounding box center [1083, 197] width 548 height 27
copy tr "HU13 9PB"
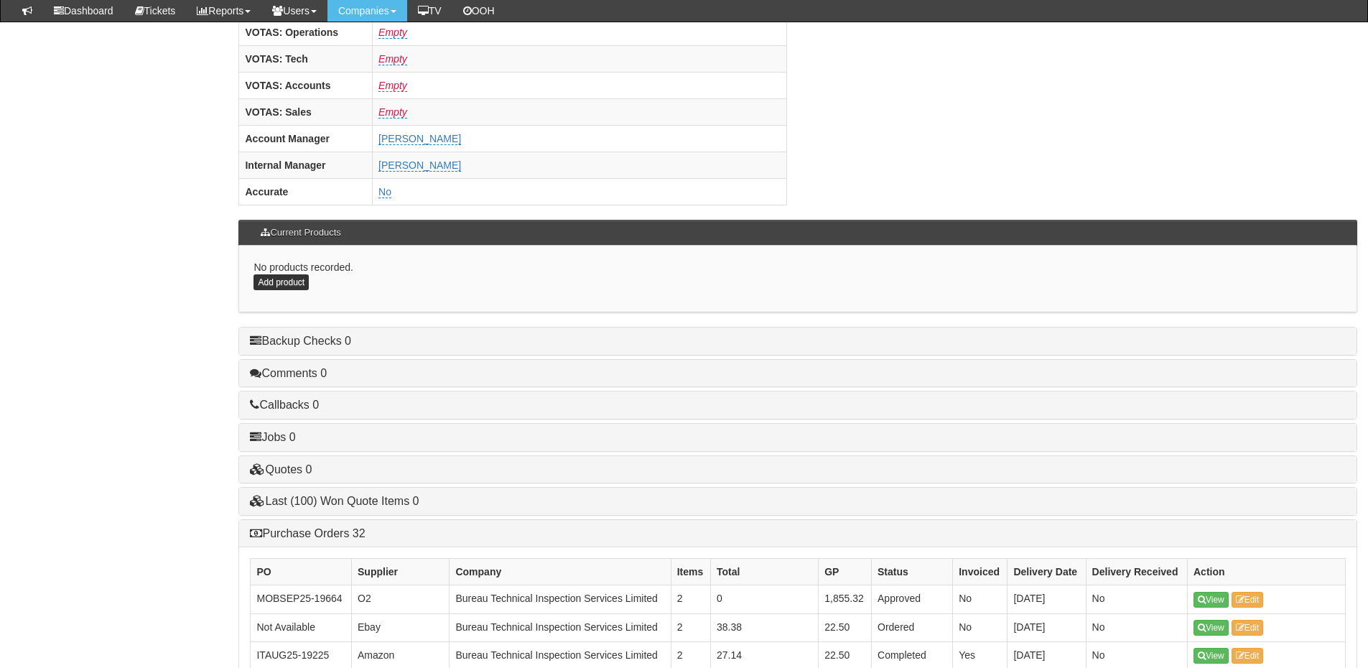
scroll to position [885, 0]
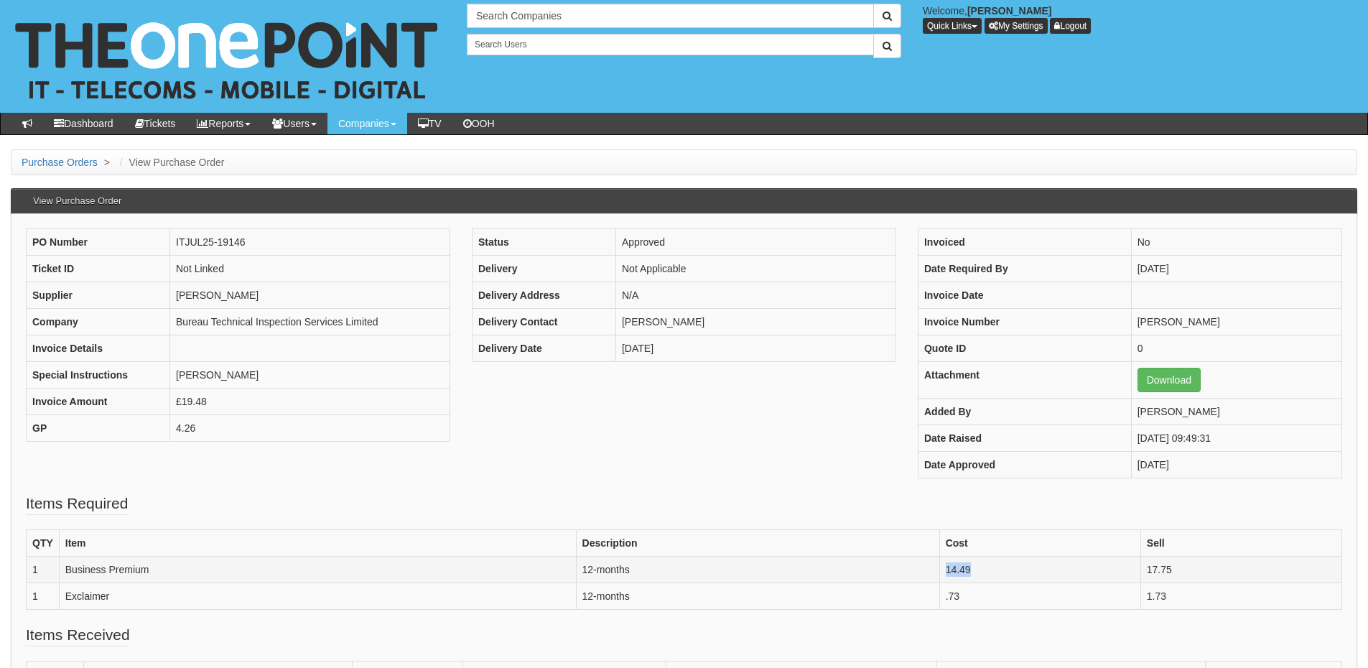
drag, startPoint x: 1007, startPoint y: 561, endPoint x: 941, endPoint y: 567, distance: 67.1
click at [941, 567] on td "14.49" at bounding box center [1039, 569] width 201 height 27
copy td "14.49"
drag, startPoint x: 982, startPoint y: 608, endPoint x: 913, endPoint y: 608, distance: 69.6
click at [913, 608] on tr "1 Exclaimer 12-months .73 1.73" at bounding box center [684, 595] width 1315 height 27
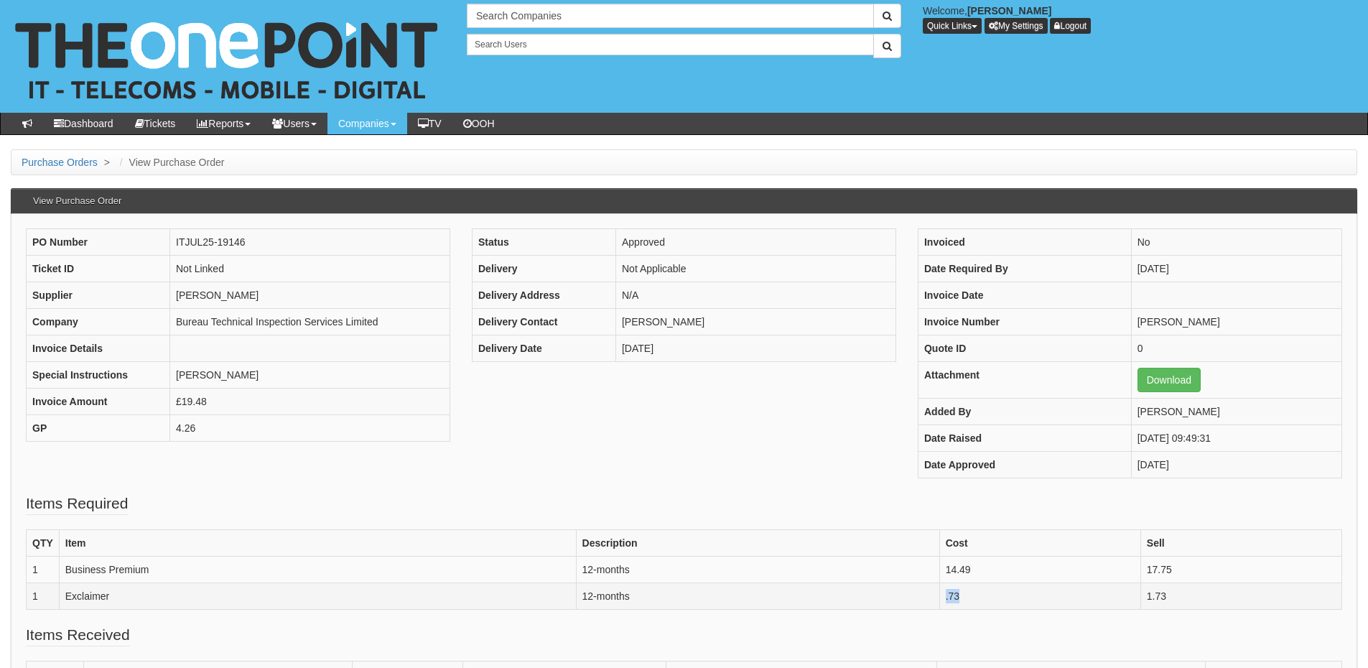
copy tr ".73"
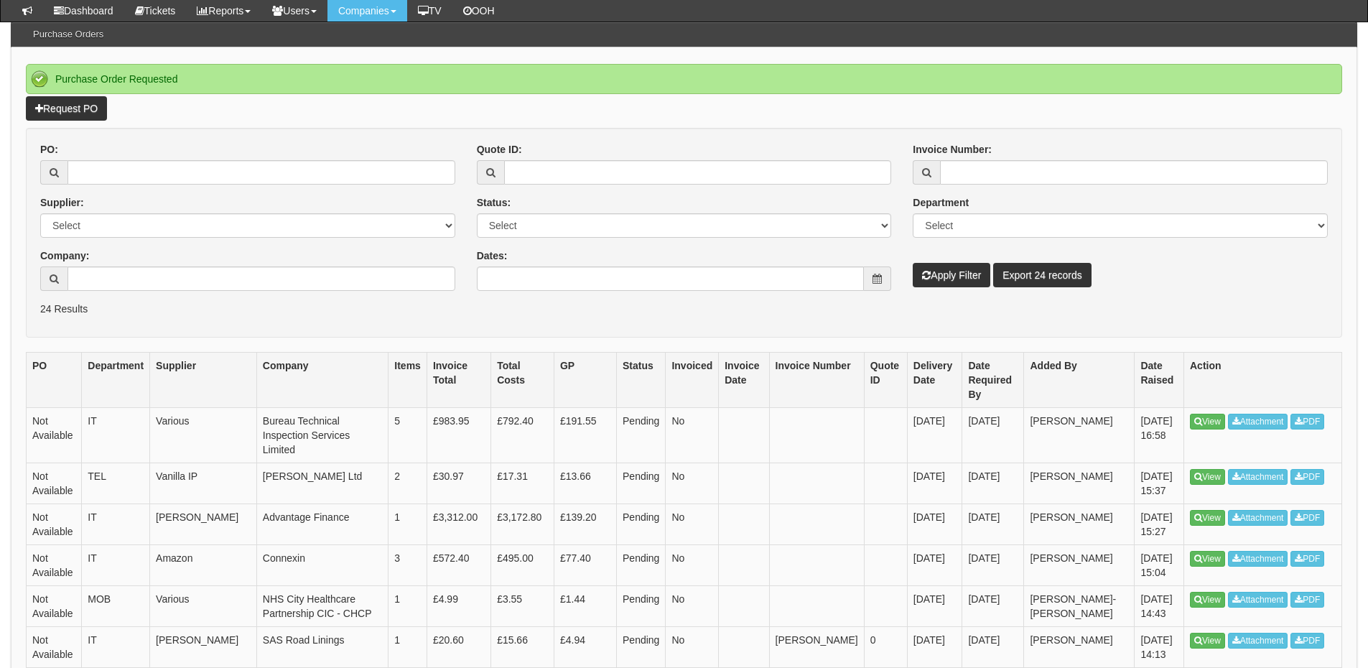
scroll to position [144, 0]
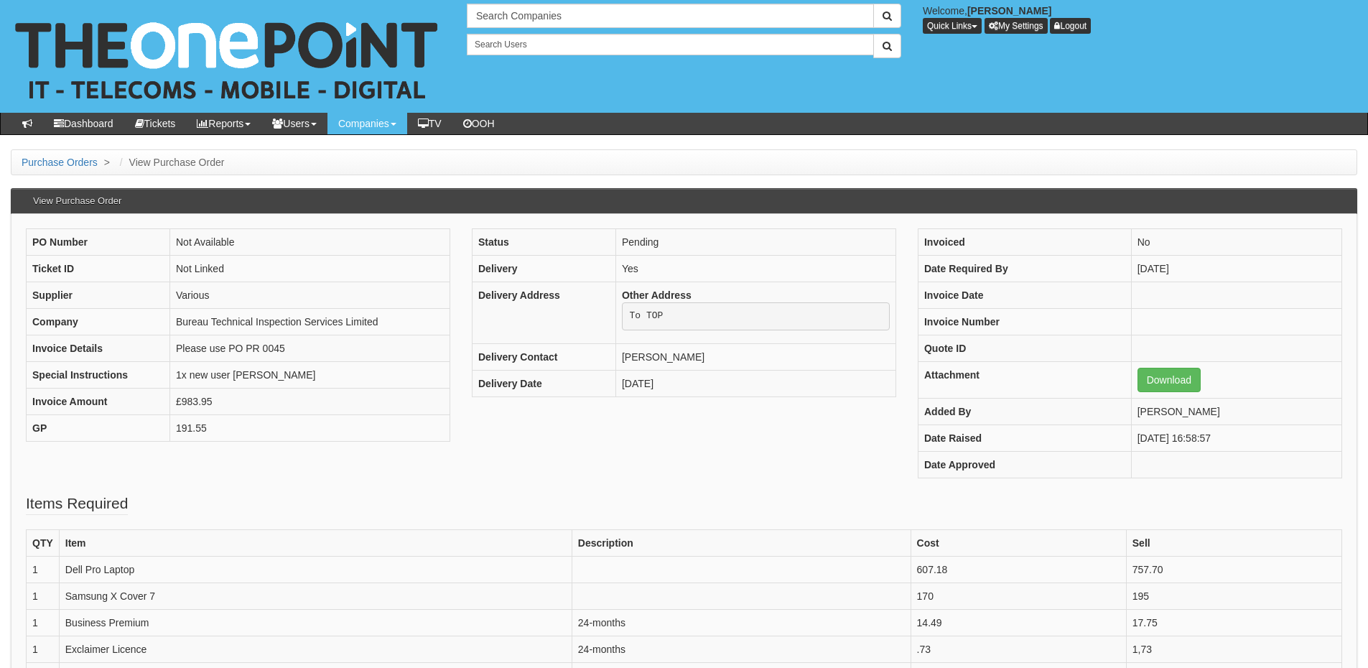
scroll to position [258, 0]
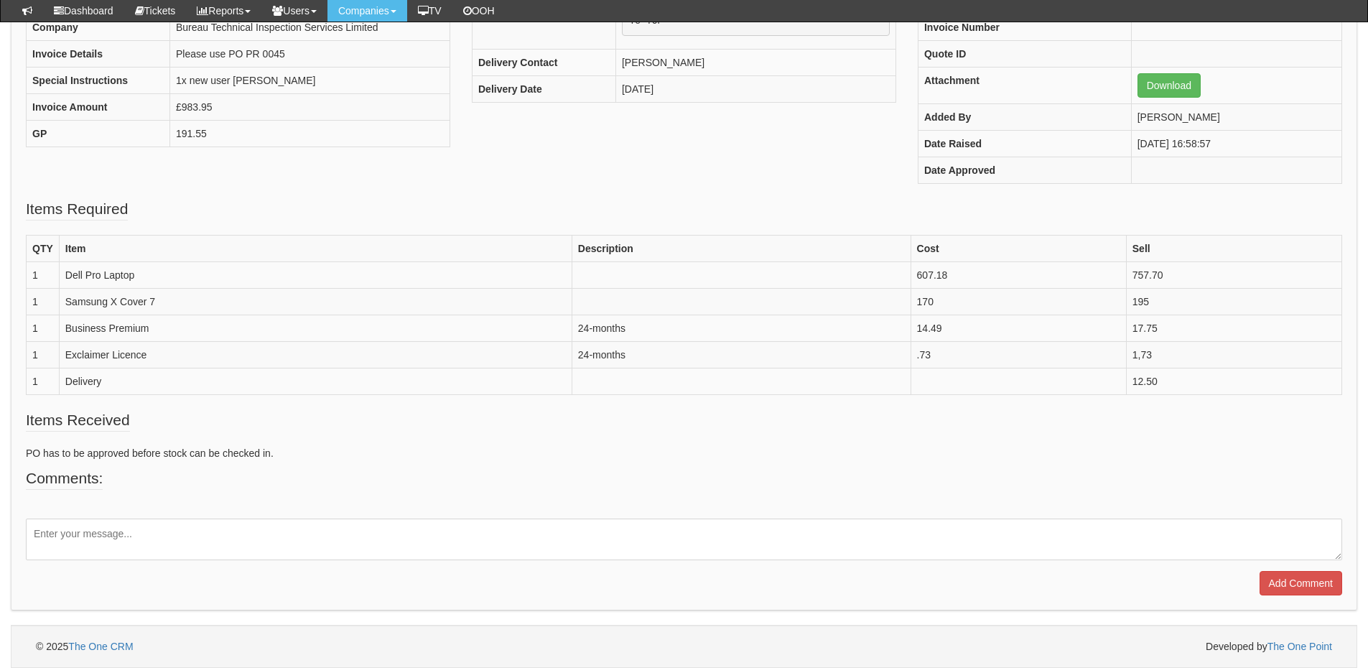
click at [187, 536] on textarea at bounding box center [684, 539] width 1316 height 42
paste textarea "BTIS00080"
type textarea "Please amend the PO to BTIS00080"
click at [1283, 587] on input "Add Comment" at bounding box center [1300, 583] width 83 height 24
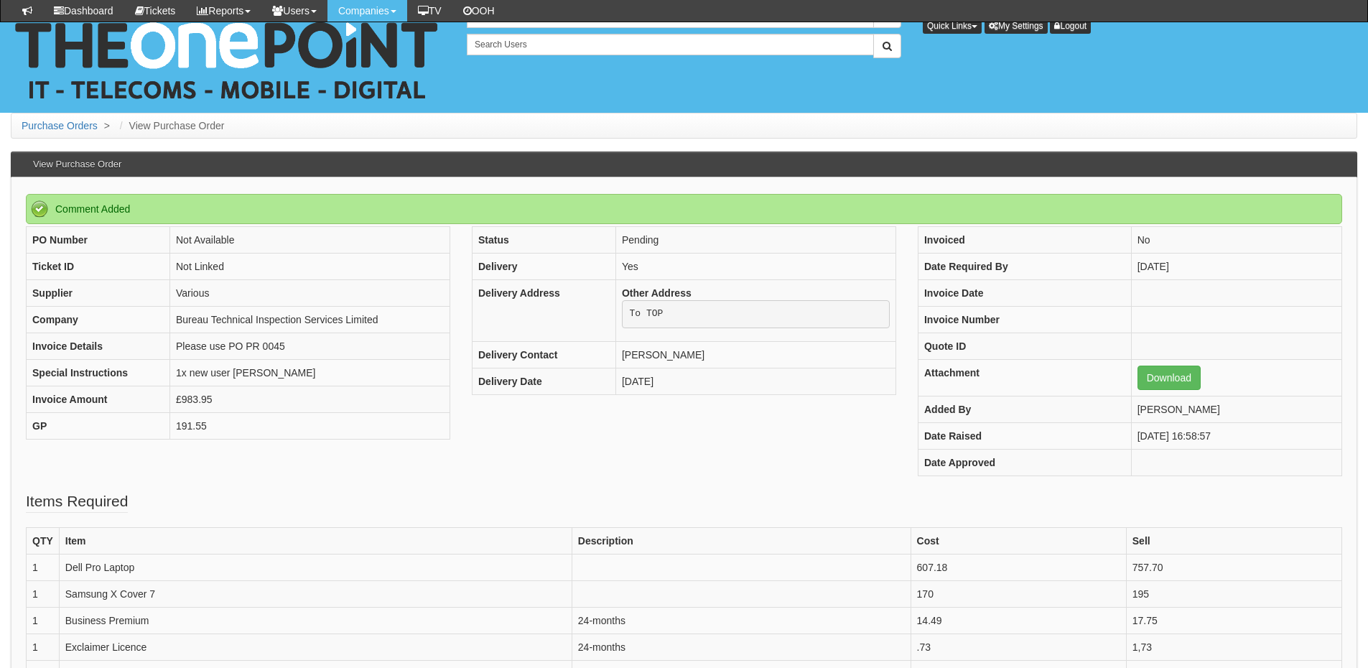
scroll to position [356, 0]
